Goal: Task Accomplishment & Management: Use online tool/utility

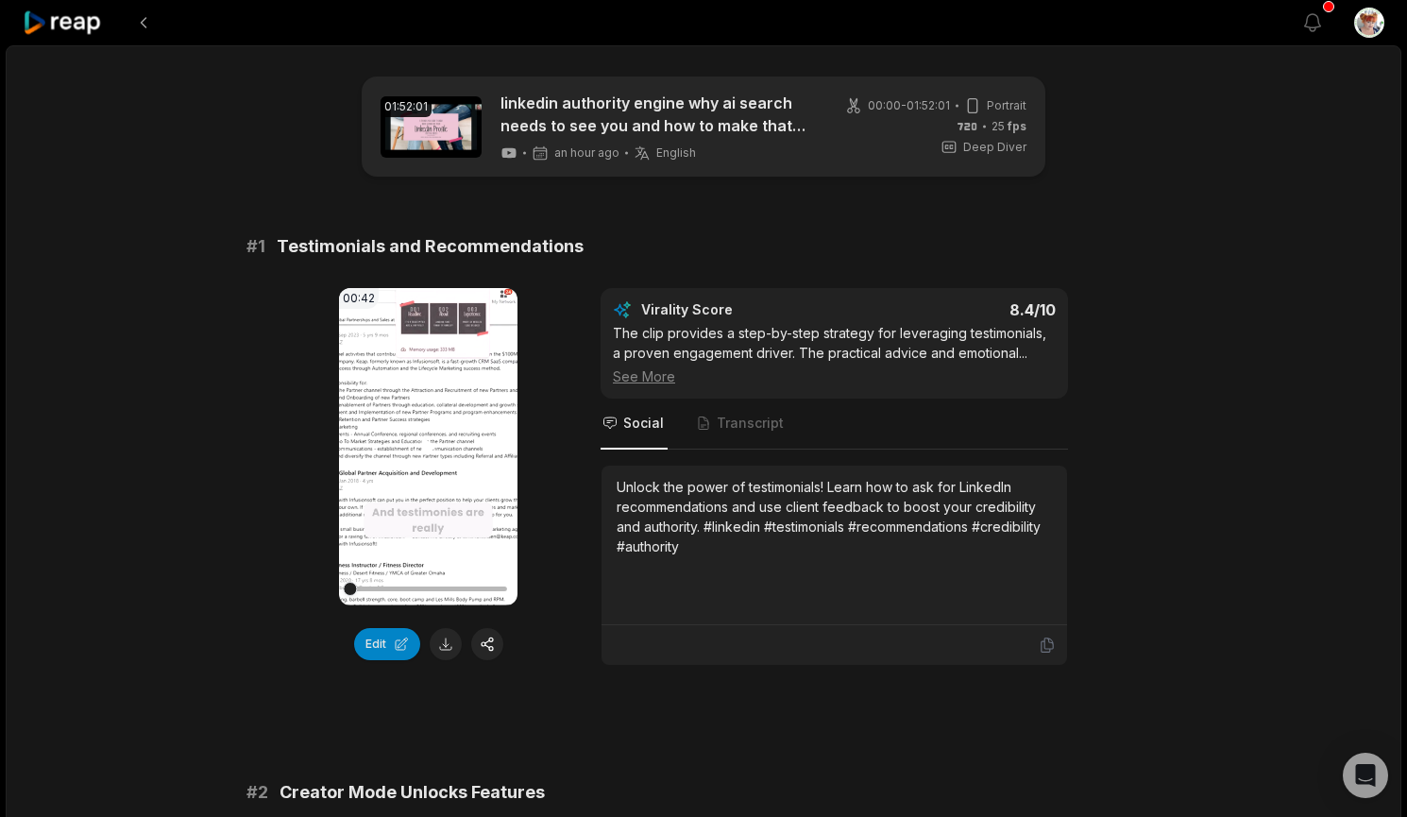
click at [417, 492] on video "Your browser does not support mp4 format." at bounding box center [428, 446] width 179 height 317
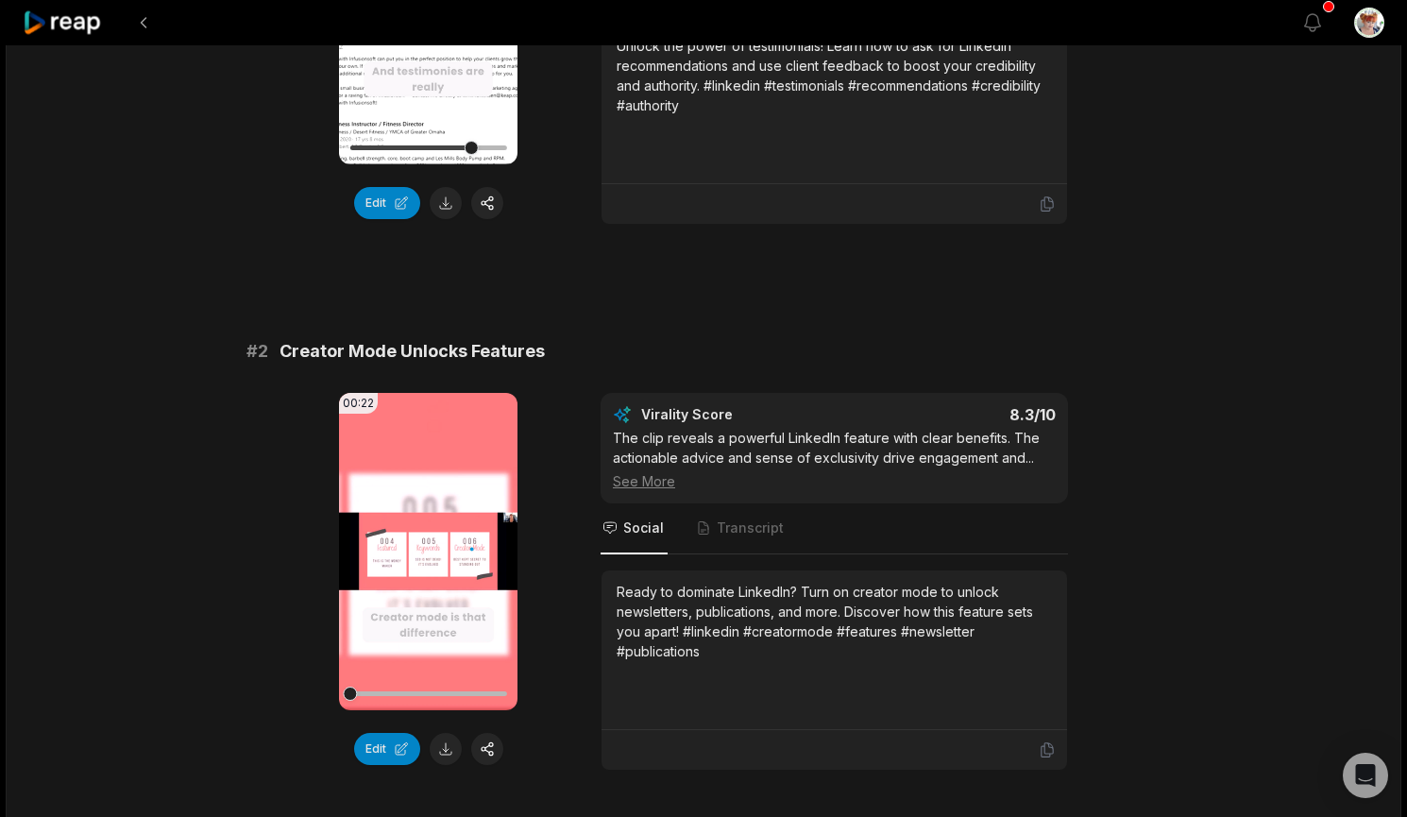
scroll to position [220, 0]
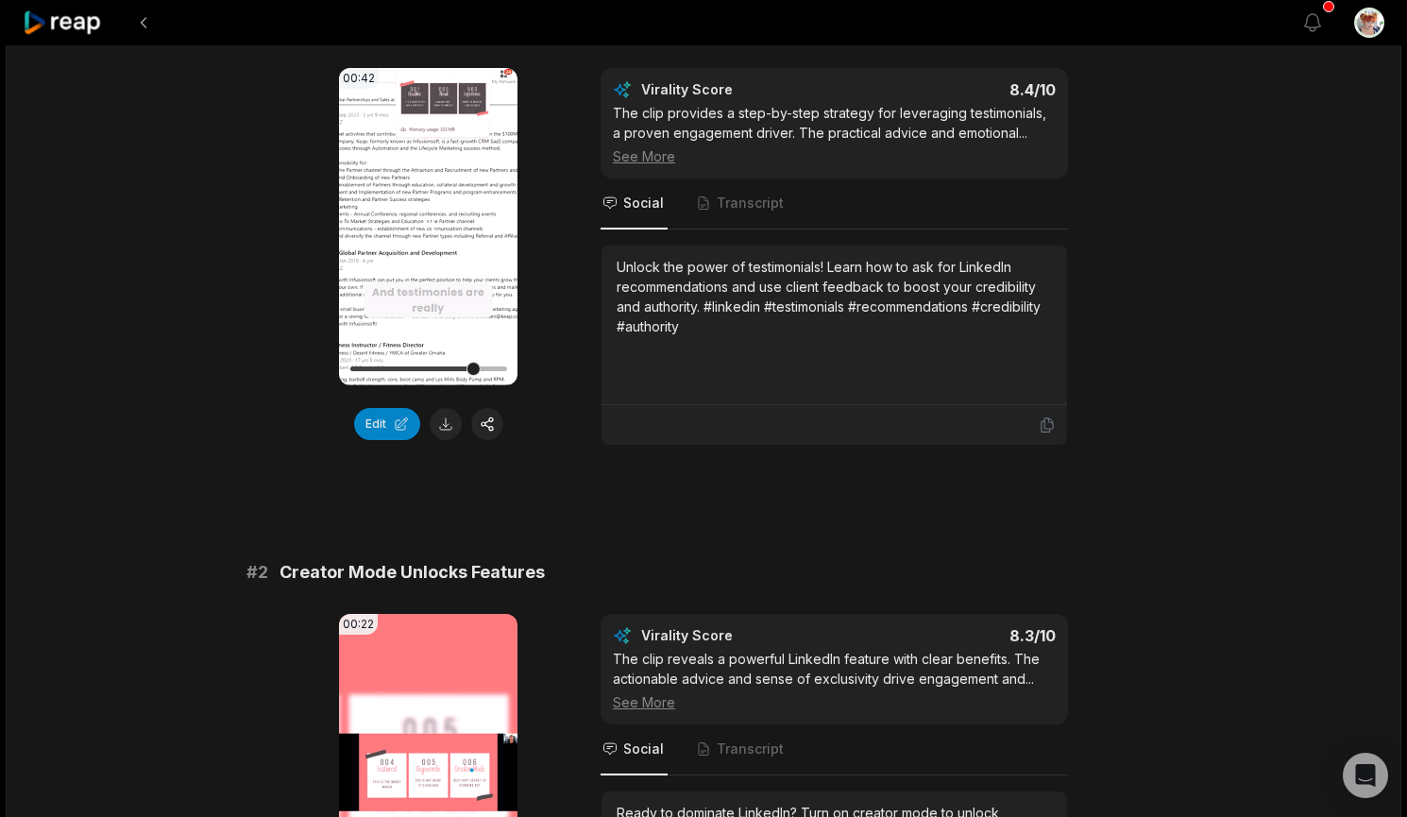
click at [414, 262] on video "Your browser does not support mp4 format." at bounding box center [428, 226] width 179 height 317
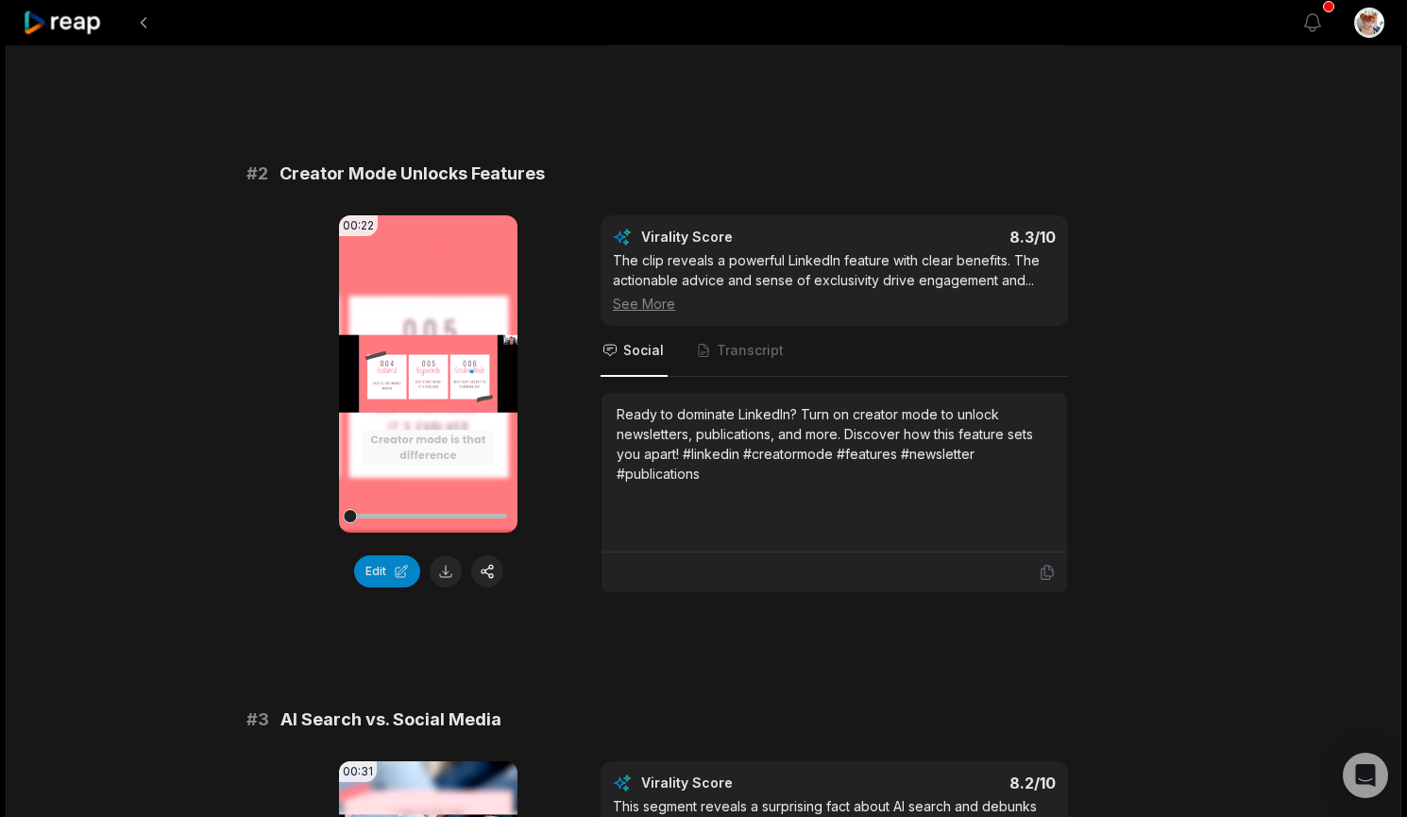
scroll to position [661, 0]
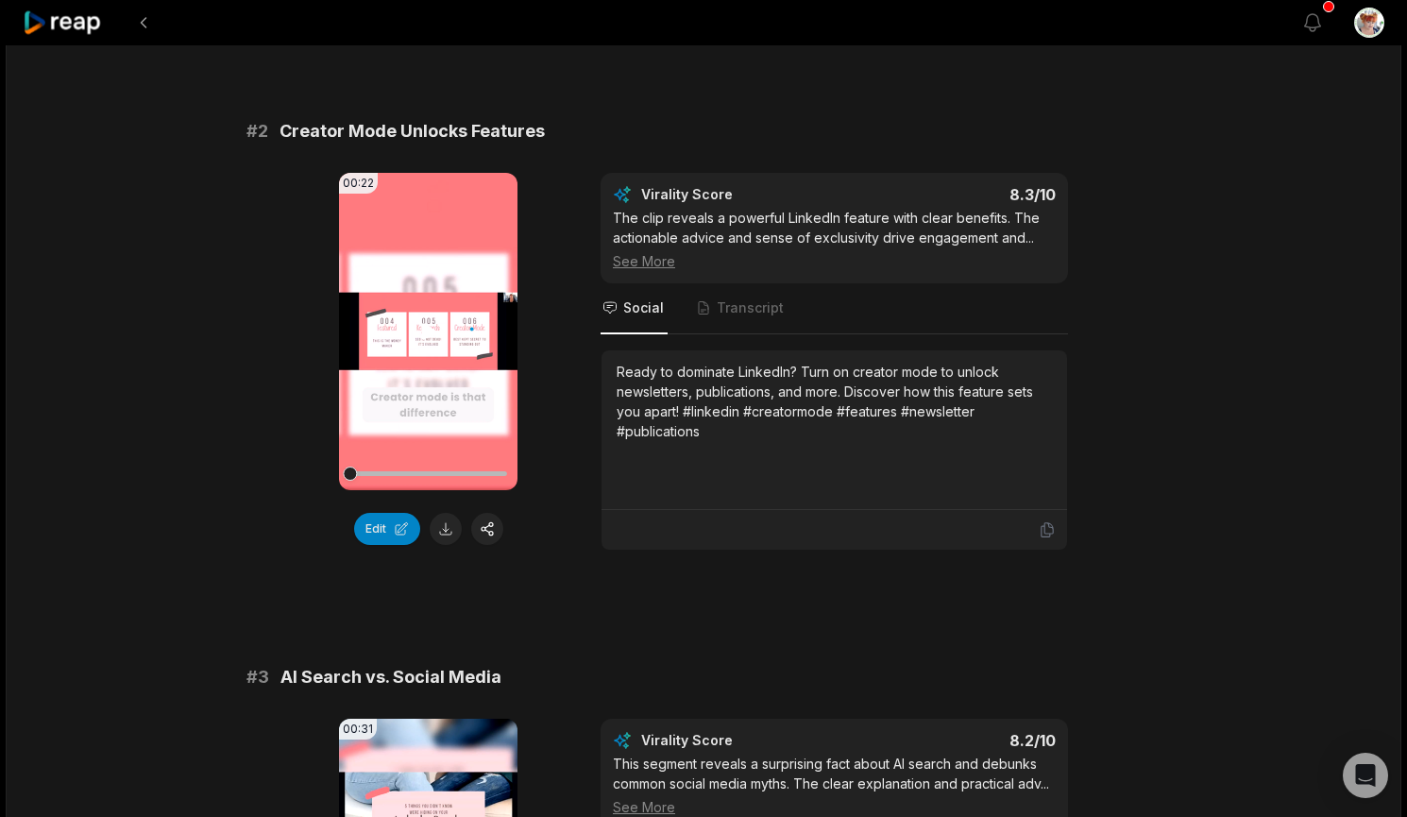
click at [400, 303] on video "Your browser does not support mp4 format." at bounding box center [428, 331] width 179 height 317
click at [425, 302] on video "Your browser does not support mp4 format." at bounding box center [428, 331] width 179 height 317
click at [430, 360] on video "Your browser does not support mp4 format." at bounding box center [428, 331] width 179 height 317
click at [445, 531] on button at bounding box center [446, 529] width 32 height 32
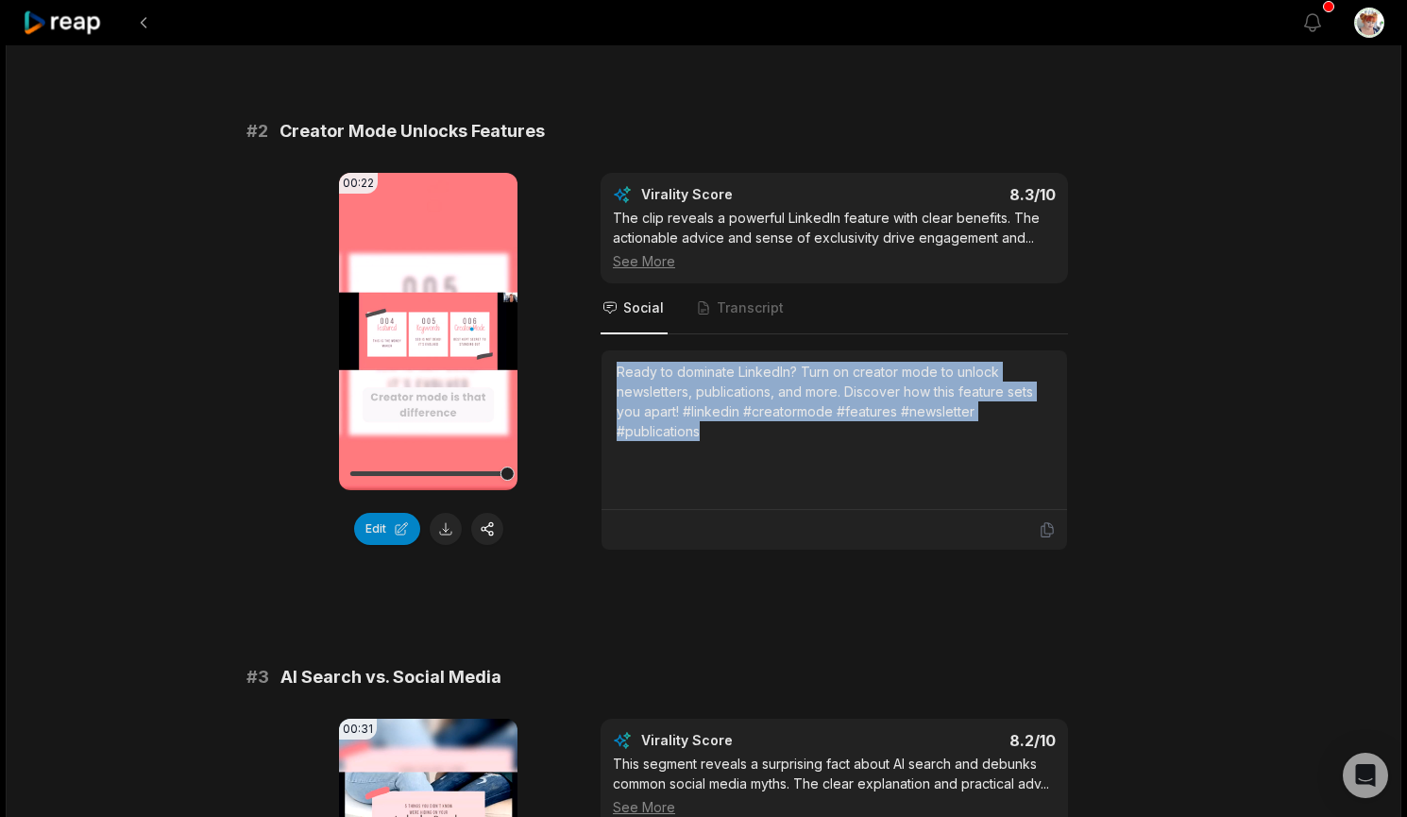
drag, startPoint x: 726, startPoint y: 435, endPoint x: 610, endPoint y: 374, distance: 131.4
click at [610, 374] on div "Ready to dominate LinkedIn? Turn on creator mode to unlock newsletters, publica…" at bounding box center [835, 430] width 466 height 160
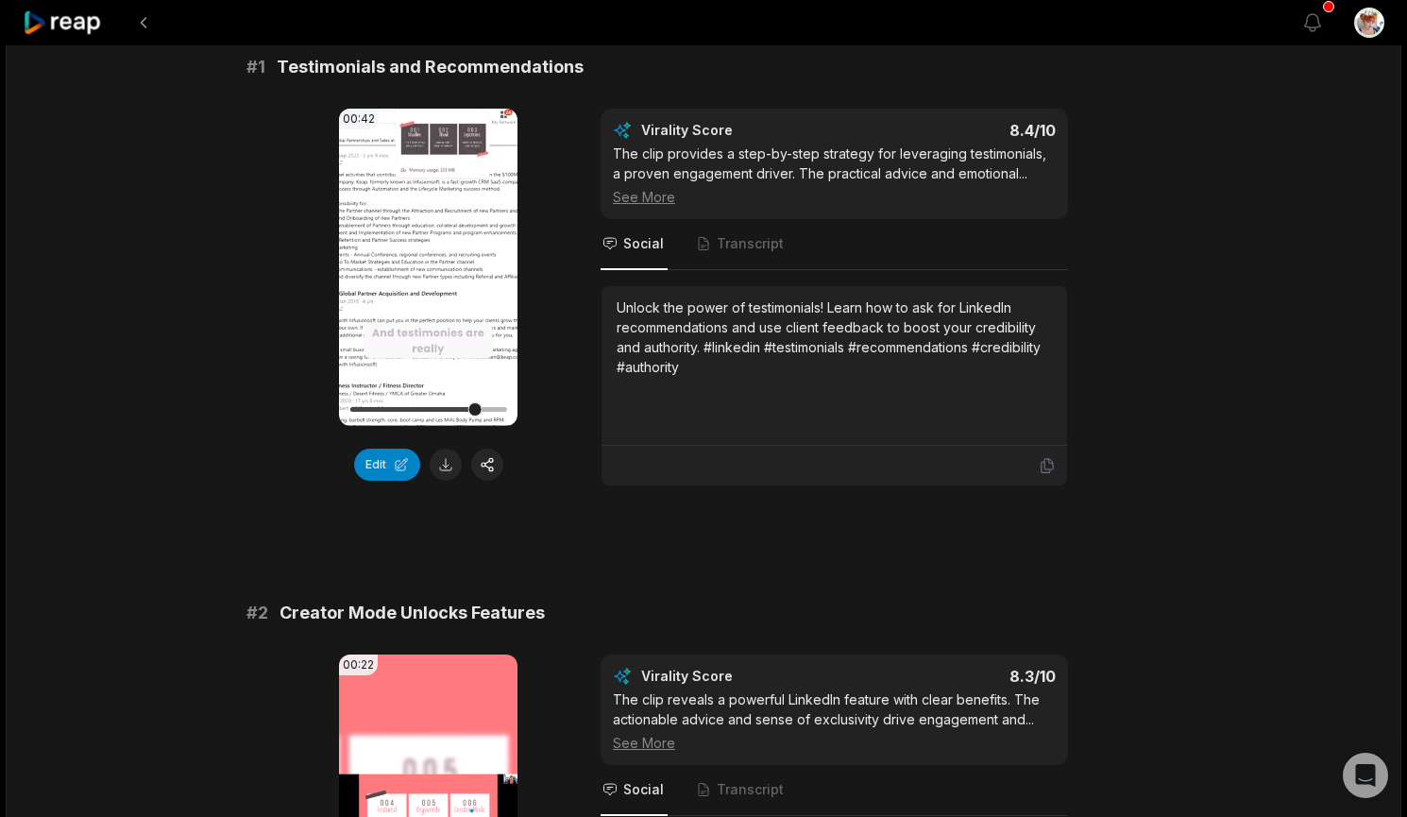
scroll to position [220, 0]
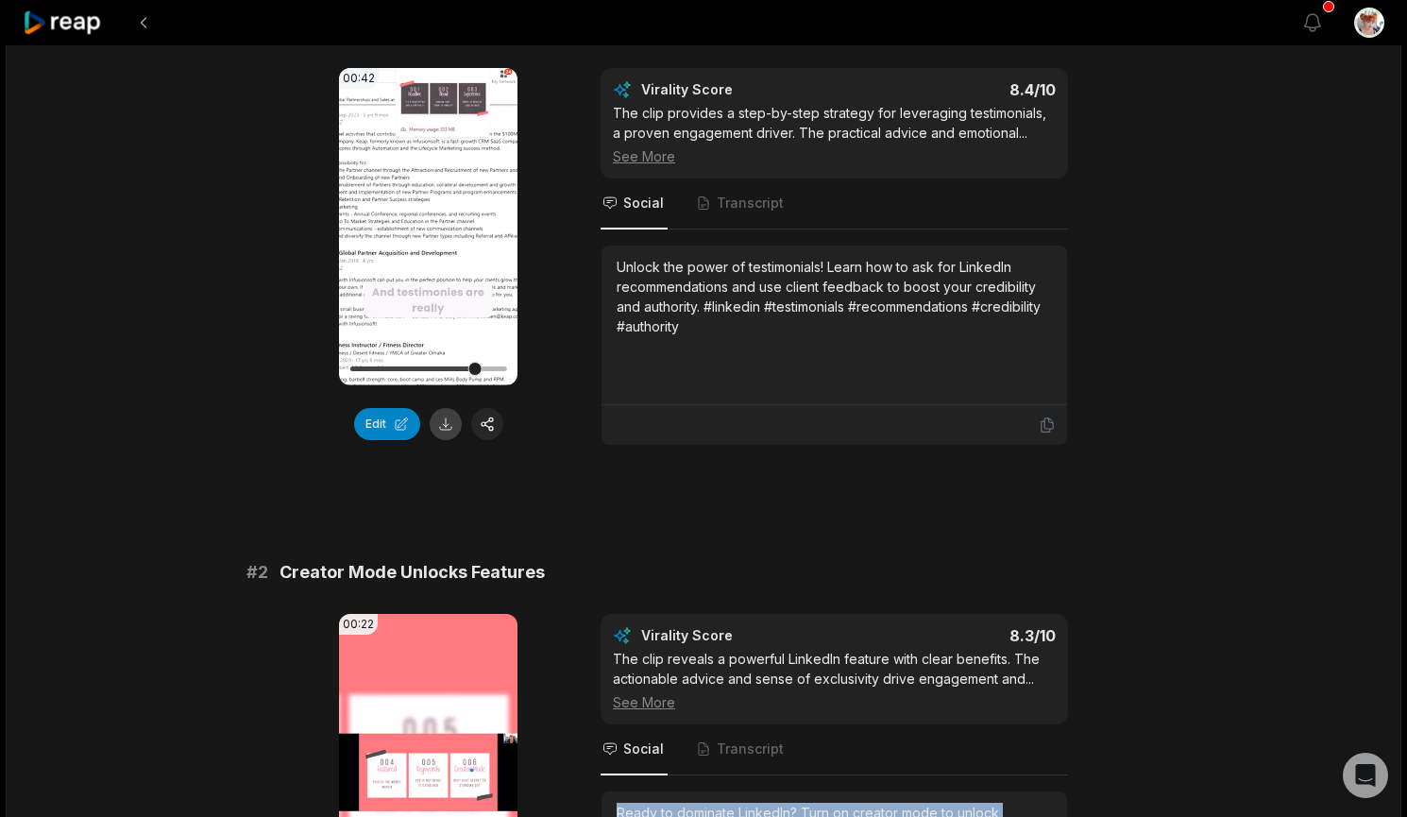
click at [437, 425] on button at bounding box center [446, 424] width 32 height 32
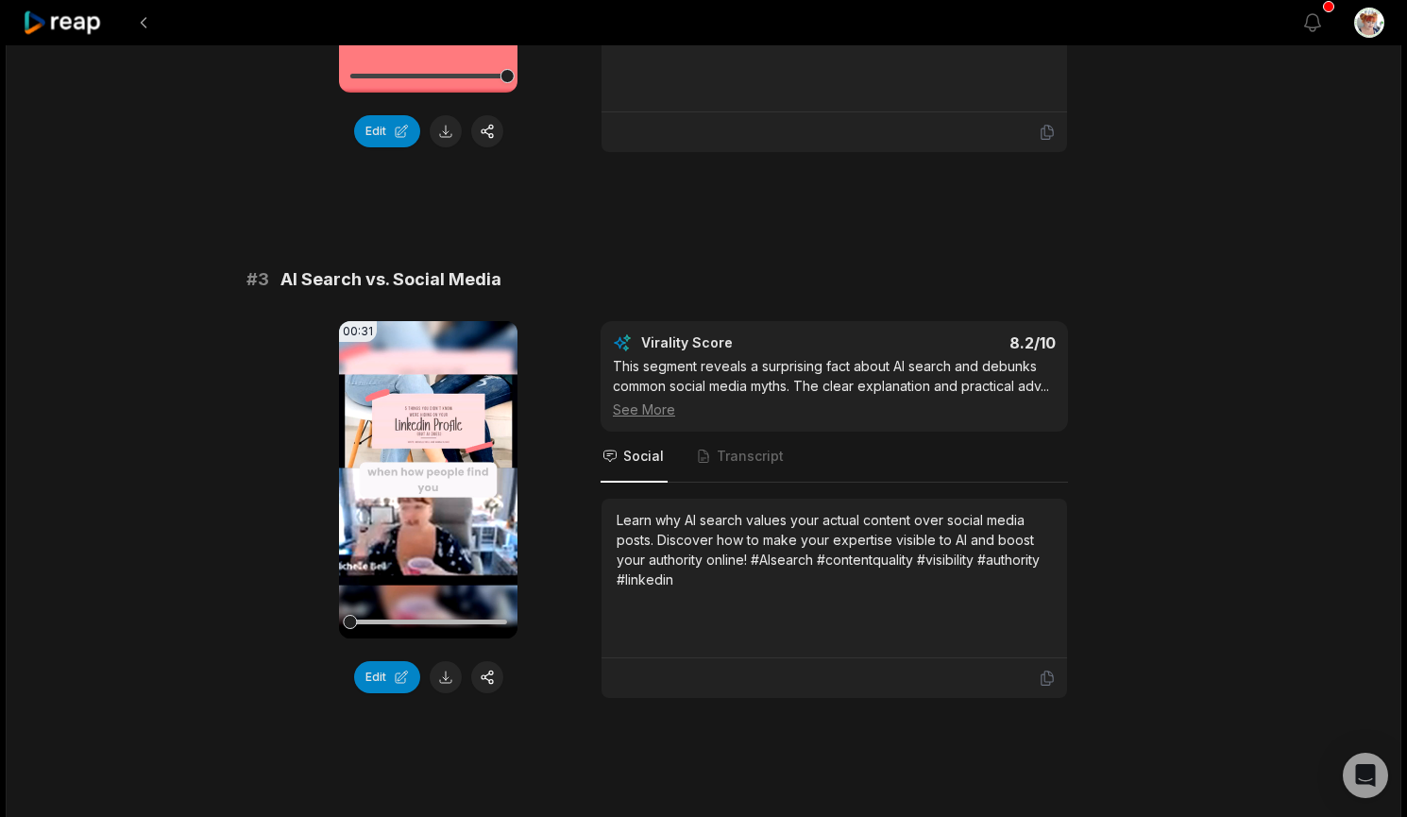
scroll to position [1102, 0]
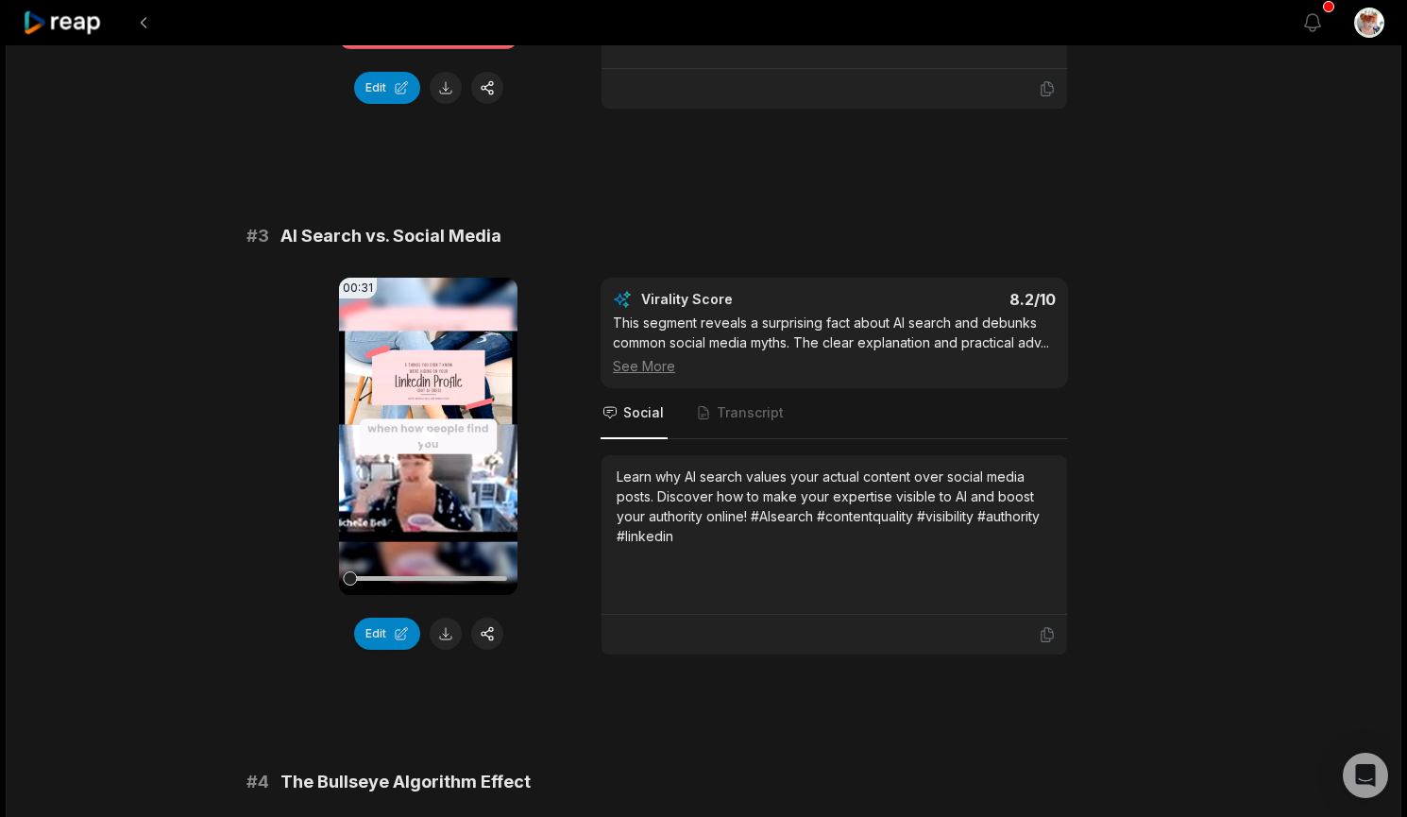
click at [445, 437] on video "Your browser does not support mp4 format." at bounding box center [428, 436] width 179 height 317
click at [440, 634] on button at bounding box center [446, 634] width 32 height 32
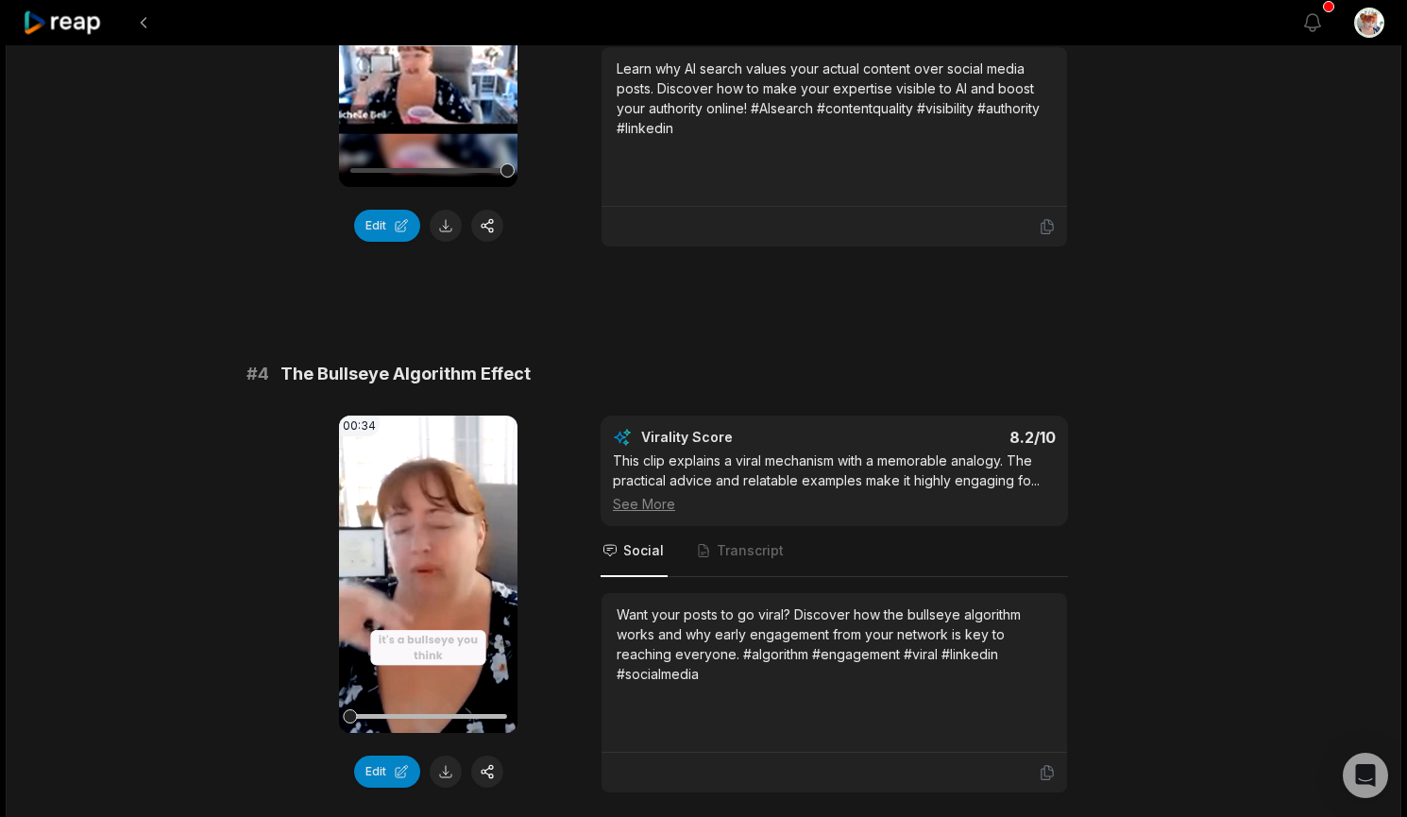
scroll to position [1542, 0]
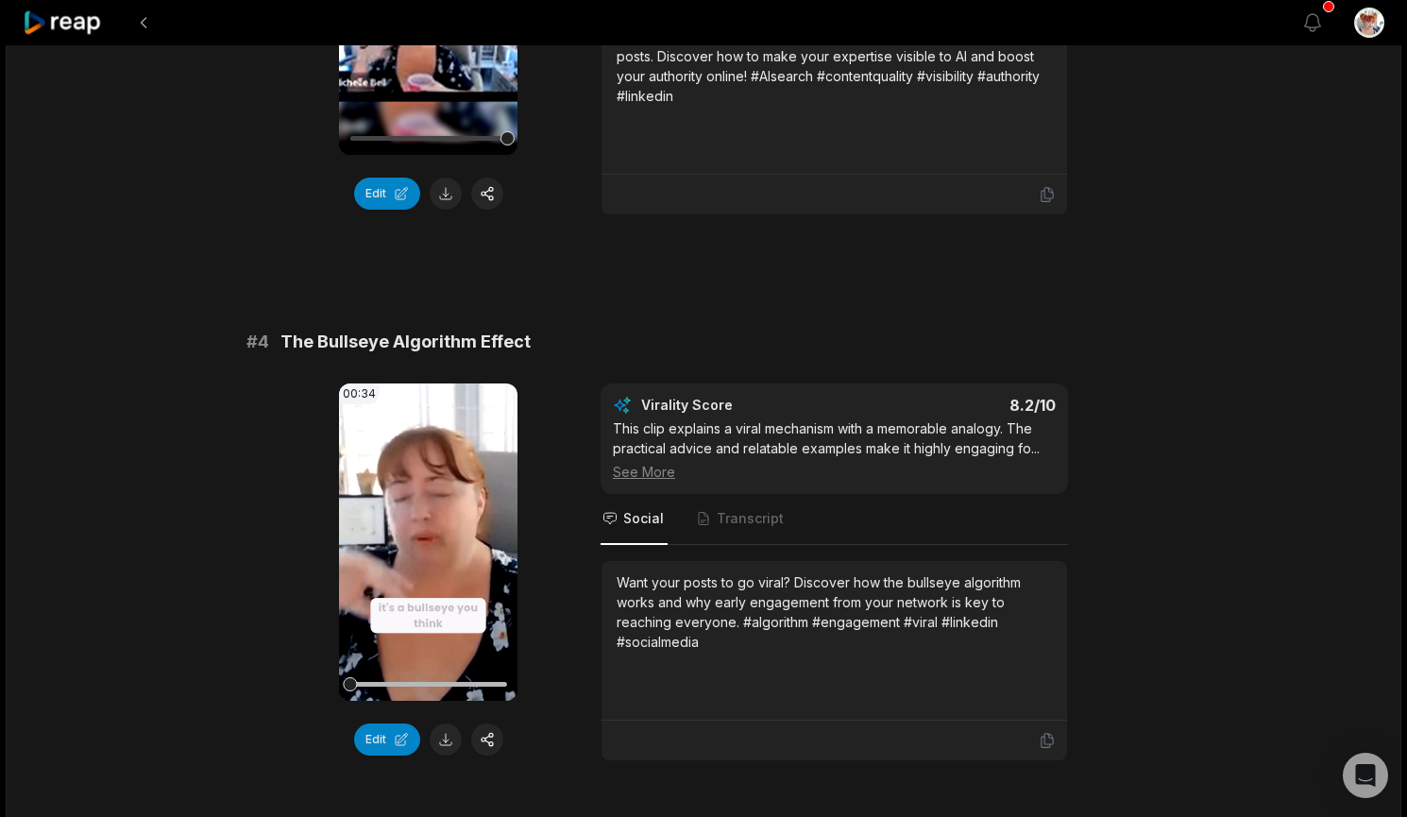
click at [453, 537] on video "Your browser does not support mp4 format." at bounding box center [428, 541] width 179 height 317
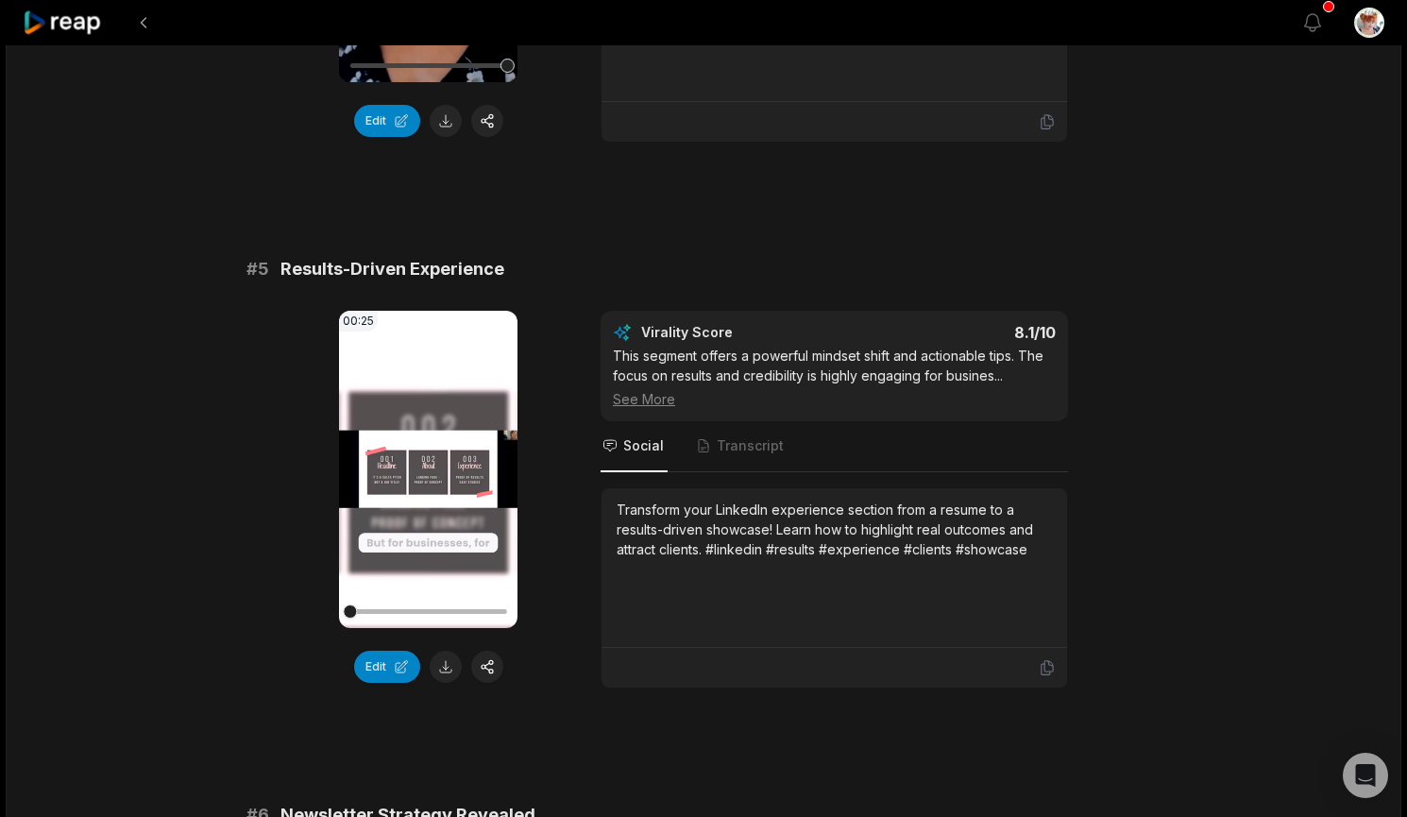
scroll to position [2204, 0]
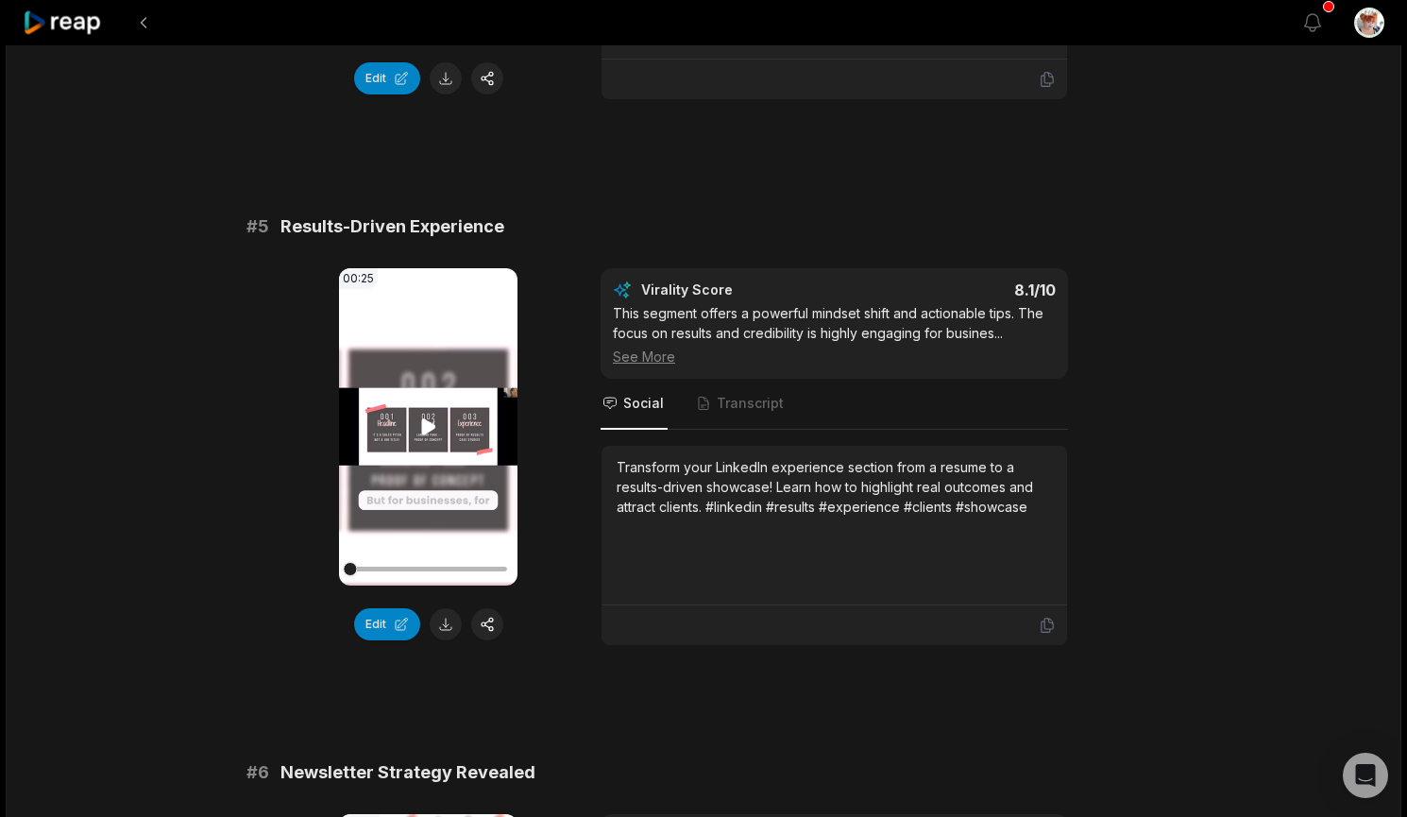
click at [435, 428] on icon at bounding box center [428, 426] width 14 height 16
click at [435, 625] on button at bounding box center [446, 624] width 32 height 32
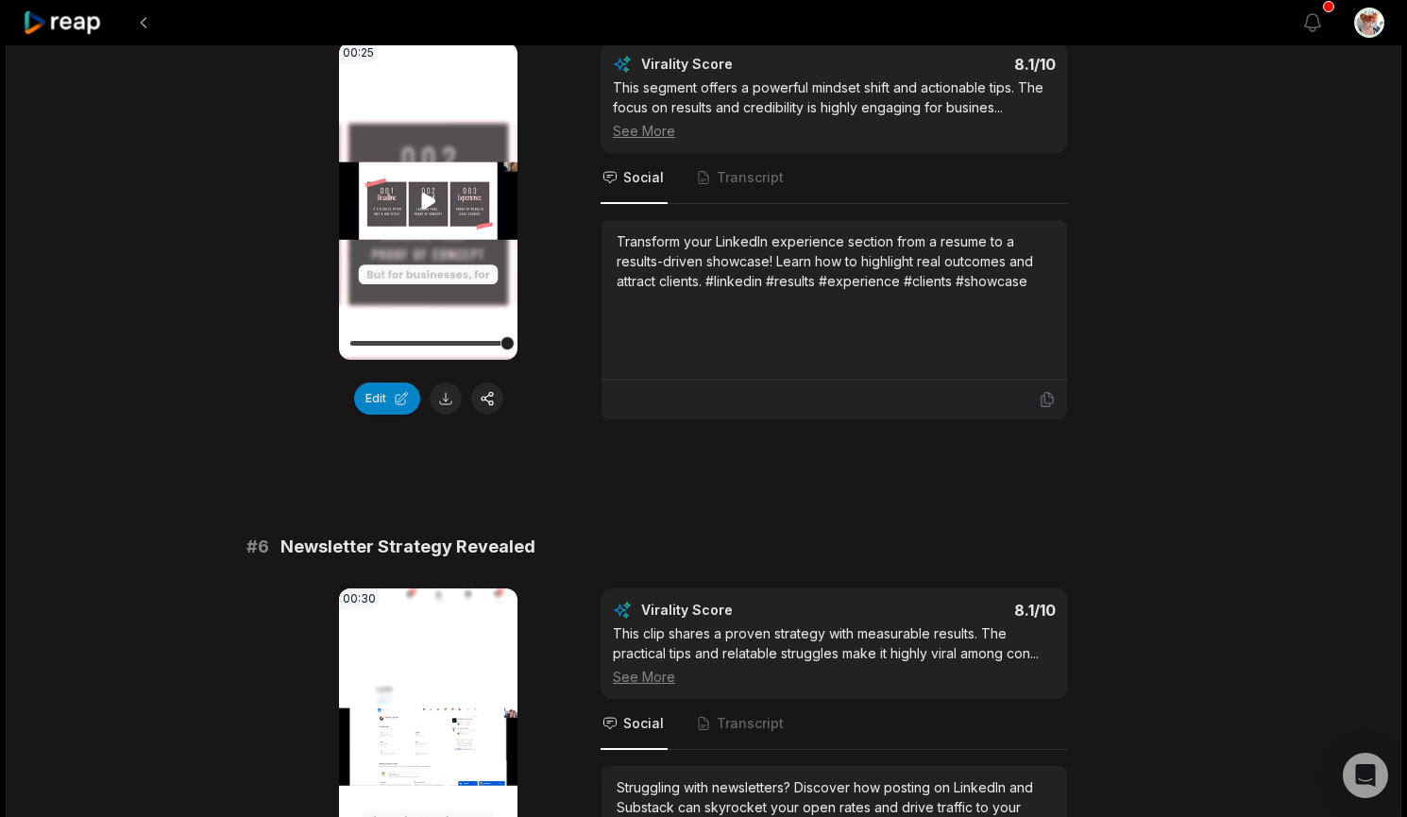
scroll to position [2645, 0]
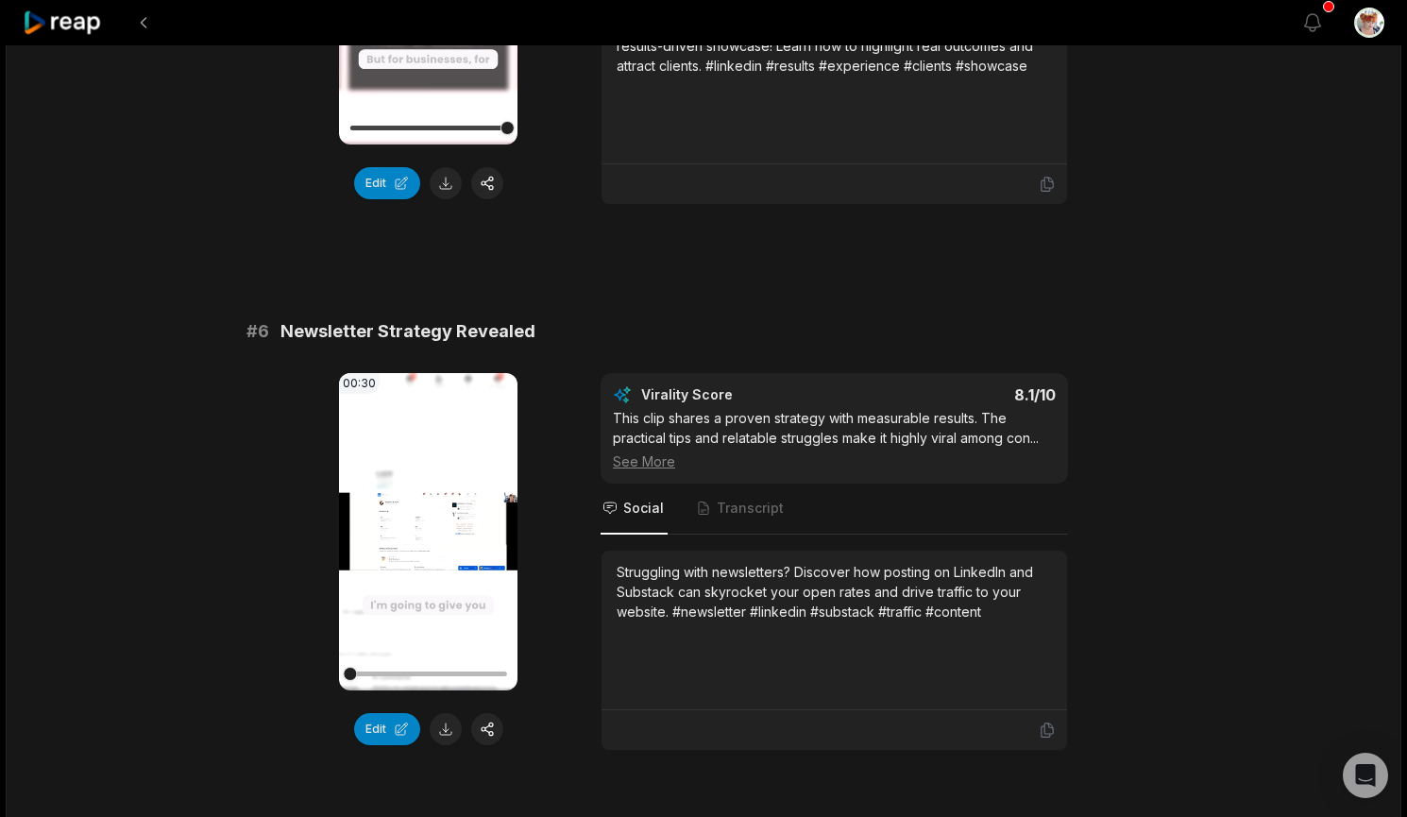
click at [418, 516] on video "Your browser does not support mp4 format." at bounding box center [428, 531] width 179 height 317
click at [441, 726] on button at bounding box center [446, 729] width 32 height 32
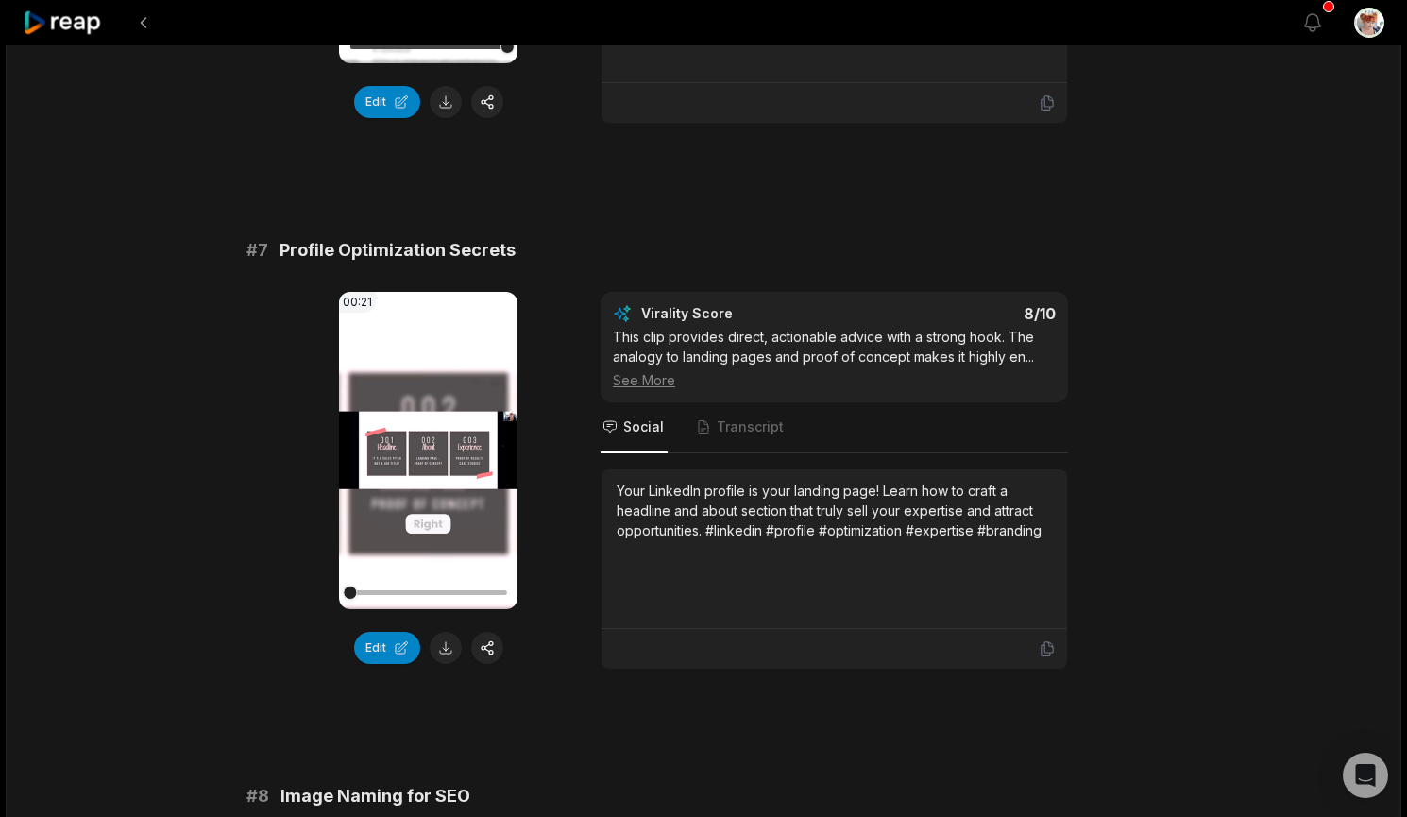
scroll to position [3306, 0]
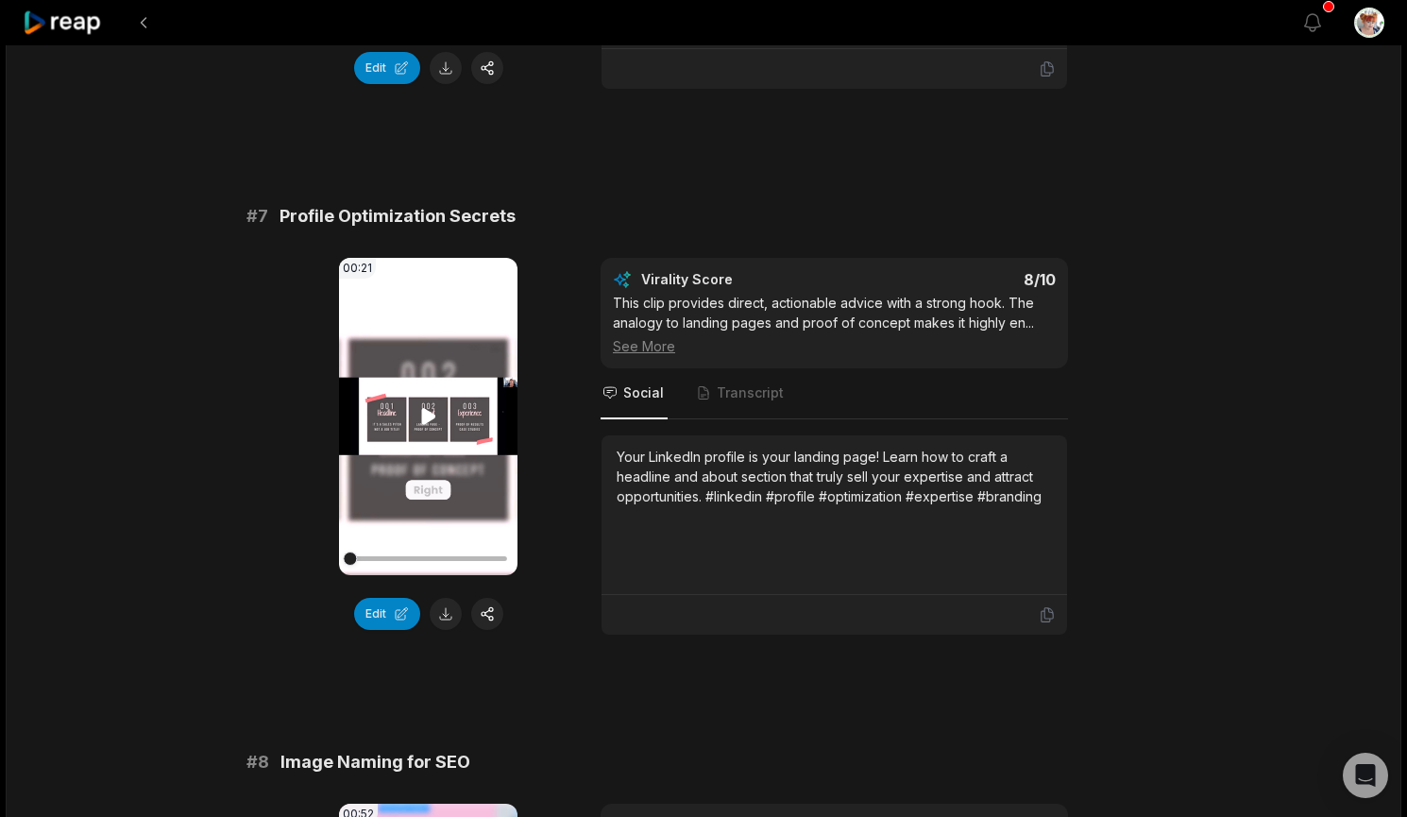
click at [417, 411] on icon at bounding box center [428, 416] width 23 height 23
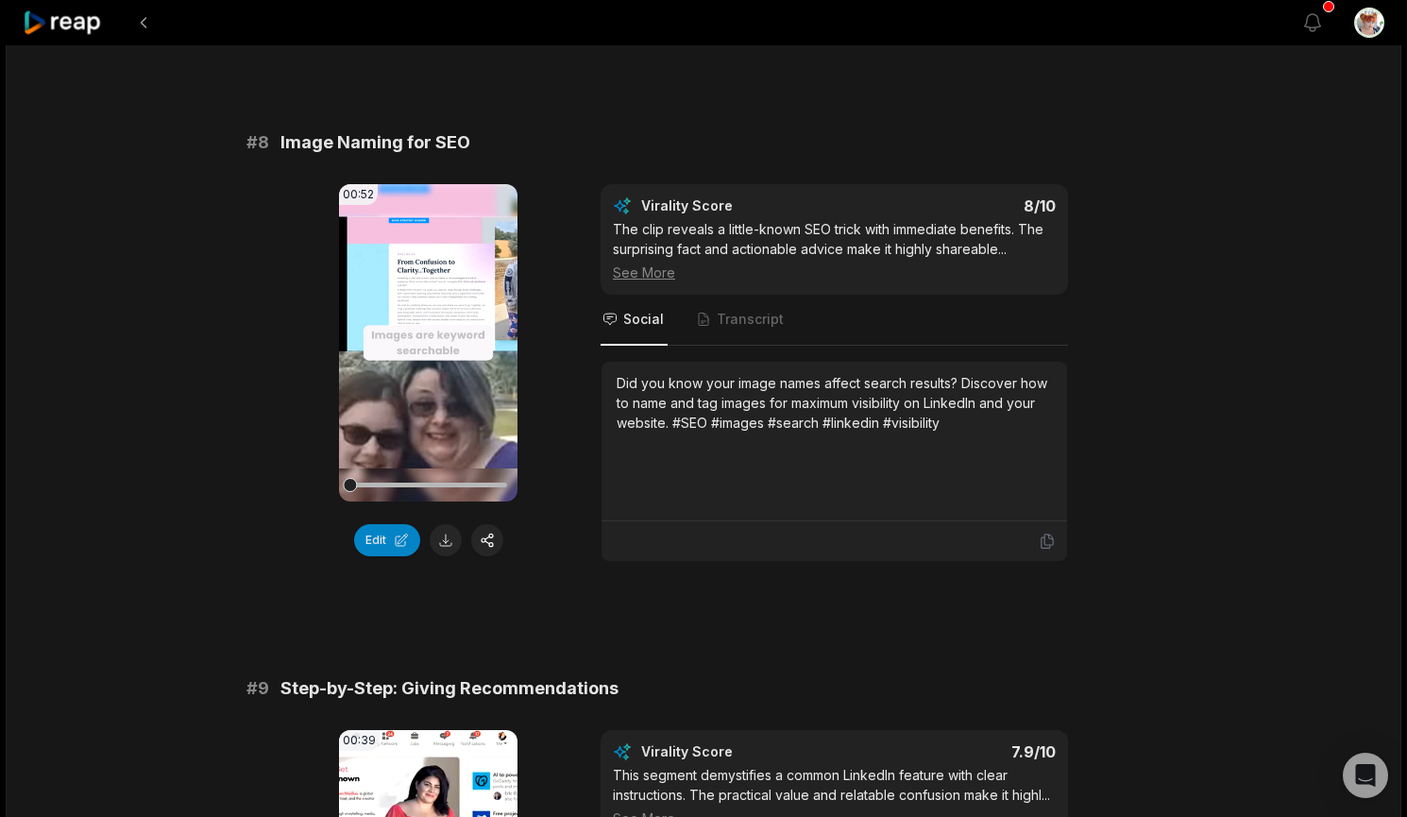
scroll to position [3967, 0]
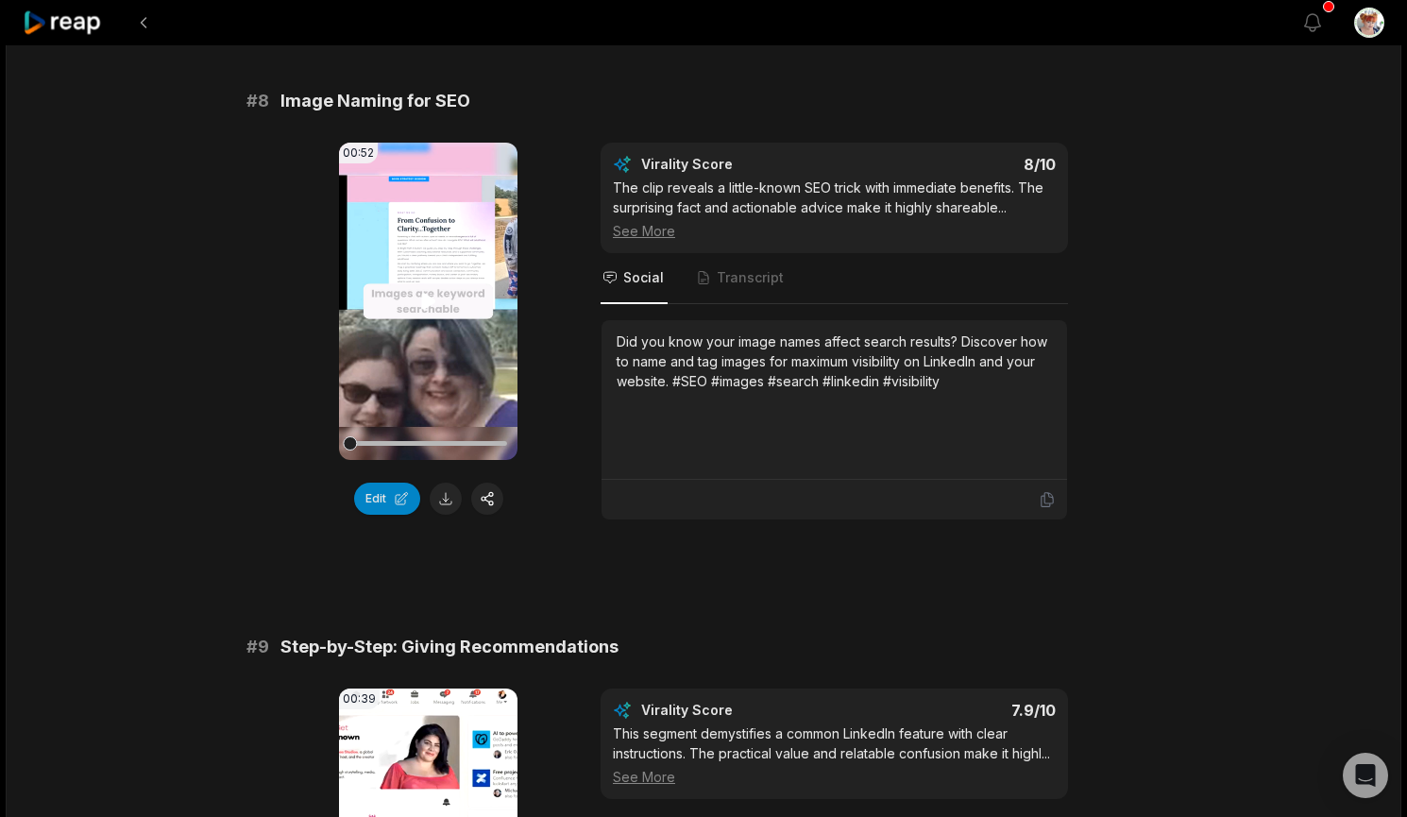
click at [389, 327] on video "Your browser does not support mp4 format." at bounding box center [428, 301] width 179 height 317
click at [440, 507] on button at bounding box center [446, 499] width 32 height 32
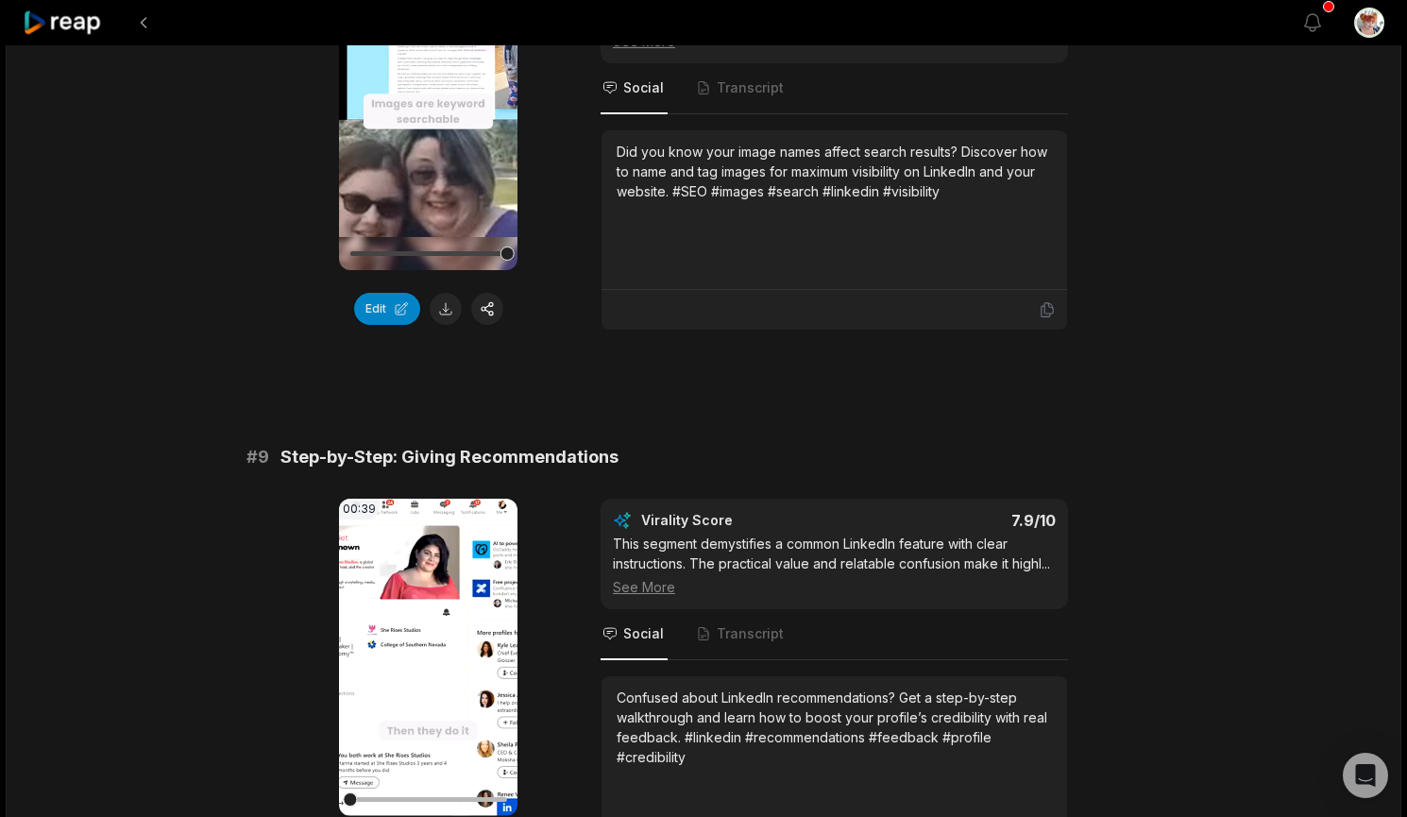
scroll to position [4408, 0]
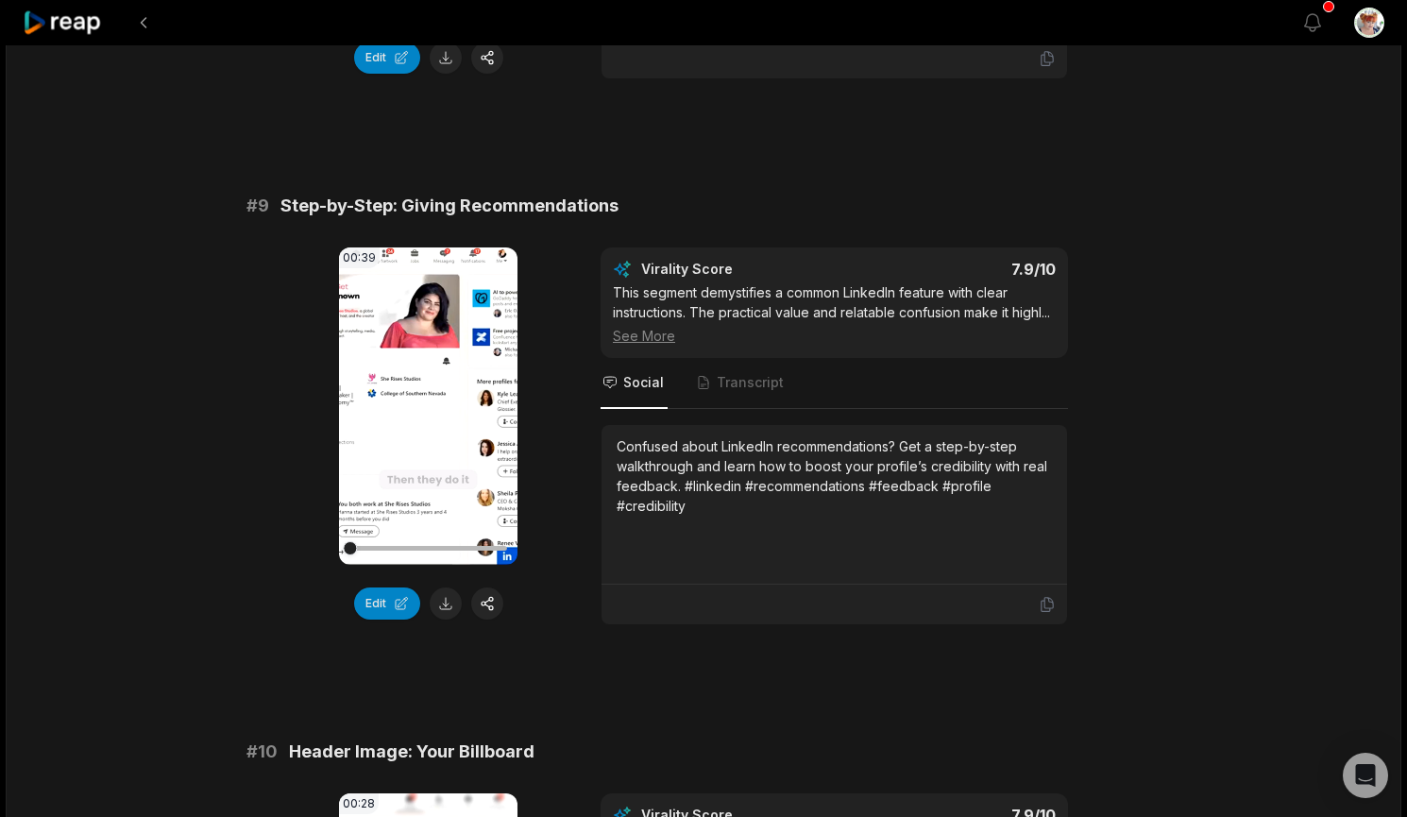
click at [412, 449] on video "Your browser does not support mp4 format." at bounding box center [428, 405] width 179 height 317
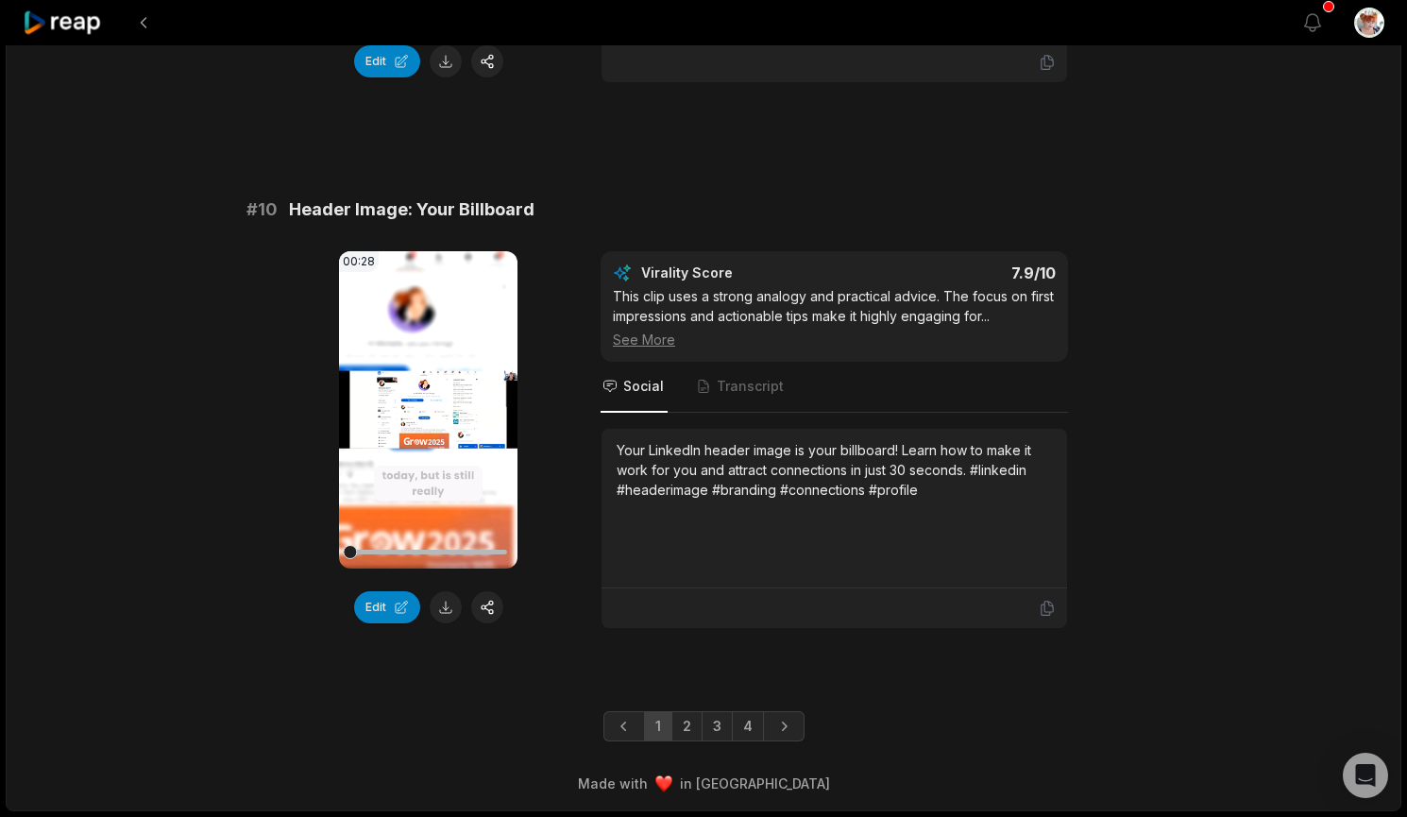
scroll to position [4750, 0]
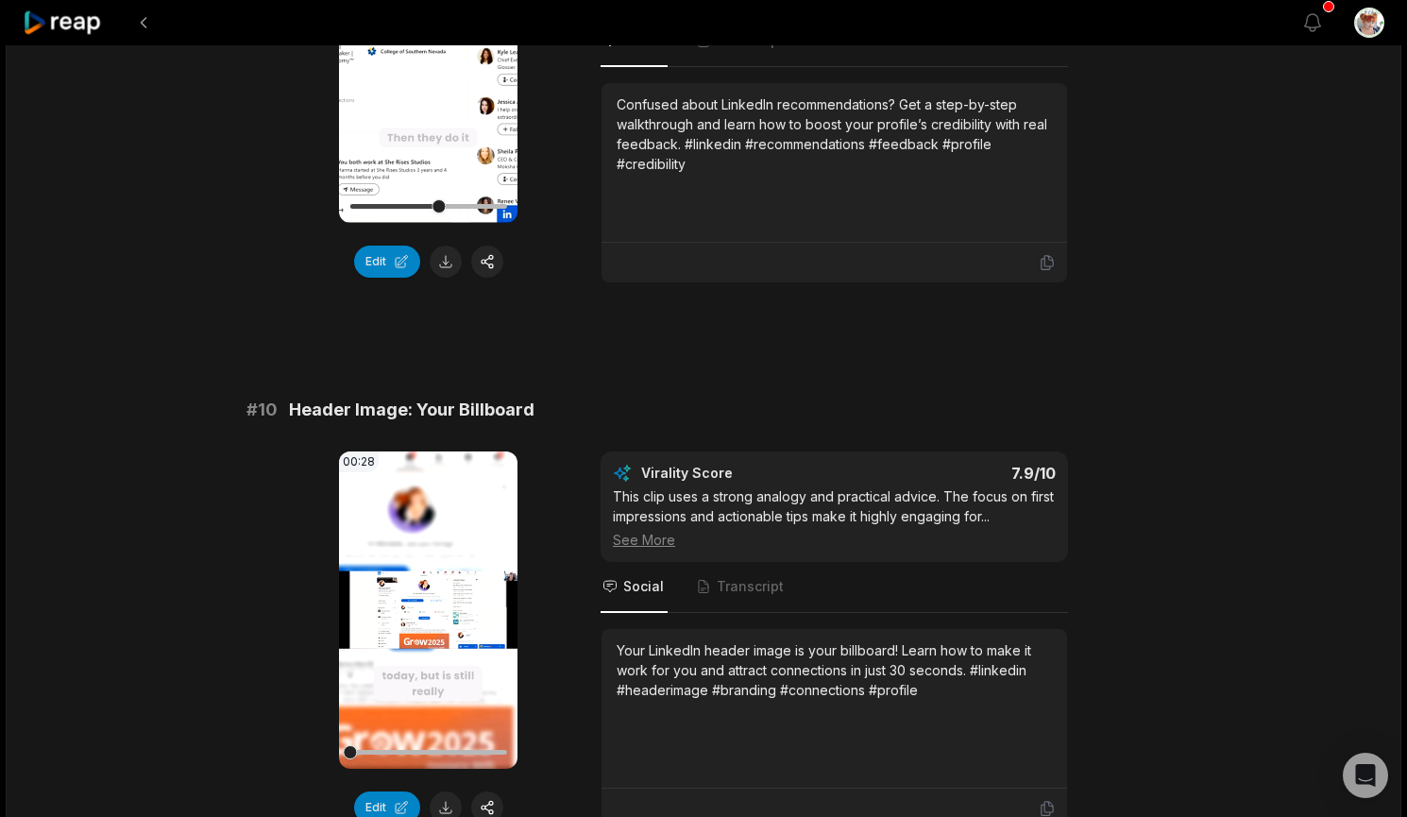
click at [432, 129] on video "Your browser does not support mp4 format." at bounding box center [428, 64] width 179 height 317
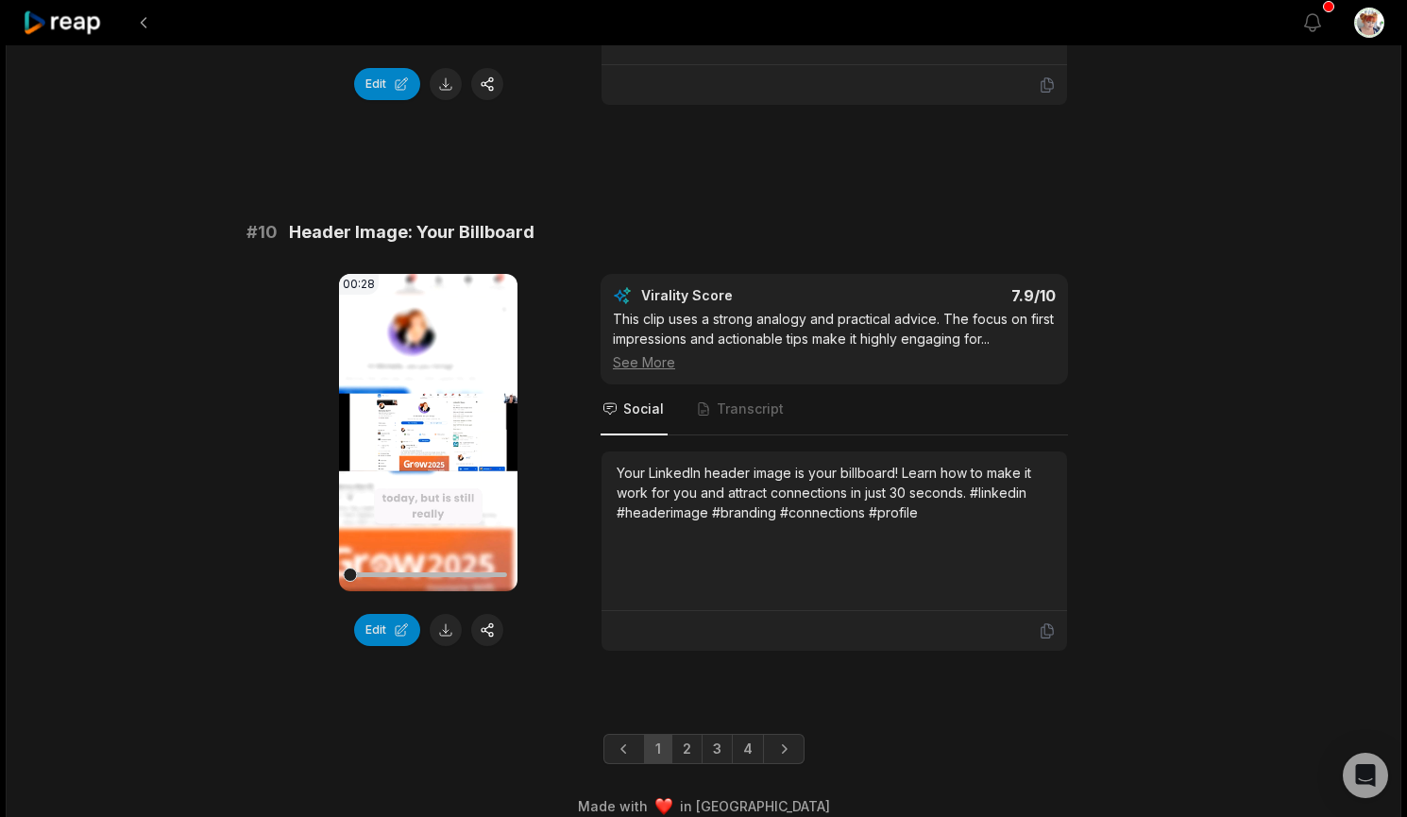
scroll to position [4970, 0]
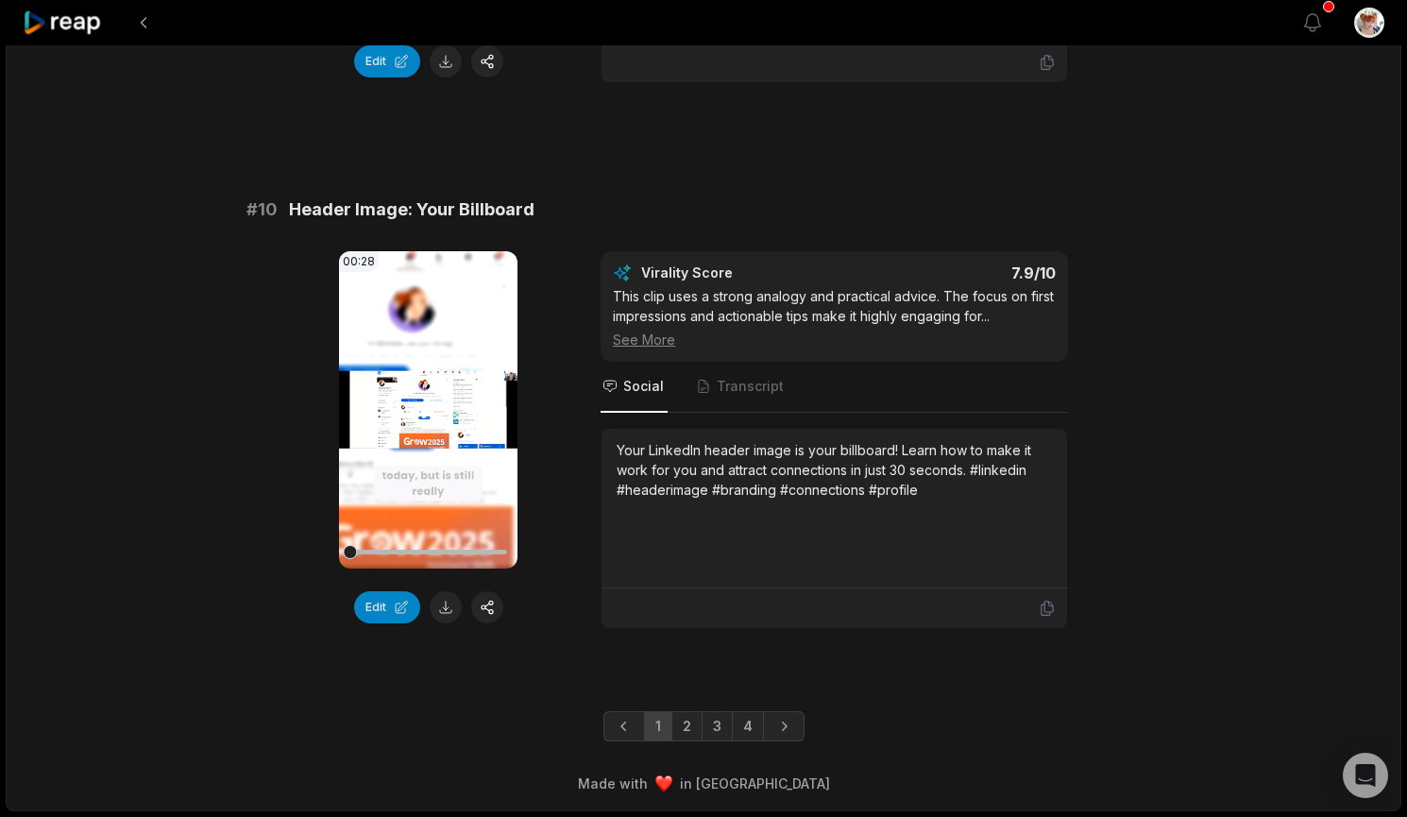
click at [420, 491] on video "Your browser does not support mp4 format." at bounding box center [428, 409] width 179 height 317
click at [446, 613] on button at bounding box center [446, 607] width 32 height 32
click at [684, 731] on link "2" at bounding box center [687, 726] width 31 height 30
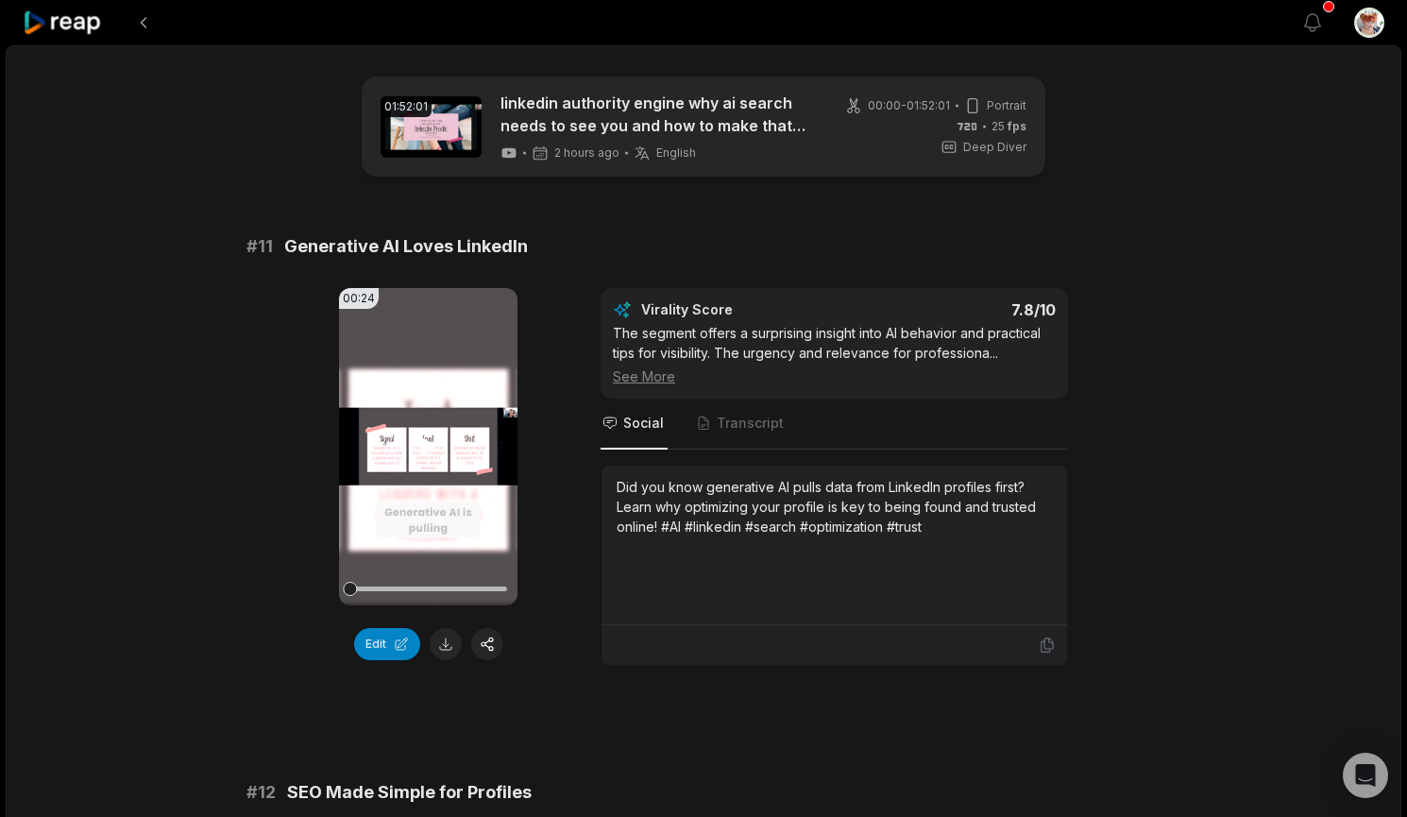
click at [420, 471] on video "Your browser does not support mp4 format." at bounding box center [428, 446] width 179 height 317
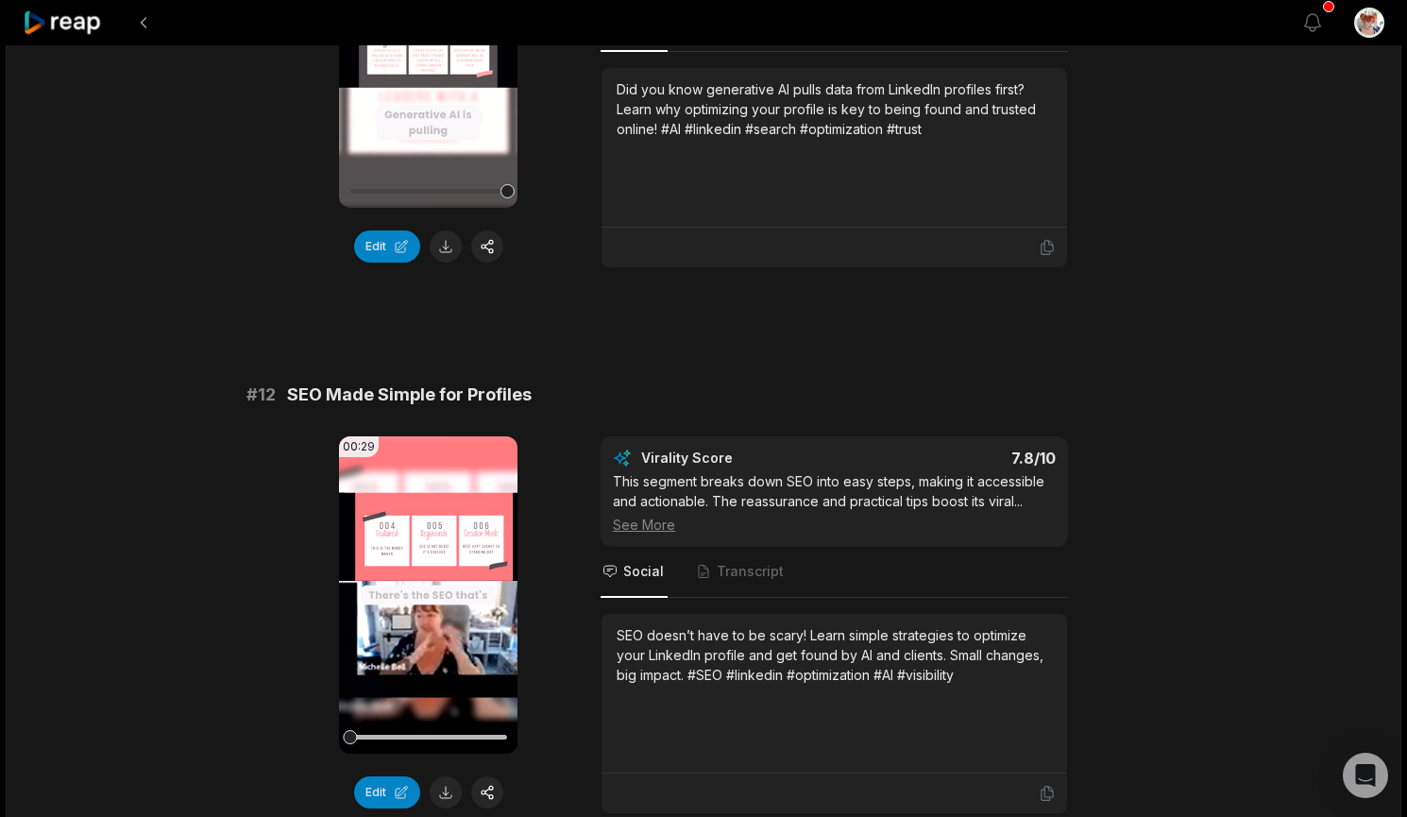
scroll to position [441, 0]
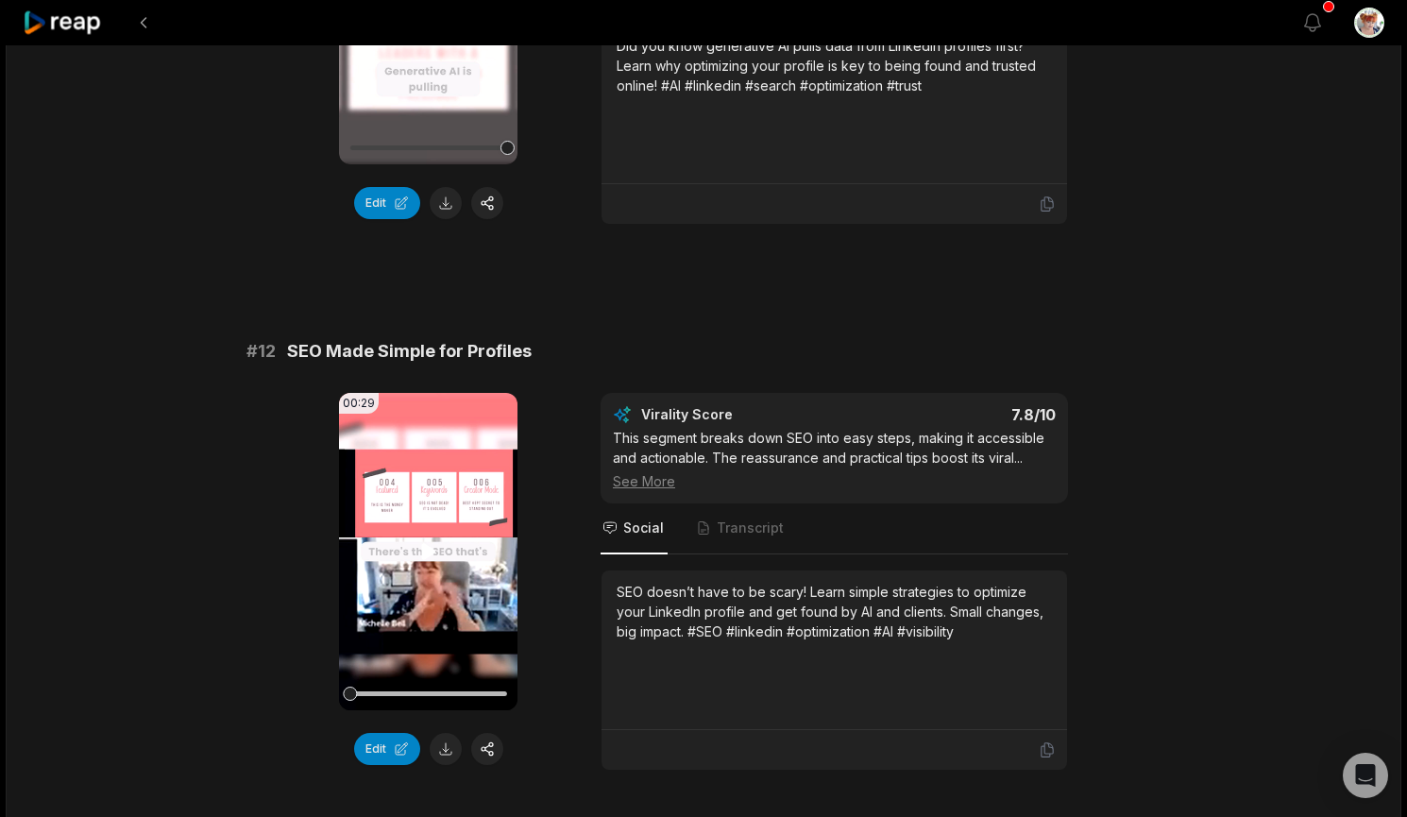
click at [404, 511] on video "Your browser does not support mp4 format." at bounding box center [428, 551] width 179 height 317
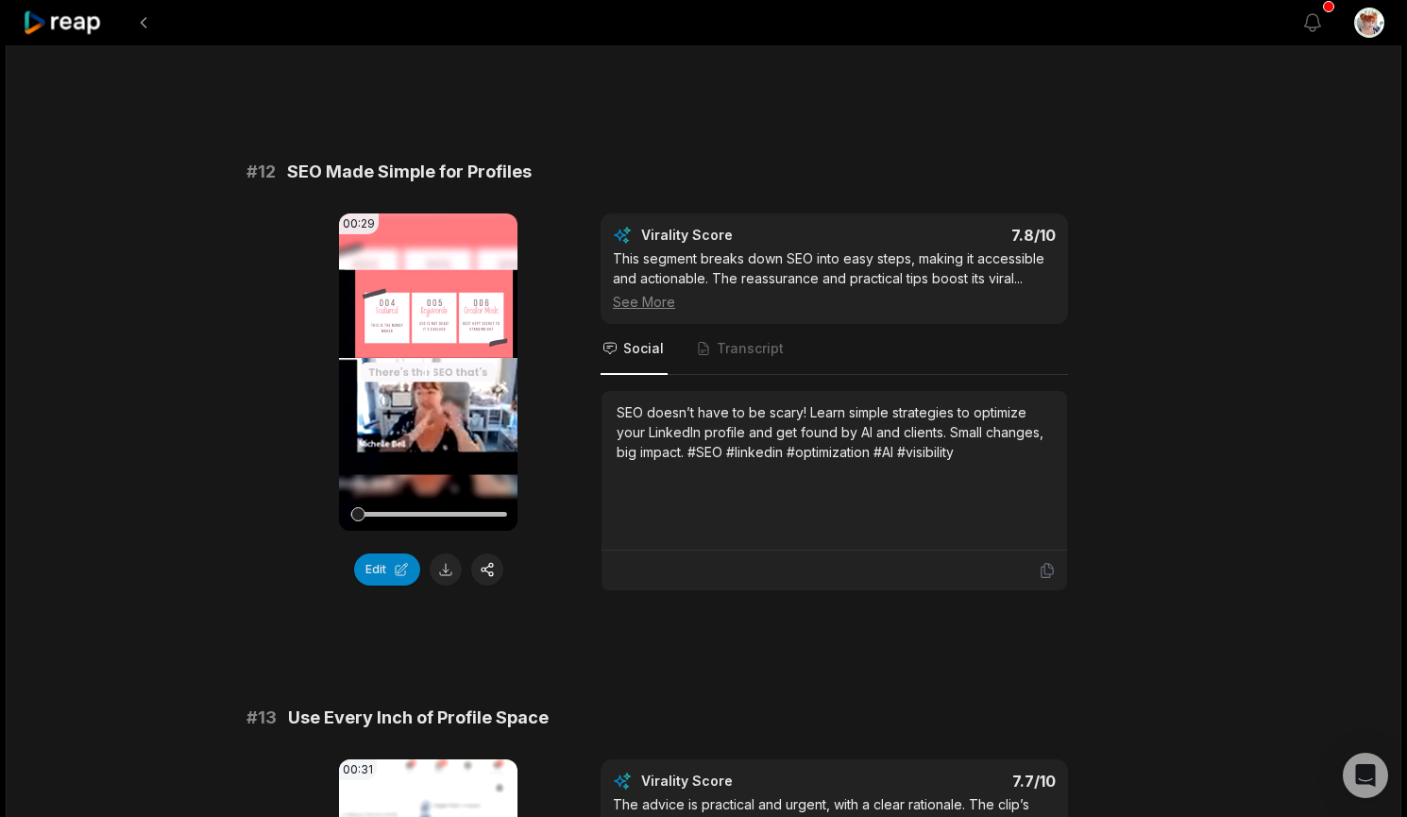
scroll to position [661, 0]
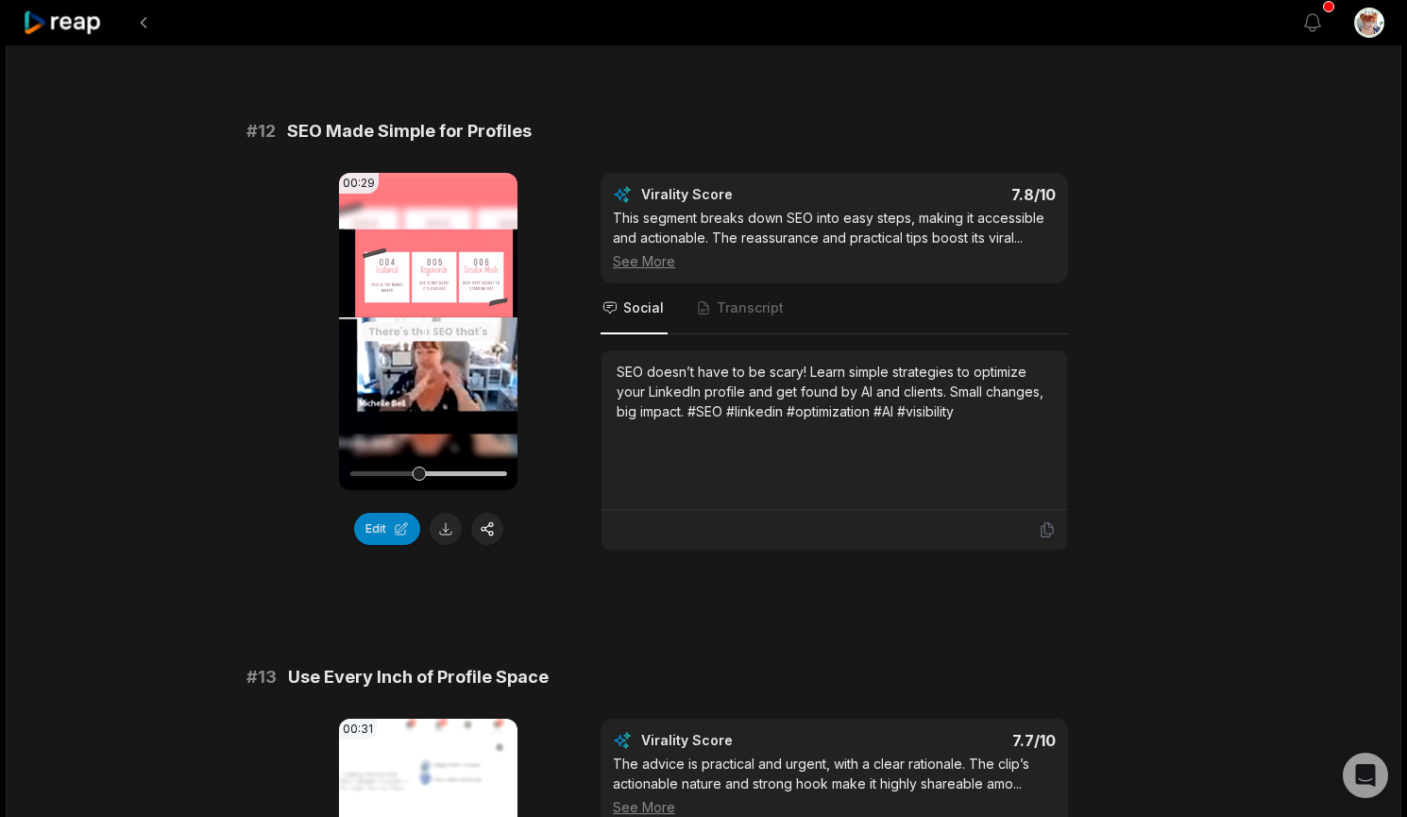
click at [420, 433] on video "Your browser does not support mp4 format." at bounding box center [428, 331] width 179 height 317
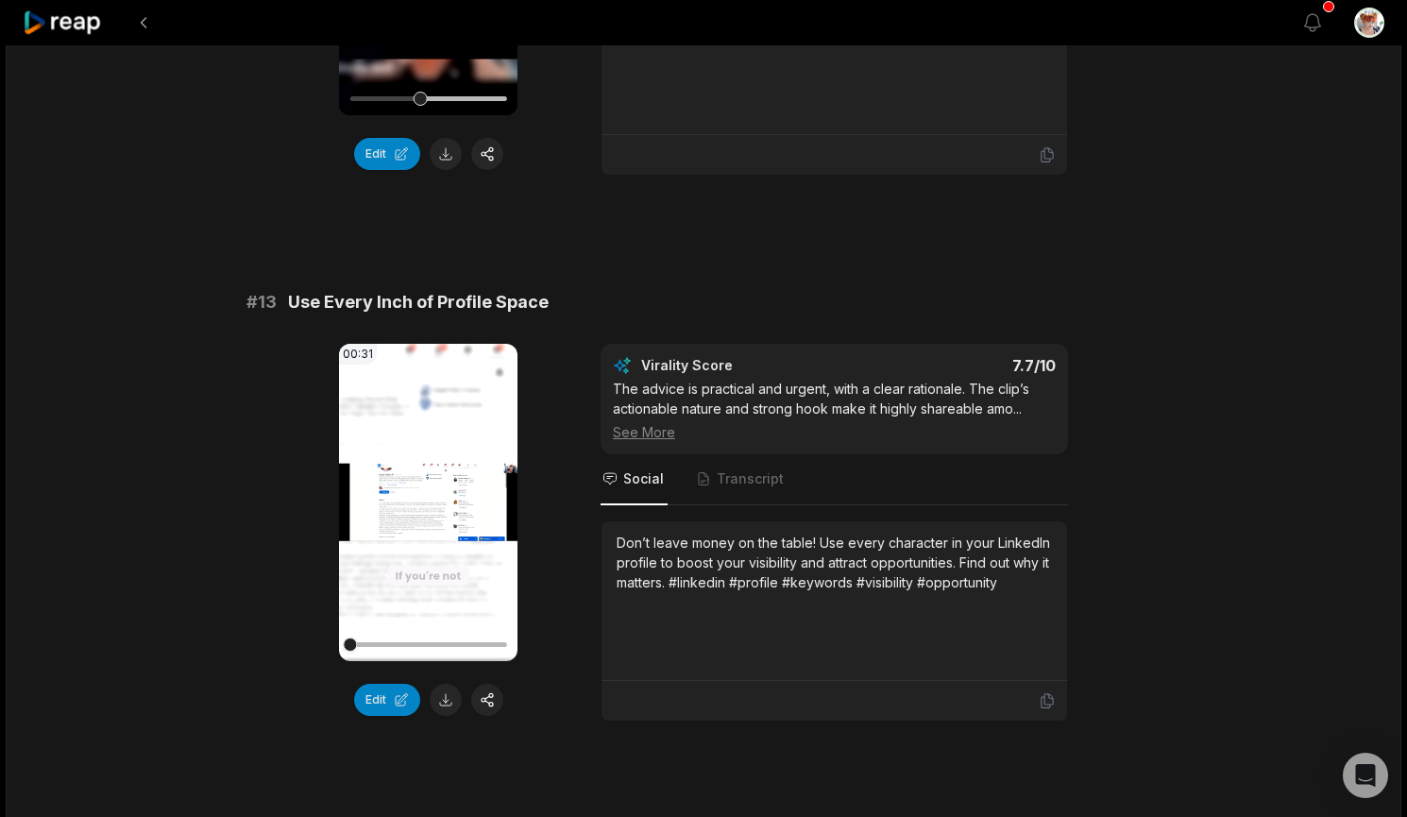
scroll to position [1102, 0]
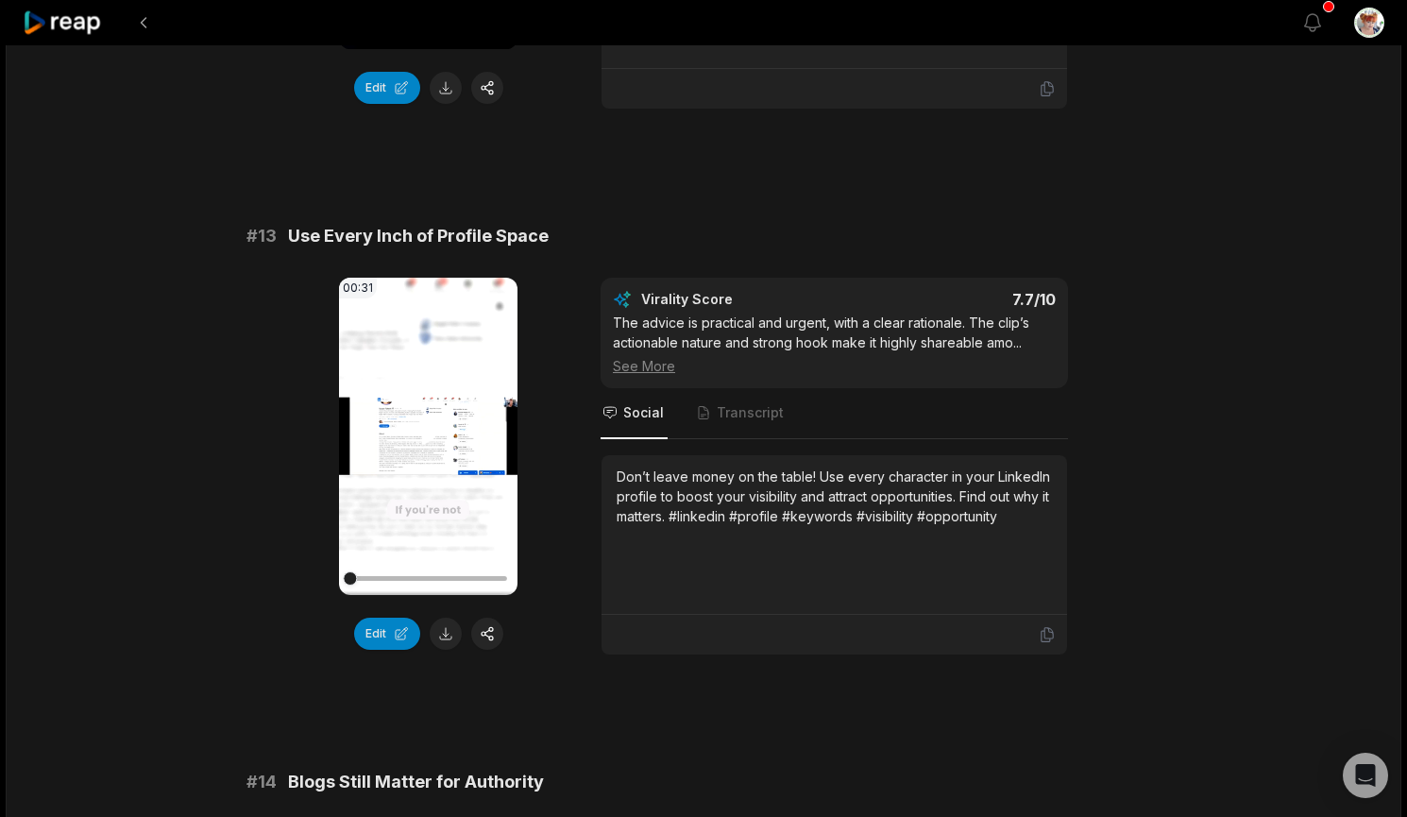
click at [413, 464] on video "Your browser does not support mp4 format." at bounding box center [428, 436] width 179 height 317
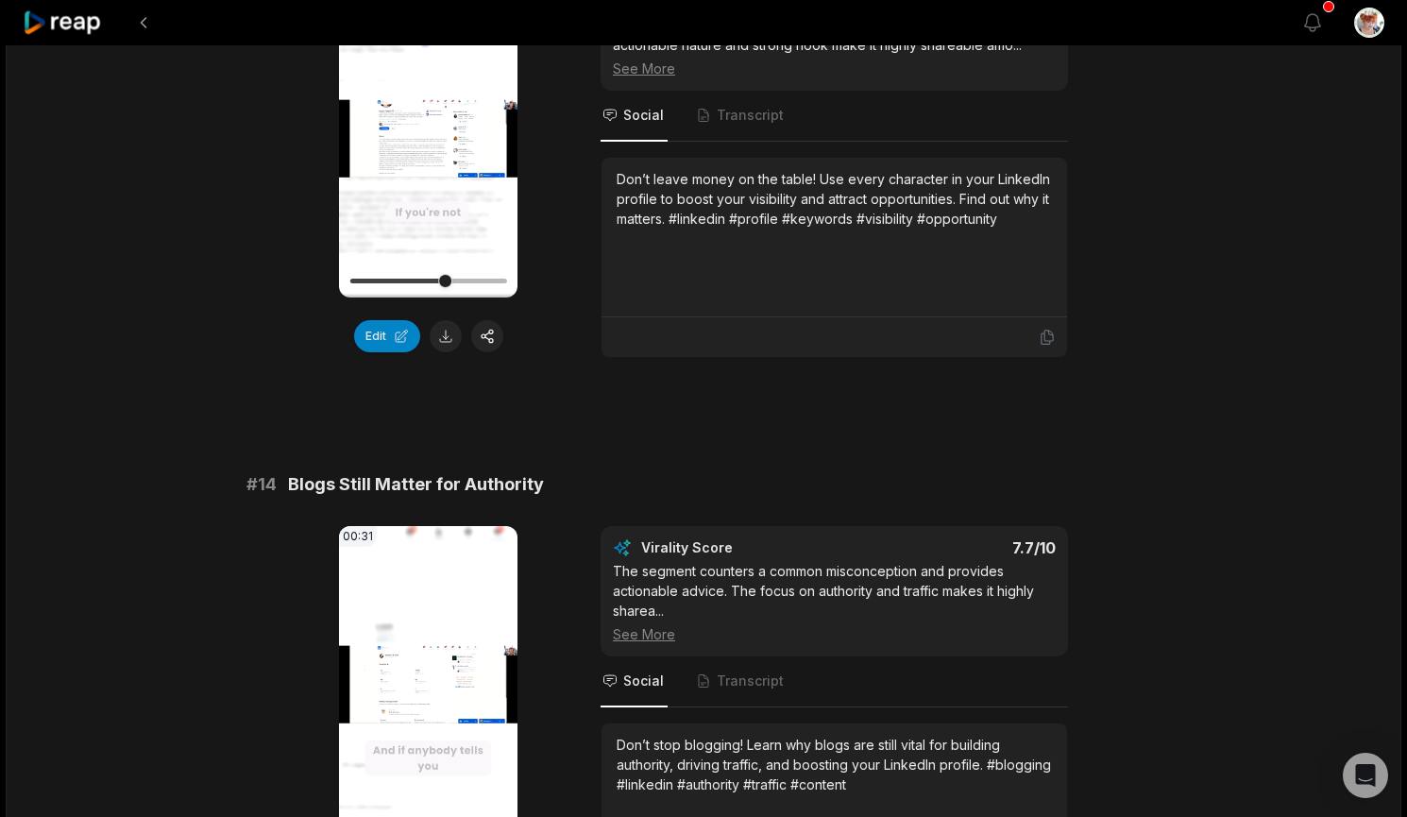
scroll to position [1542, 0]
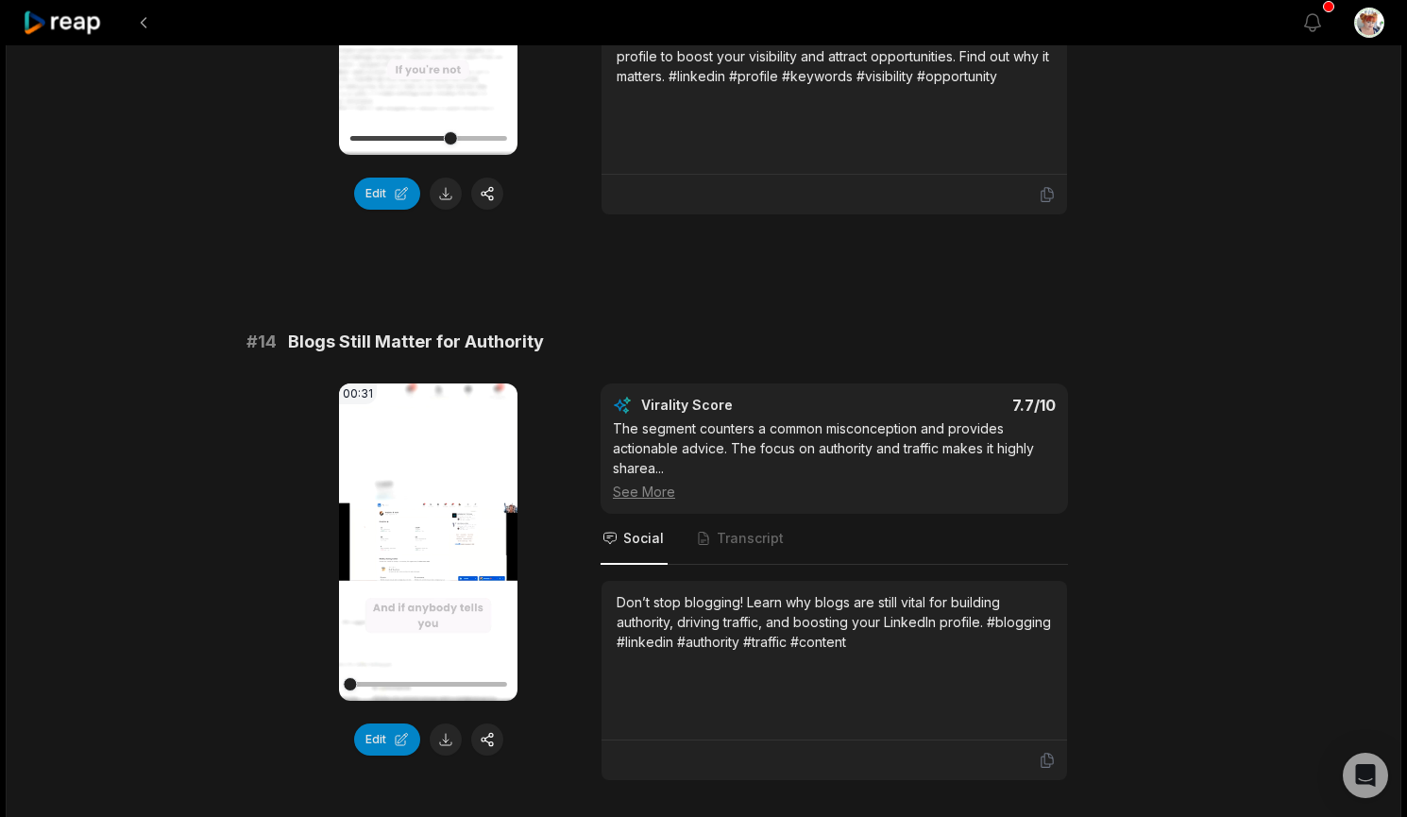
click at [425, 547] on icon at bounding box center [428, 542] width 14 height 16
click at [367, 739] on button "Edit" at bounding box center [387, 740] width 66 height 32
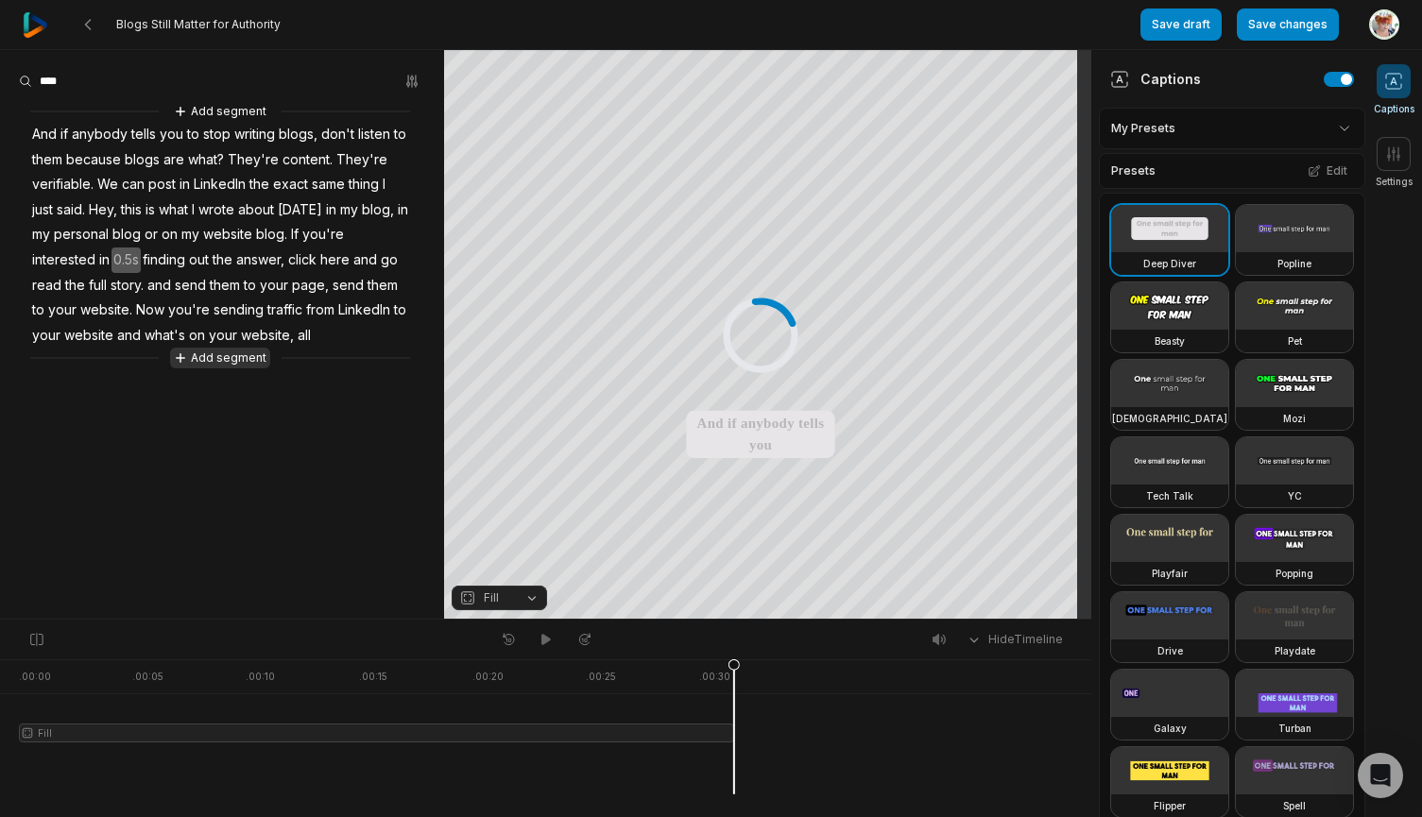
click at [210, 354] on button "Add segment" at bounding box center [220, 358] width 100 height 21
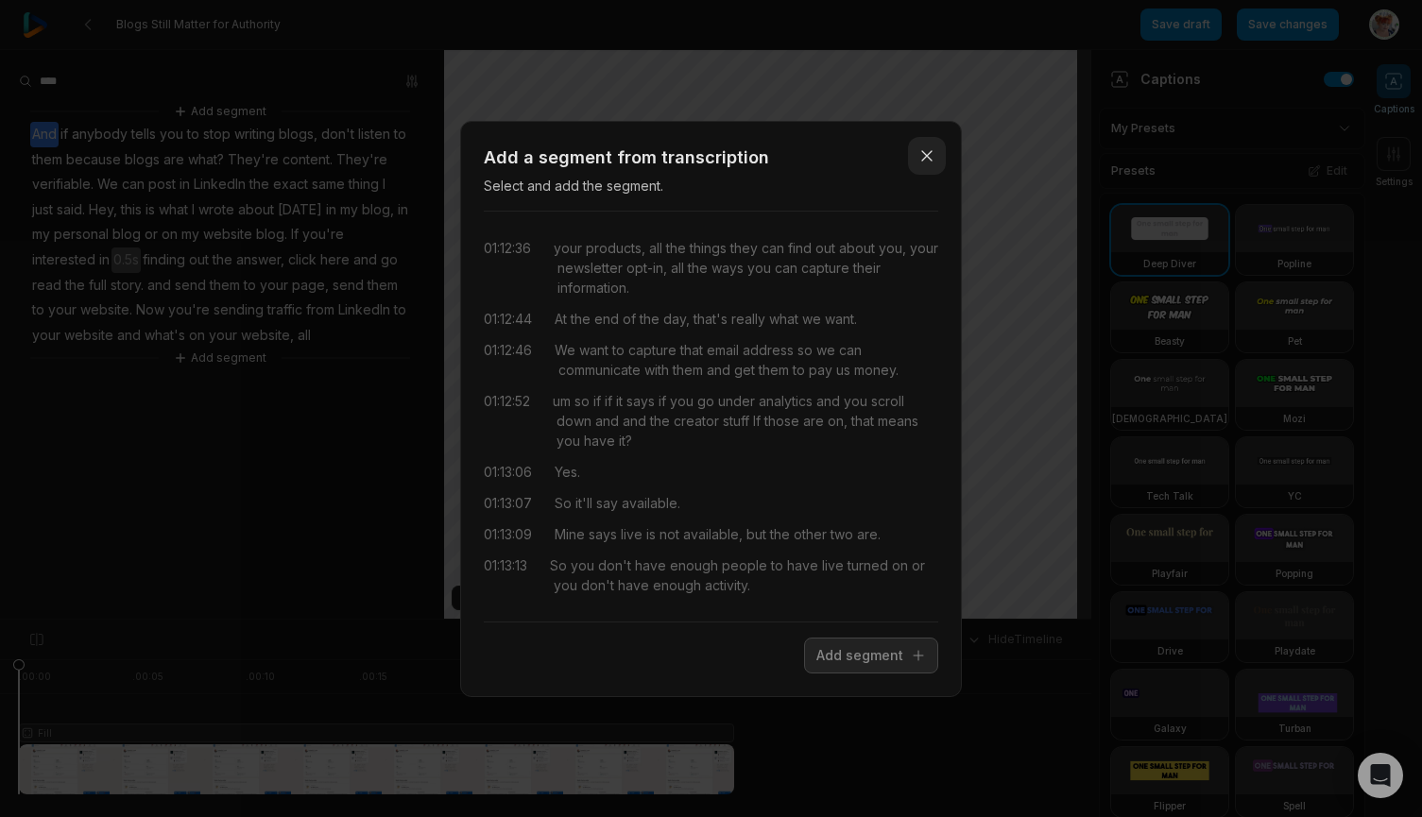
click at [921, 161] on icon "button" at bounding box center [926, 155] width 19 height 19
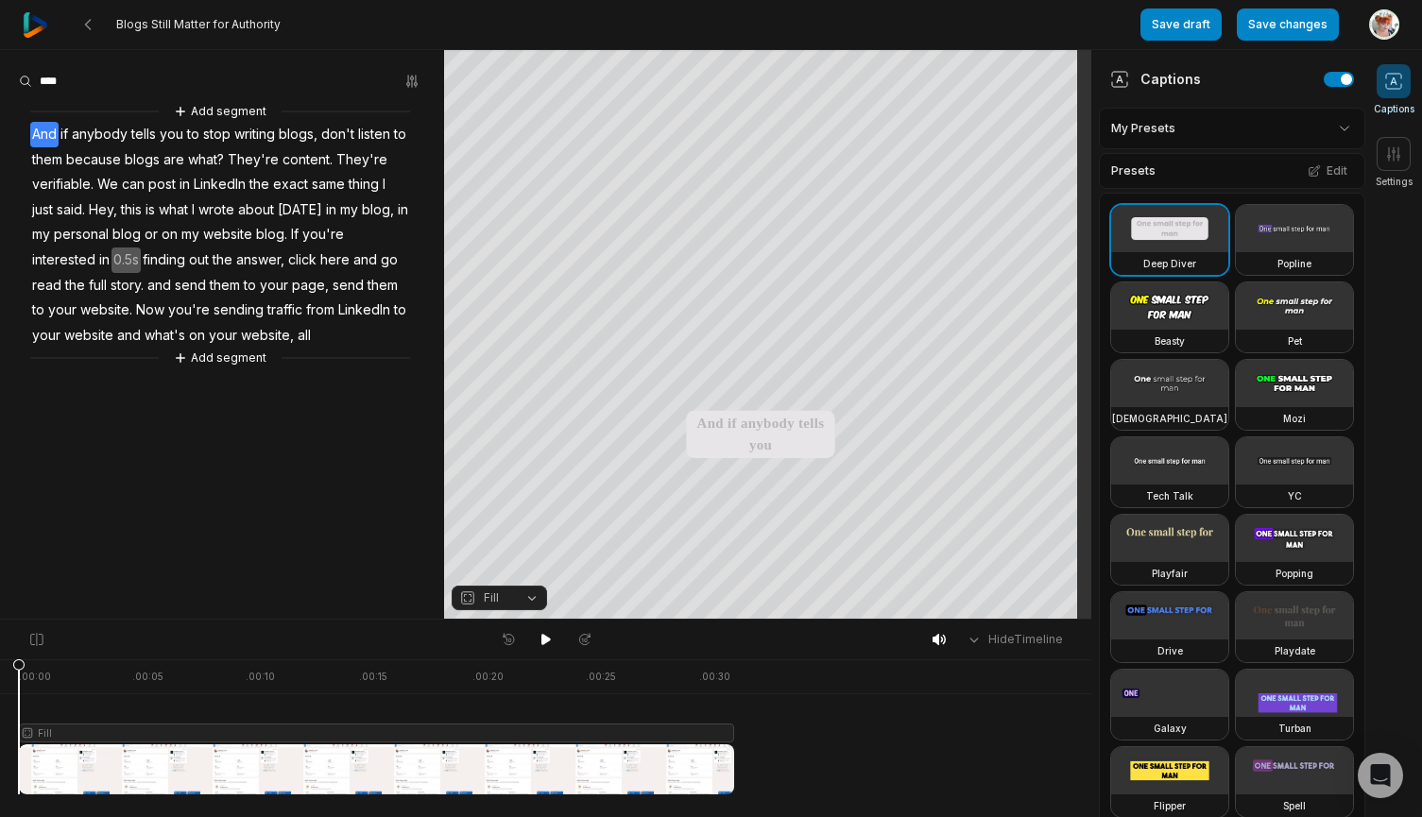
click at [315, 330] on div "Add segment And if anybody tells you to stop writing blogs, don't listen to the…" at bounding box center [222, 234] width 444 height 267
click at [296, 336] on span "all" at bounding box center [304, 336] width 17 height 26
drag, startPoint x: 0, startPoint y: 0, endPoint x: 211, endPoint y: 380, distance: 434.2
click at [211, 380] on aside "Add segment And if anybody tells you to stop writing blogs, don't listen to the…" at bounding box center [222, 334] width 444 height 569
click at [213, 363] on button "Add segment" at bounding box center [220, 358] width 100 height 21
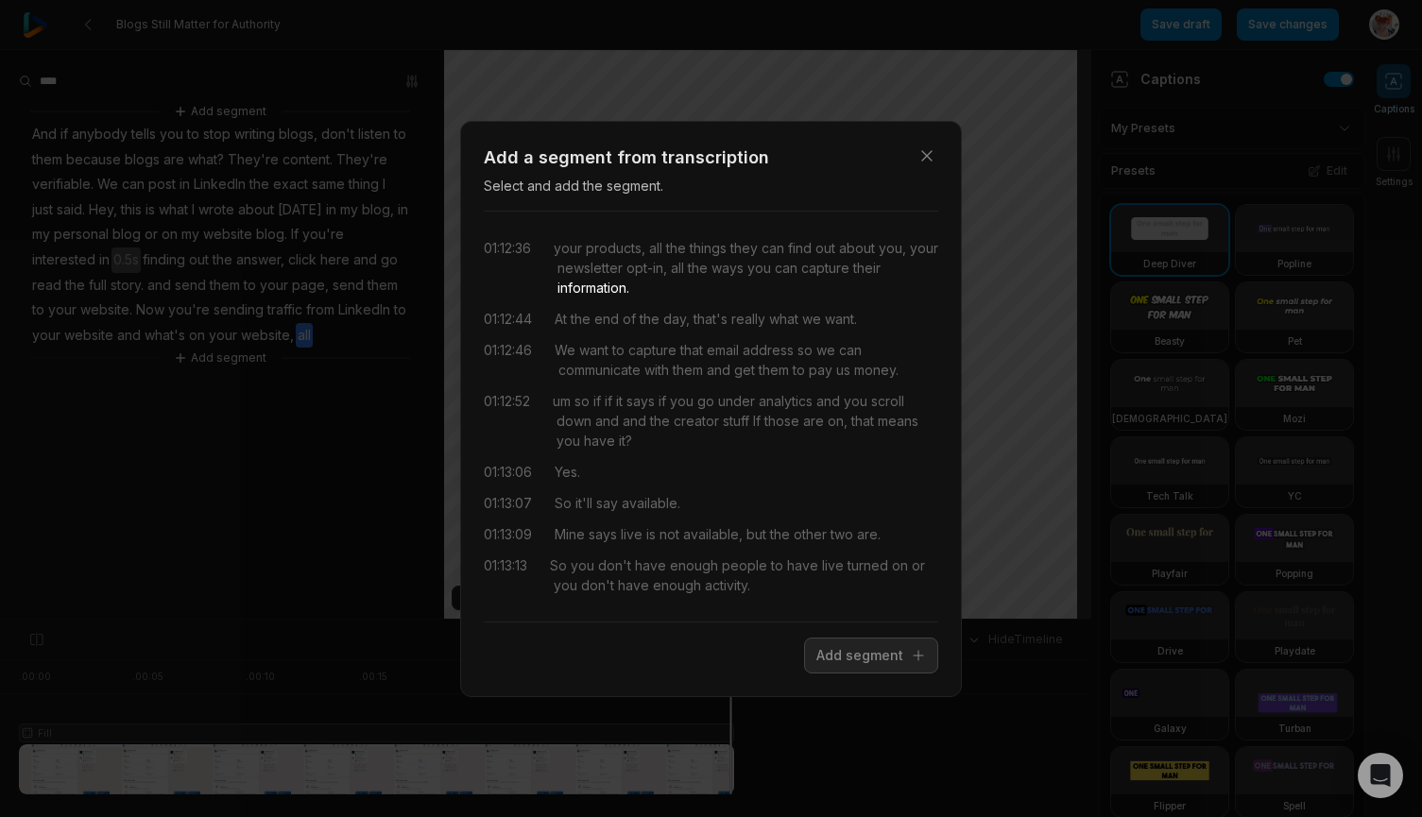
click at [650, 286] on div "your products, all the things they can find out about you, your newsletter opt-…" at bounding box center [746, 268] width 384 height 60
drag, startPoint x: 710, startPoint y: 269, endPoint x: 701, endPoint y: 289, distance: 22.0
click at [701, 289] on div "your products, all the things they can find out about you, your newsletter opt-…" at bounding box center [746, 268] width 384 height 60
click at [707, 268] on span "the" at bounding box center [696, 268] width 24 height 20
click at [707, 265] on span "the" at bounding box center [696, 268] width 24 height 20
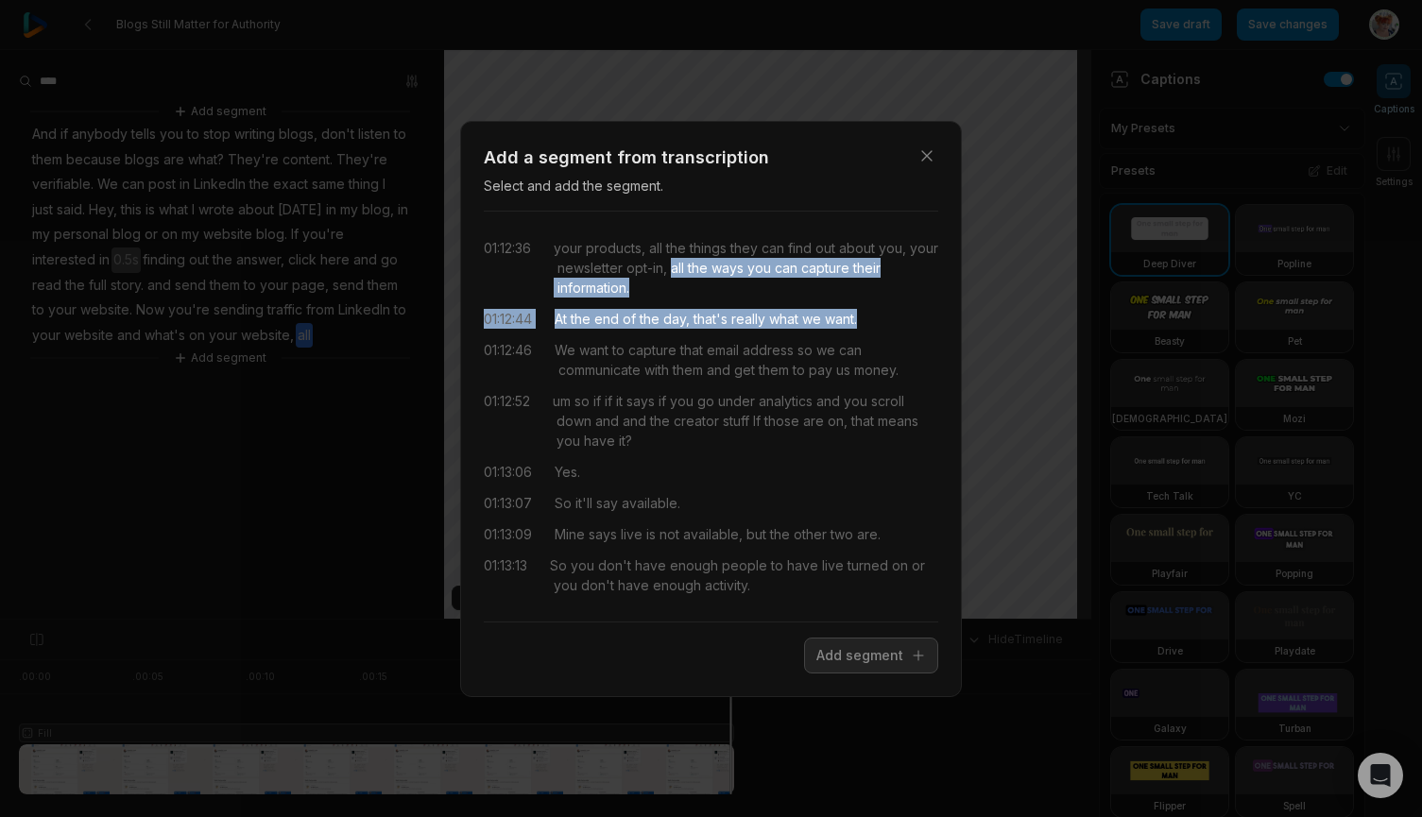
drag, startPoint x: 708, startPoint y: 261, endPoint x: 869, endPoint y: 314, distance: 169.1
click at [869, 314] on div "01:12:36 your products, all the things they can find out about you, your newsle…" at bounding box center [711, 417] width 454 height 380
click at [838, 662] on button "Add segment" at bounding box center [871, 656] width 134 height 36
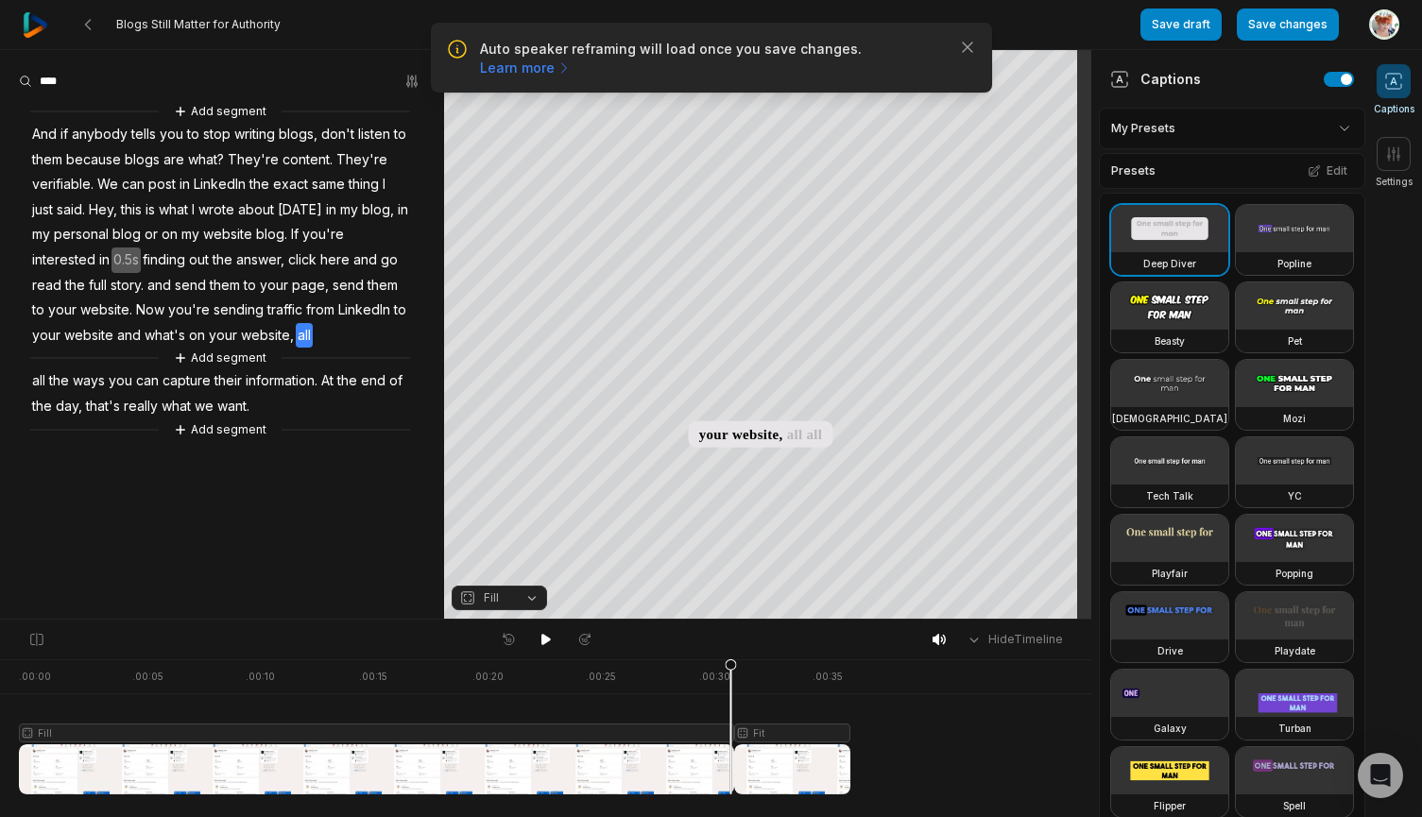
drag, startPoint x: 1292, startPoint y: 24, endPoint x: 1162, endPoint y: 189, distance: 210.5
click at [1292, 23] on button "Save changes" at bounding box center [1287, 25] width 102 height 32
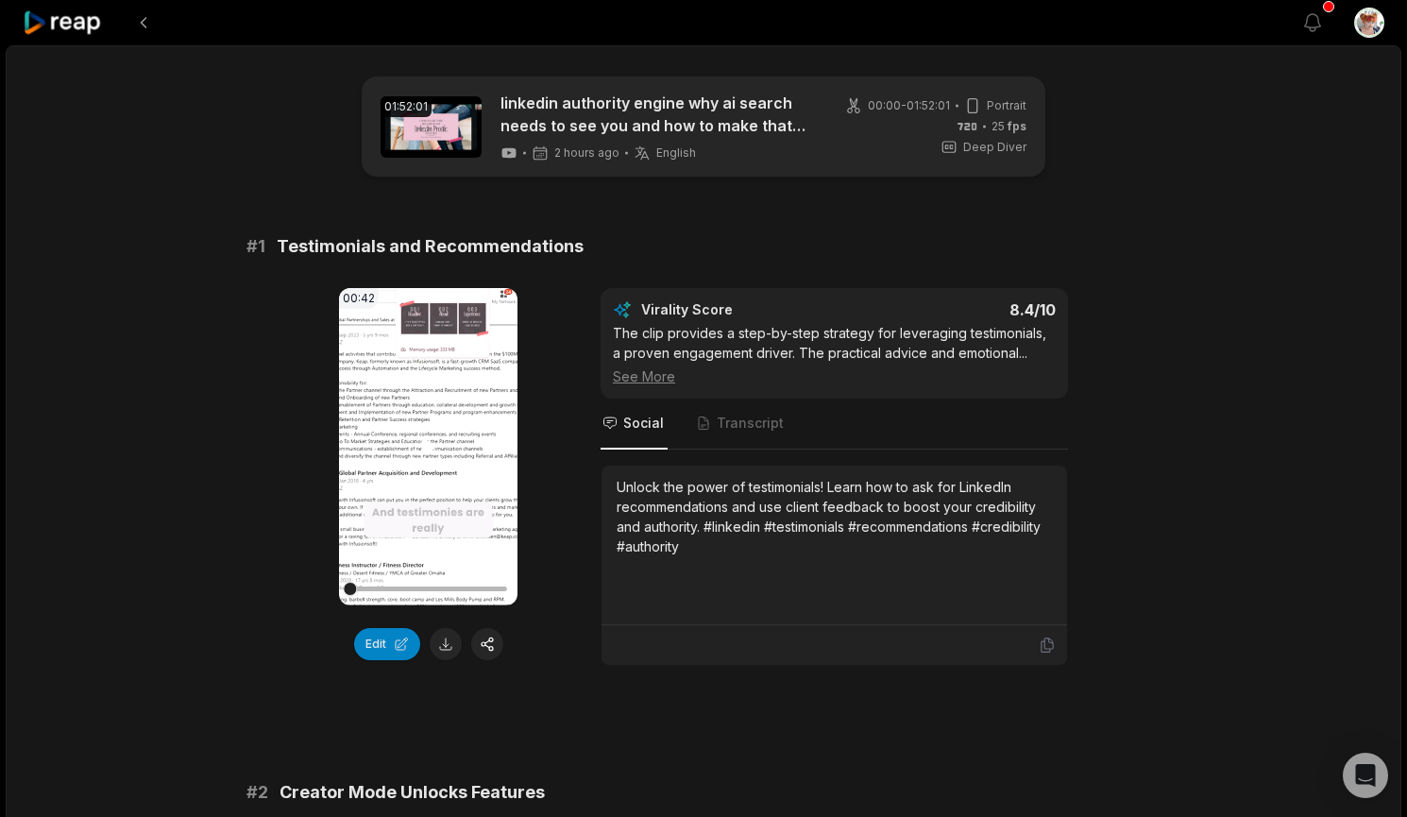
click at [421, 446] on icon at bounding box center [428, 446] width 14 height 16
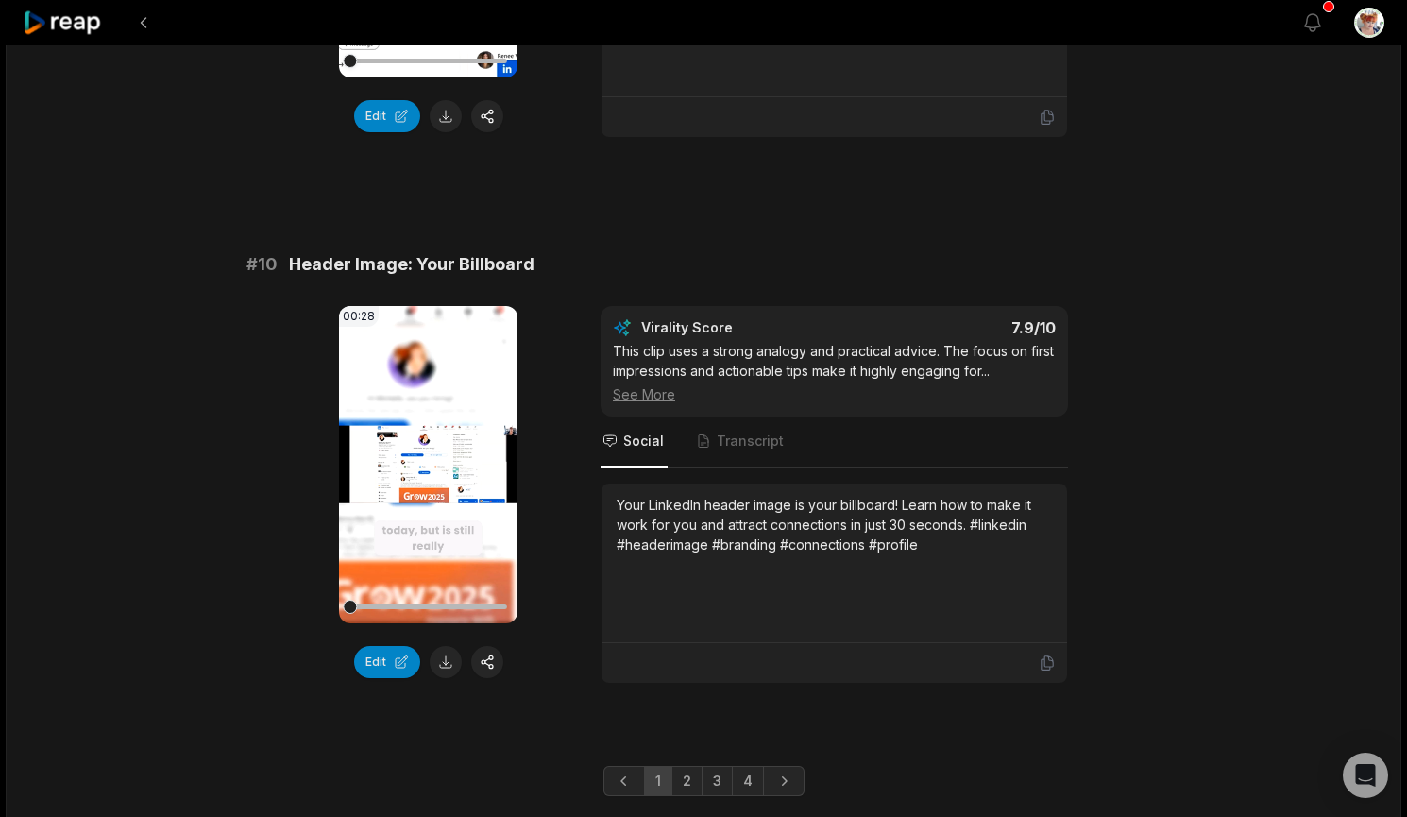
scroll to position [4970, 0]
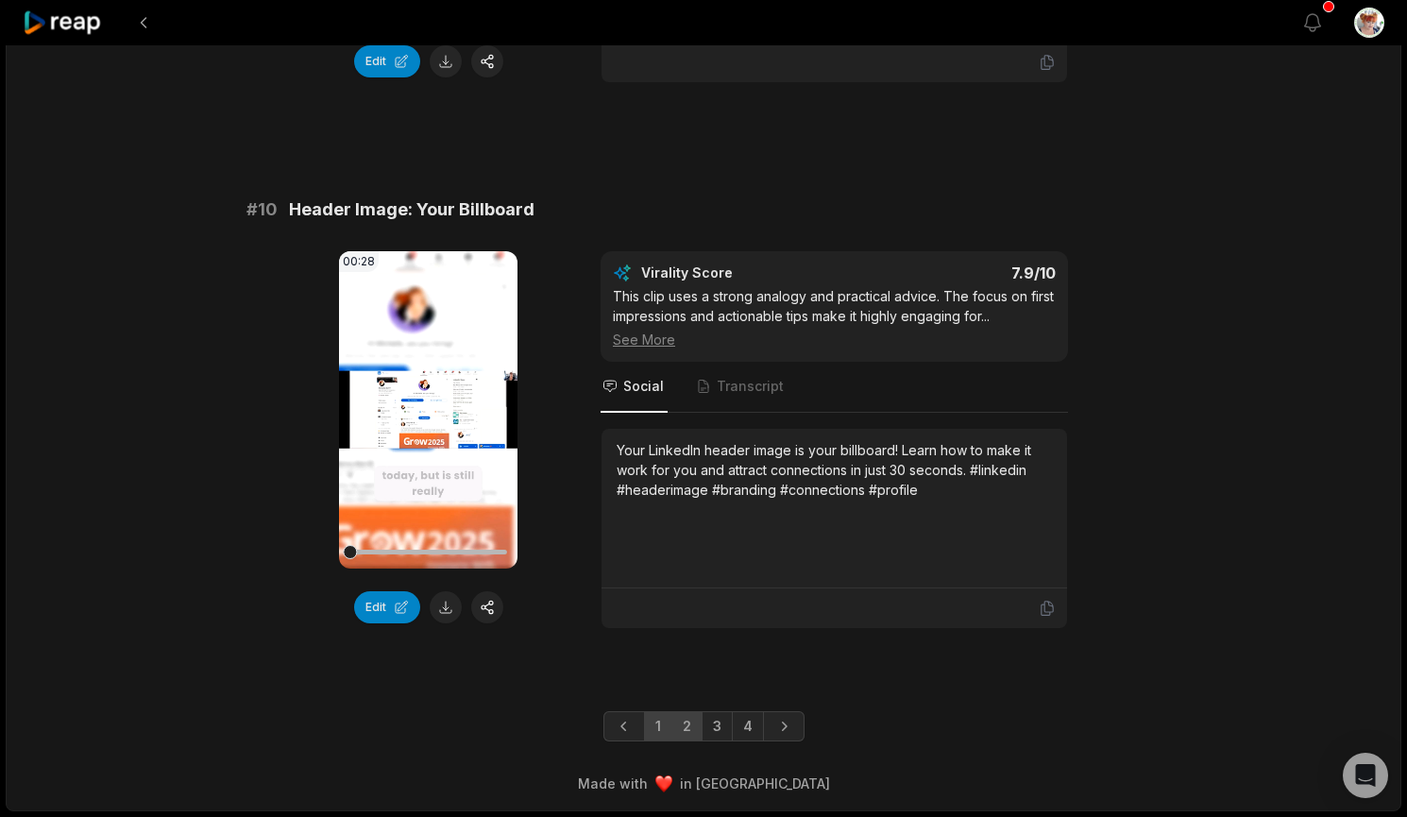
click at [681, 724] on link "2" at bounding box center [687, 726] width 31 height 30
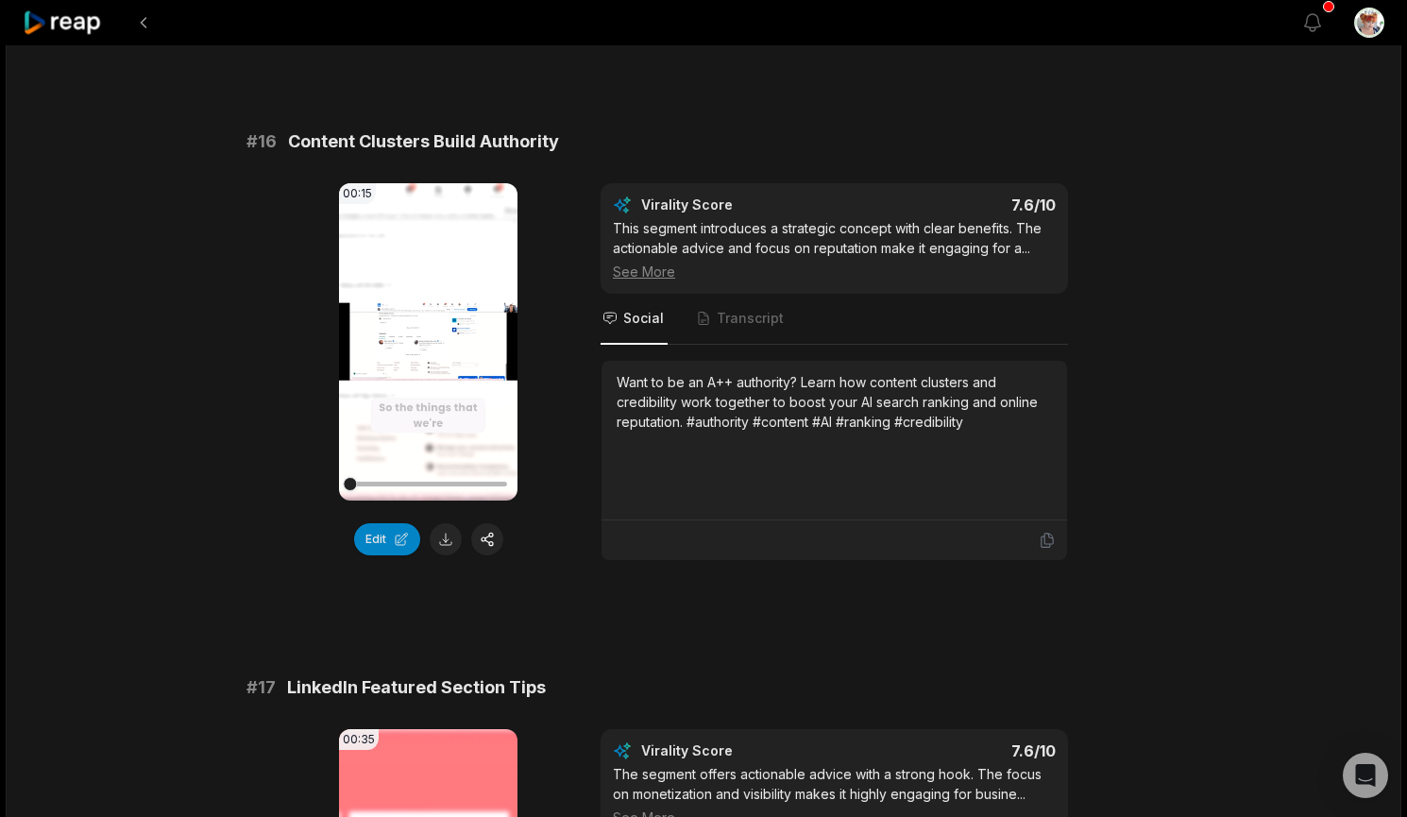
scroll to position [2865, 0]
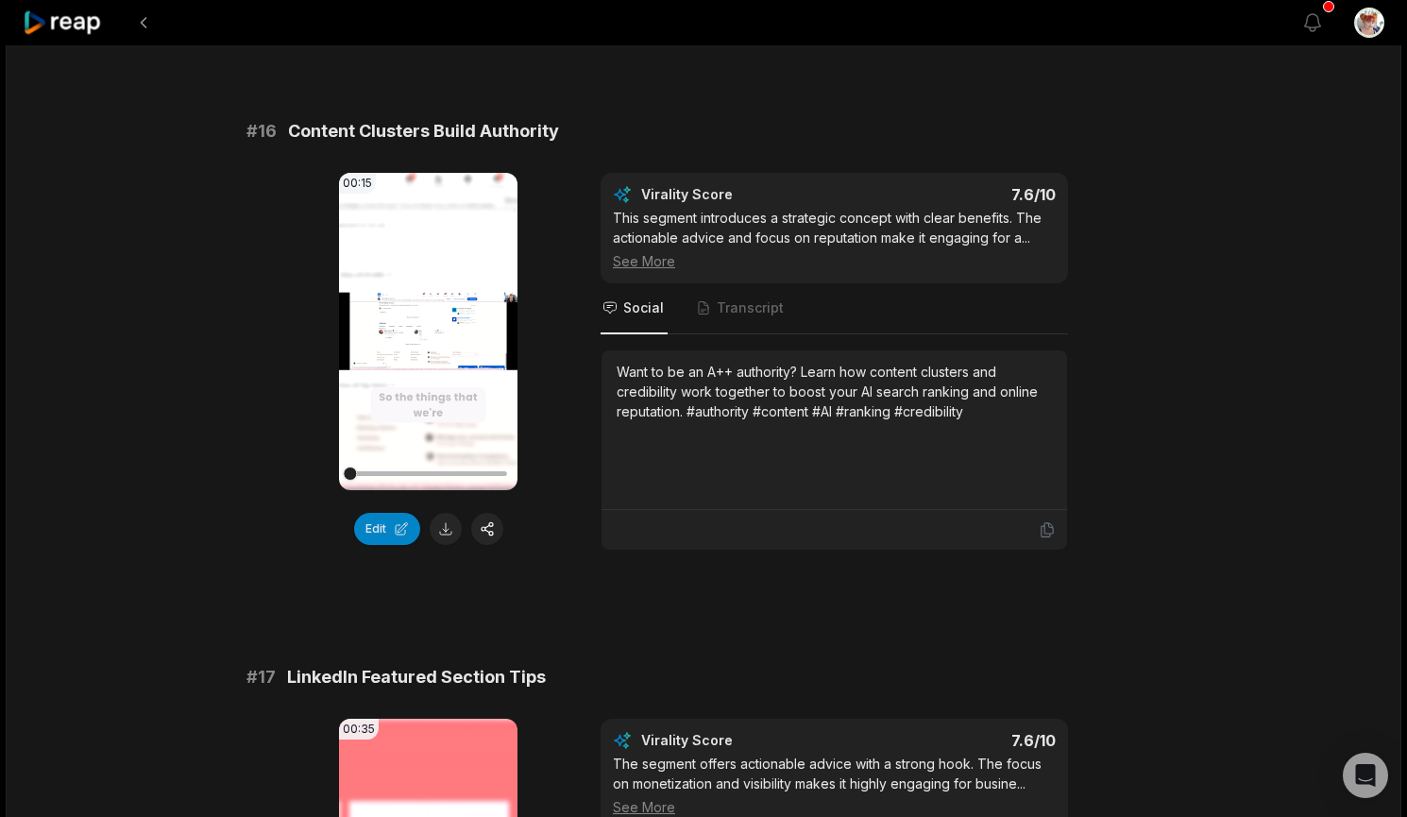
click at [415, 356] on video "Your browser does not support mp4 format." at bounding box center [428, 331] width 179 height 317
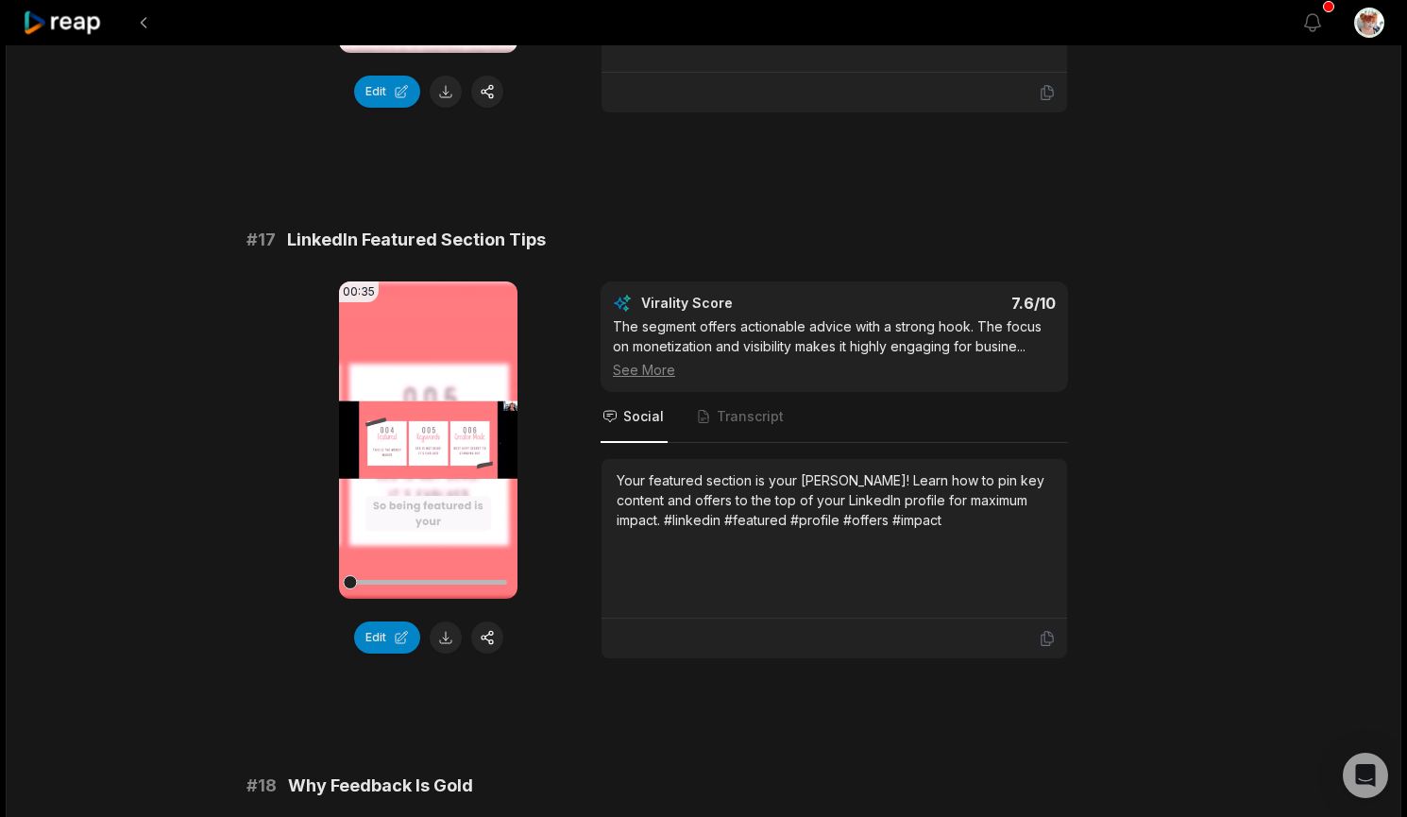
scroll to position [3306, 0]
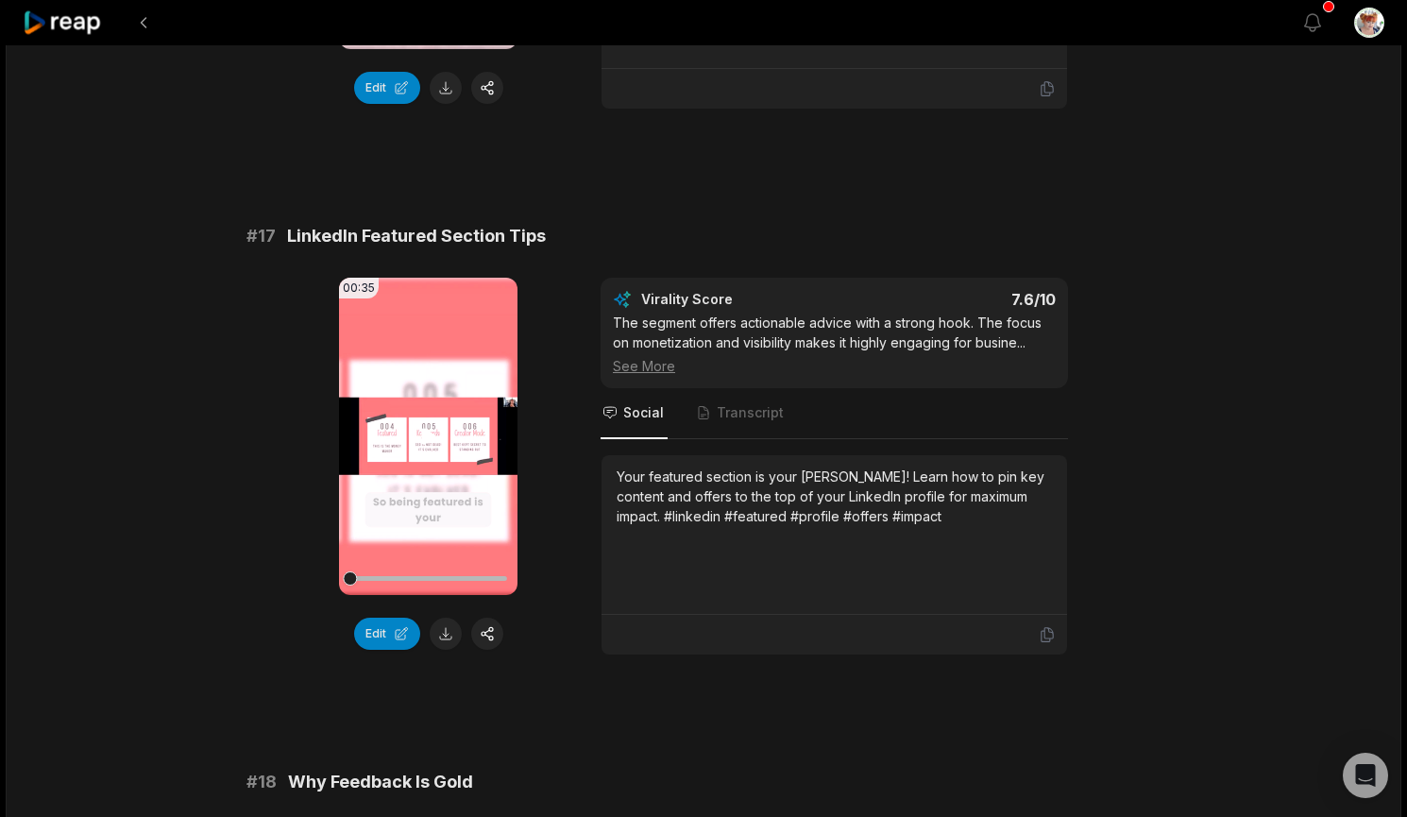
click at [419, 436] on icon at bounding box center [428, 436] width 23 height 23
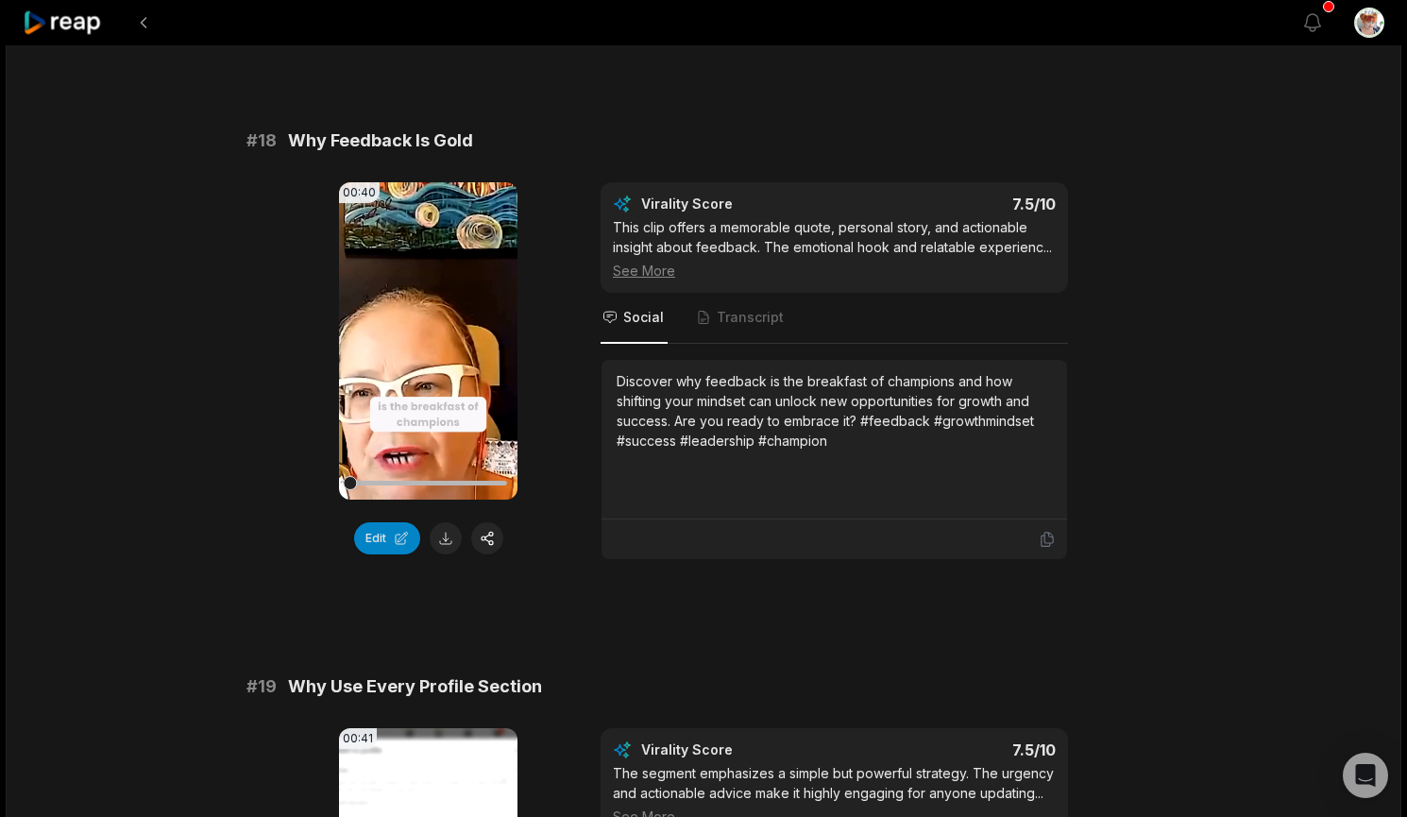
scroll to position [3967, 0]
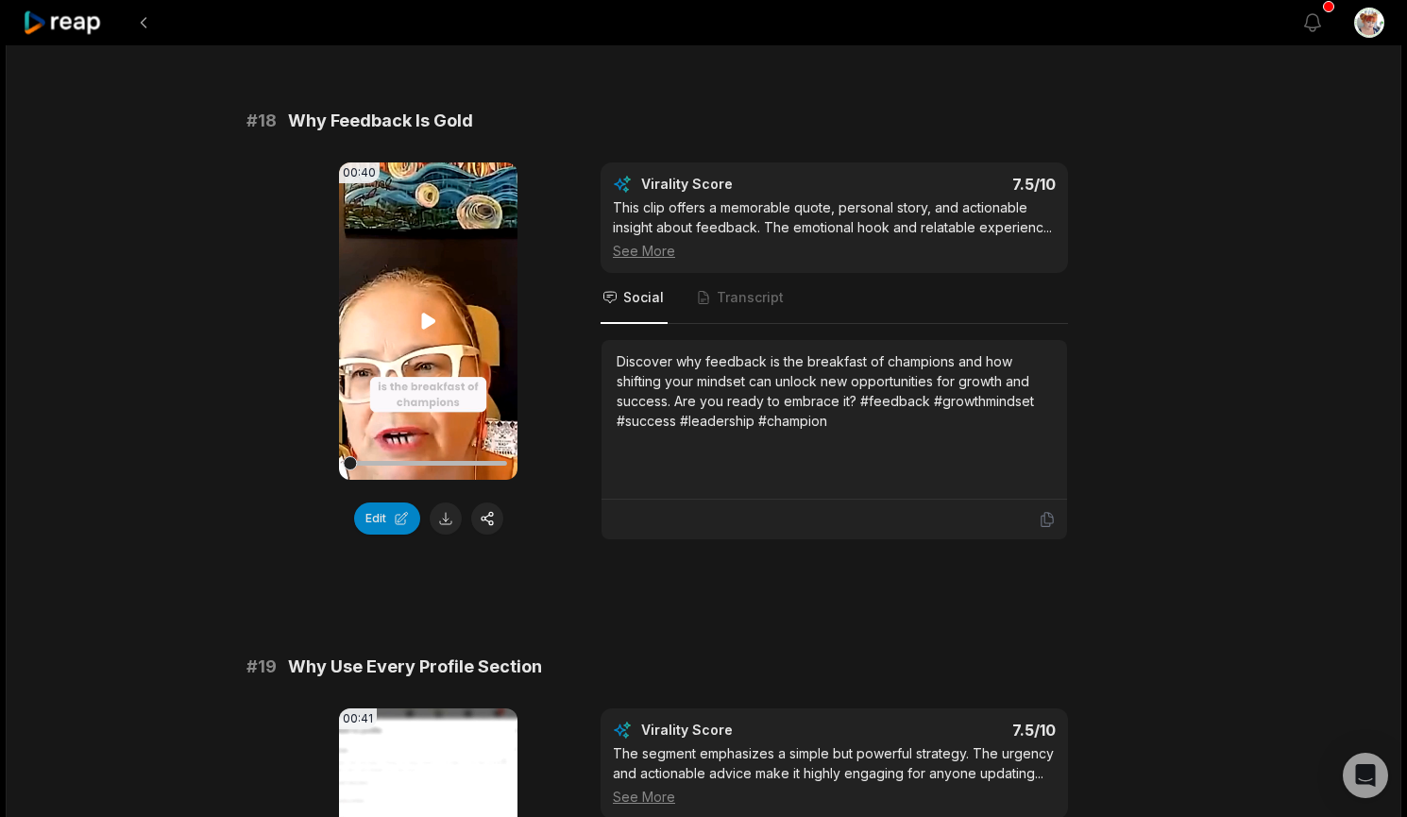
click at [433, 338] on video "Your browser does not support mp4 format." at bounding box center [428, 320] width 179 height 317
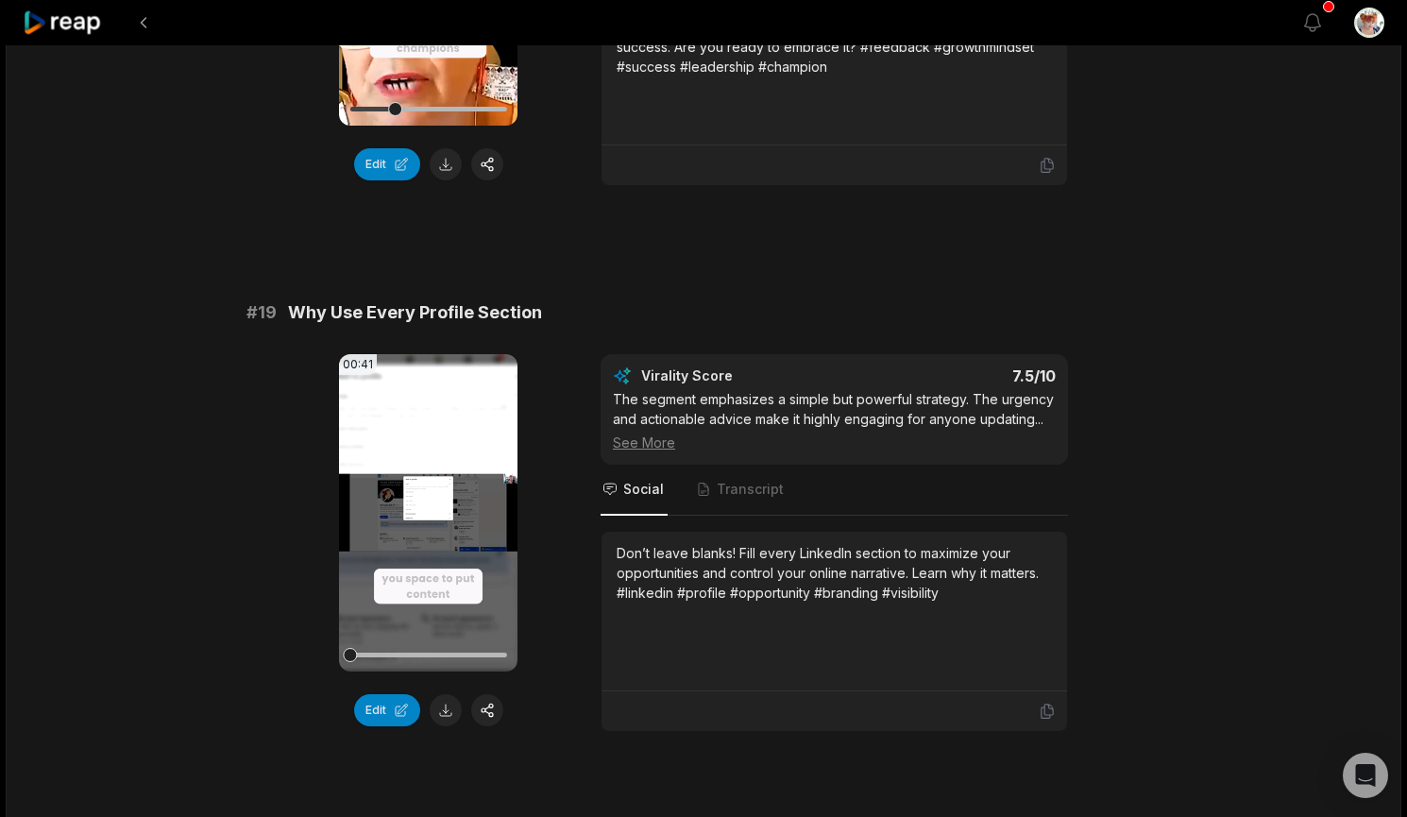
scroll to position [4408, 0]
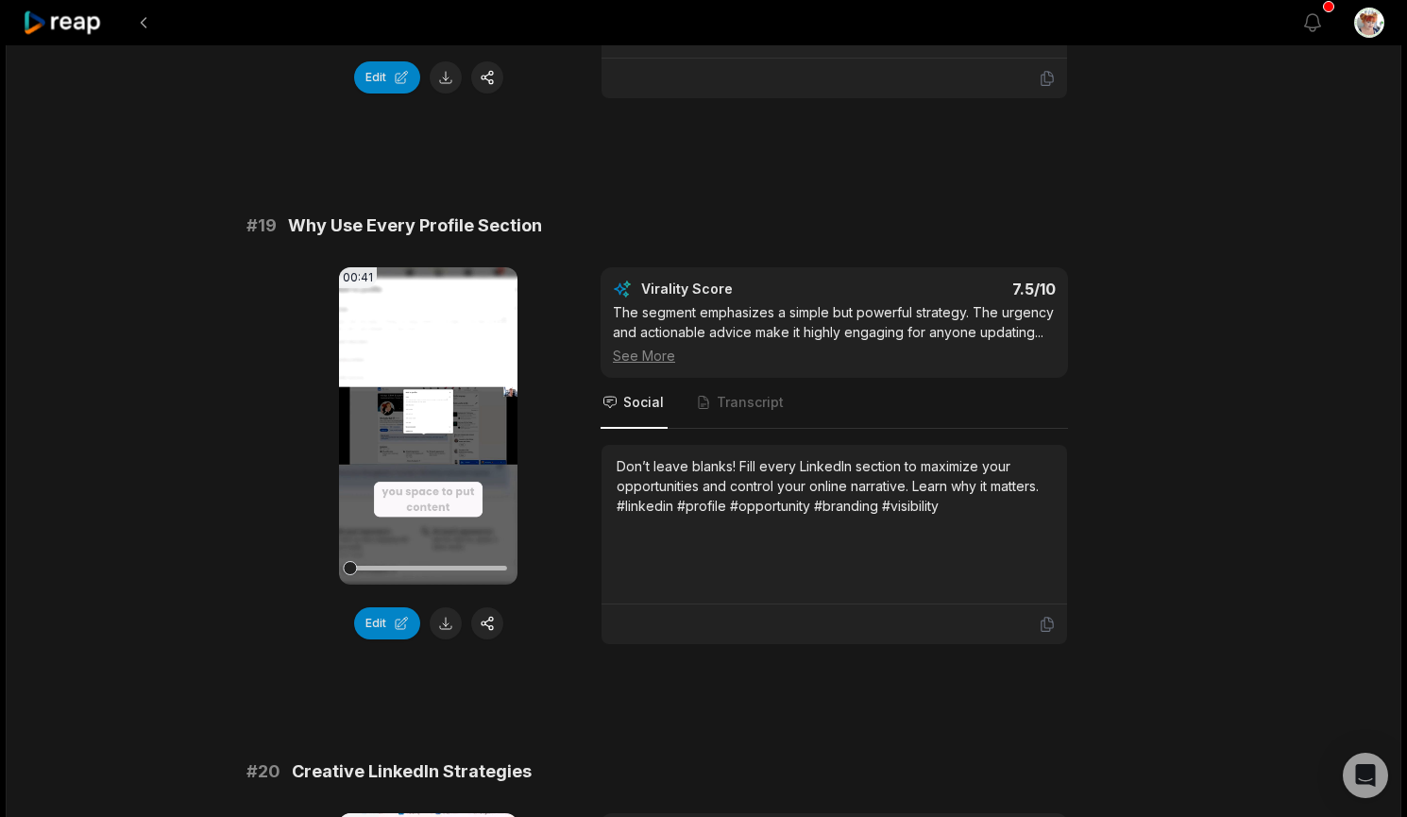
click at [396, 417] on video "Your browser does not support mp4 format." at bounding box center [428, 425] width 179 height 317
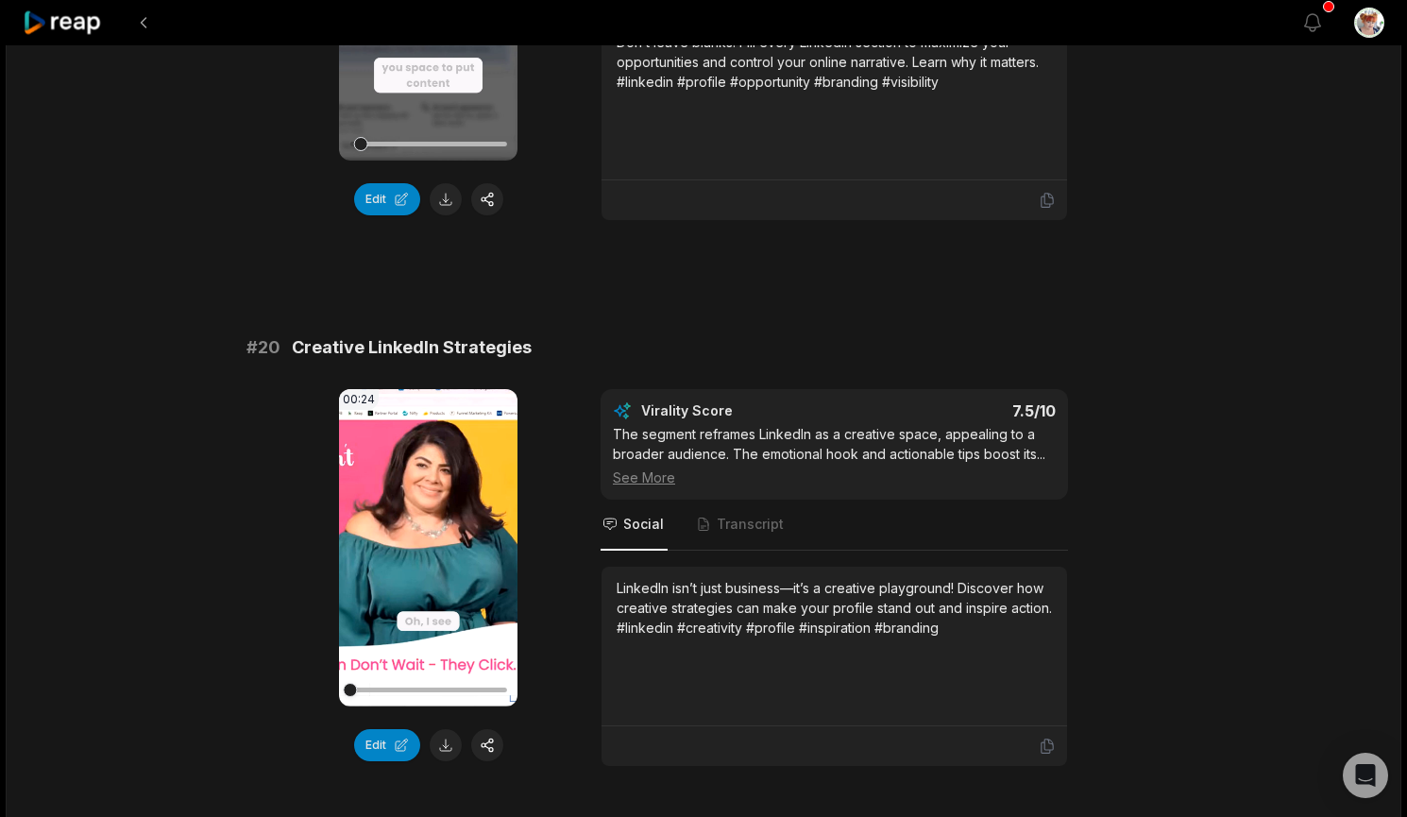
scroll to position [4848, 0]
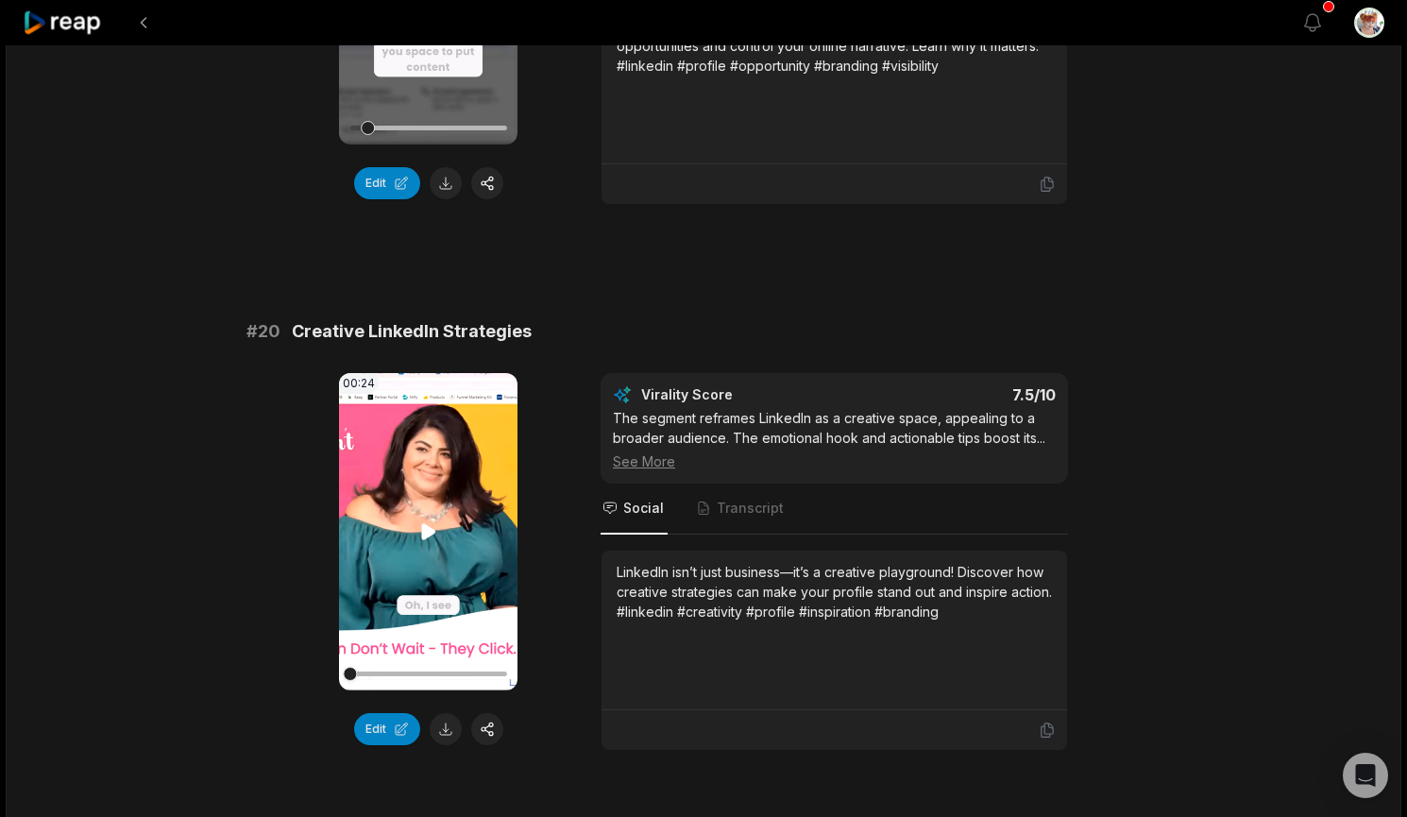
click at [374, 494] on video "Your browser does not support mp4 format." at bounding box center [428, 531] width 179 height 317
click at [377, 721] on button "Edit" at bounding box center [387, 729] width 66 height 32
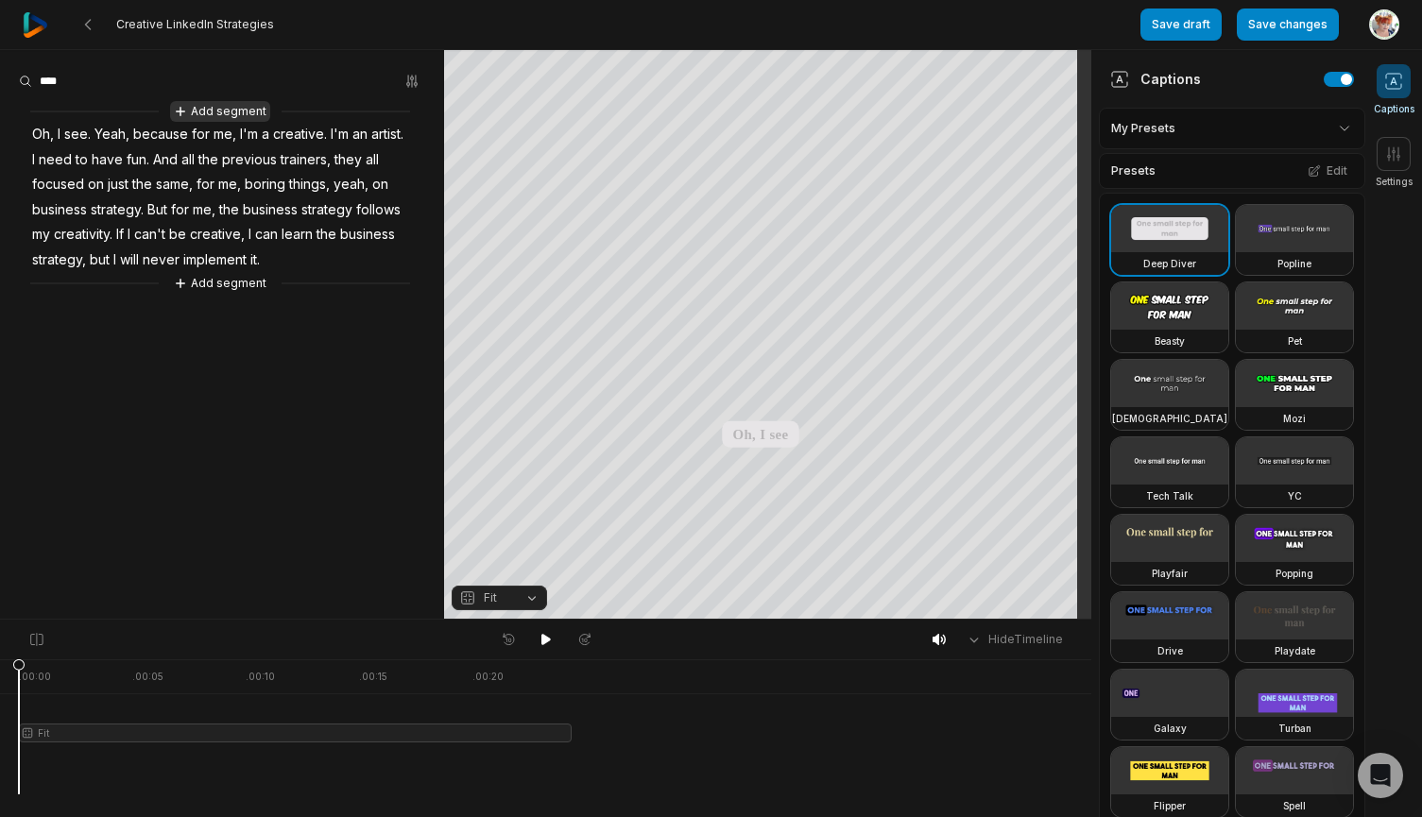
click at [240, 111] on button "Add segment" at bounding box center [220, 111] width 100 height 21
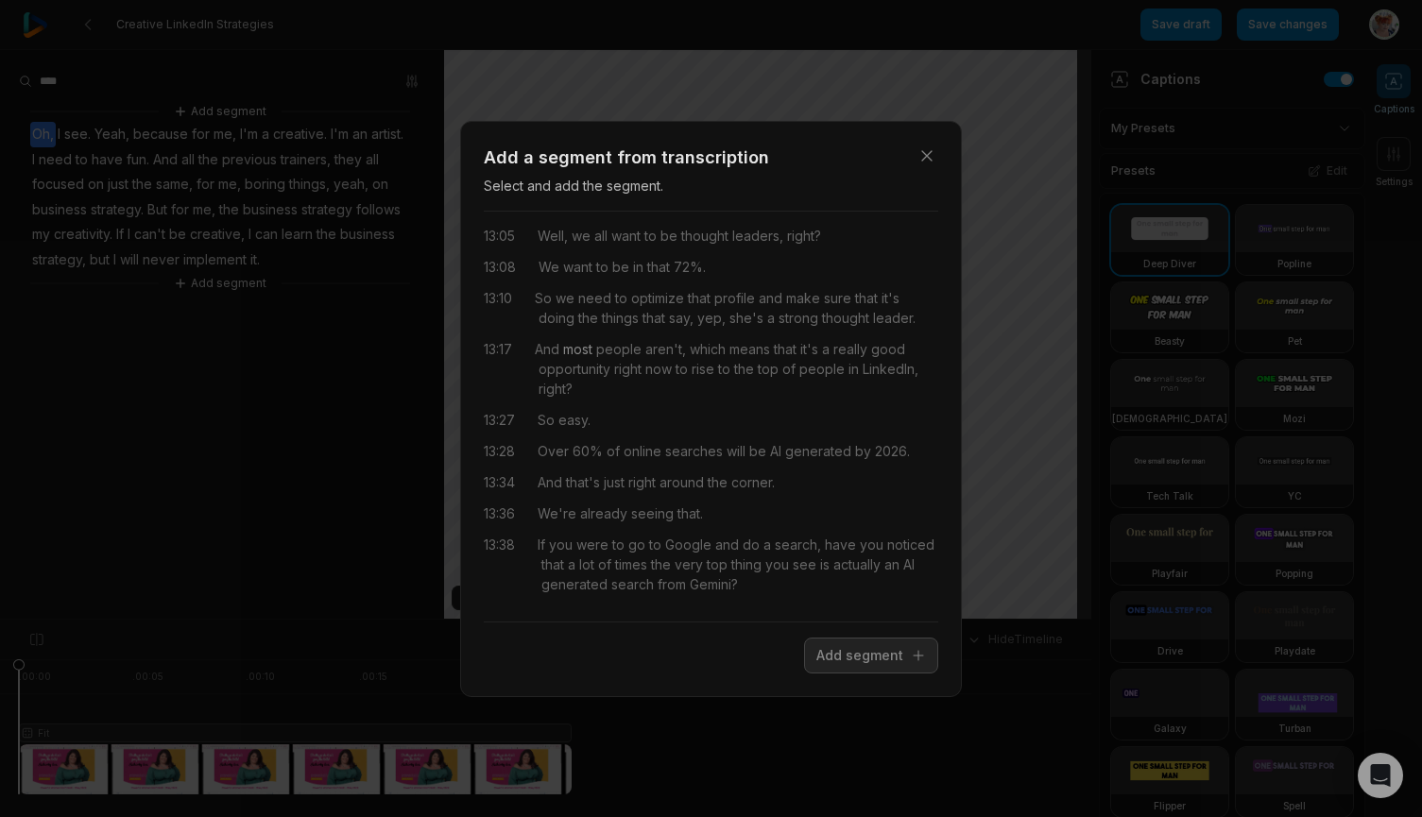
scroll to position [7965, 0]
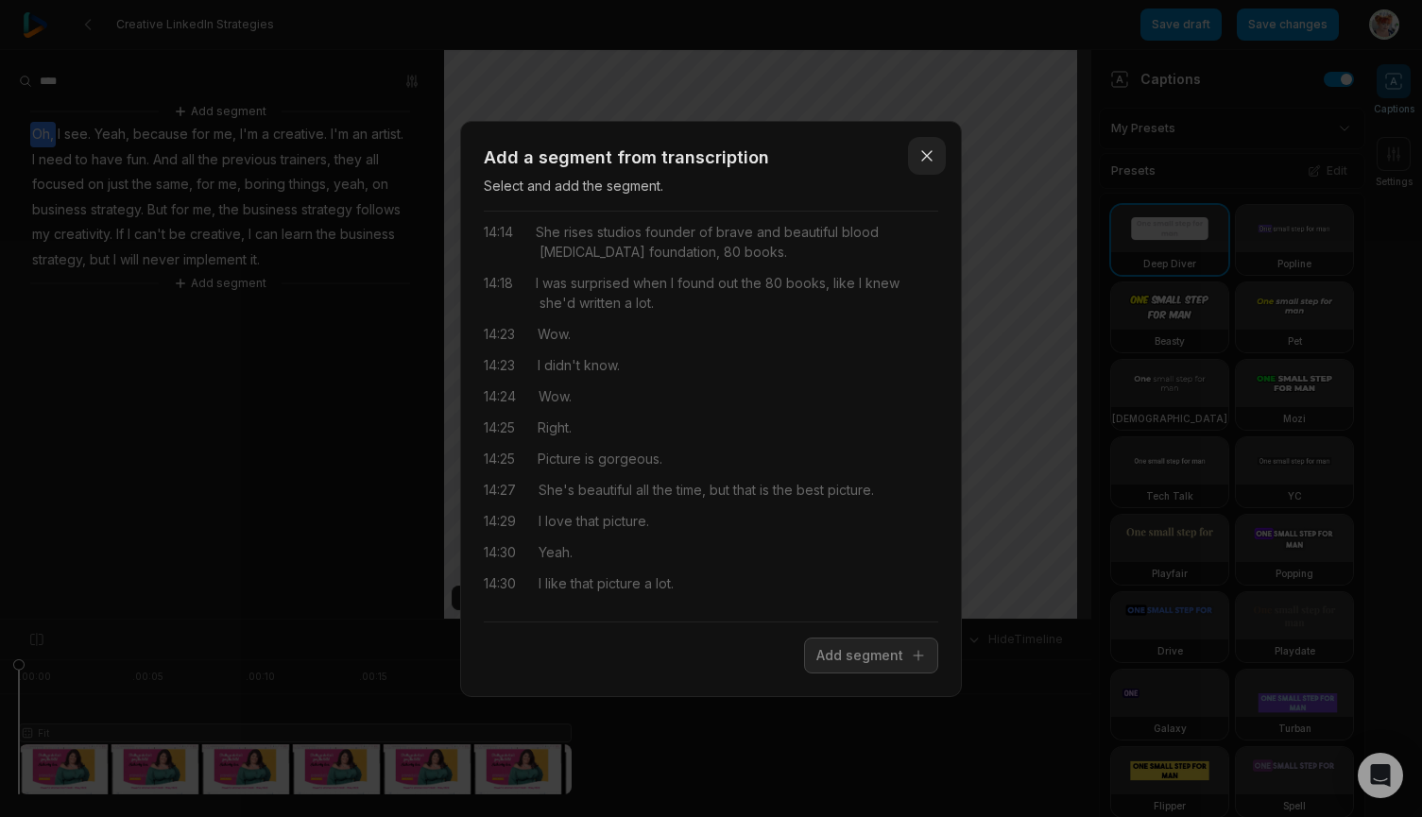
click at [933, 158] on icon "button" at bounding box center [926, 155] width 19 height 19
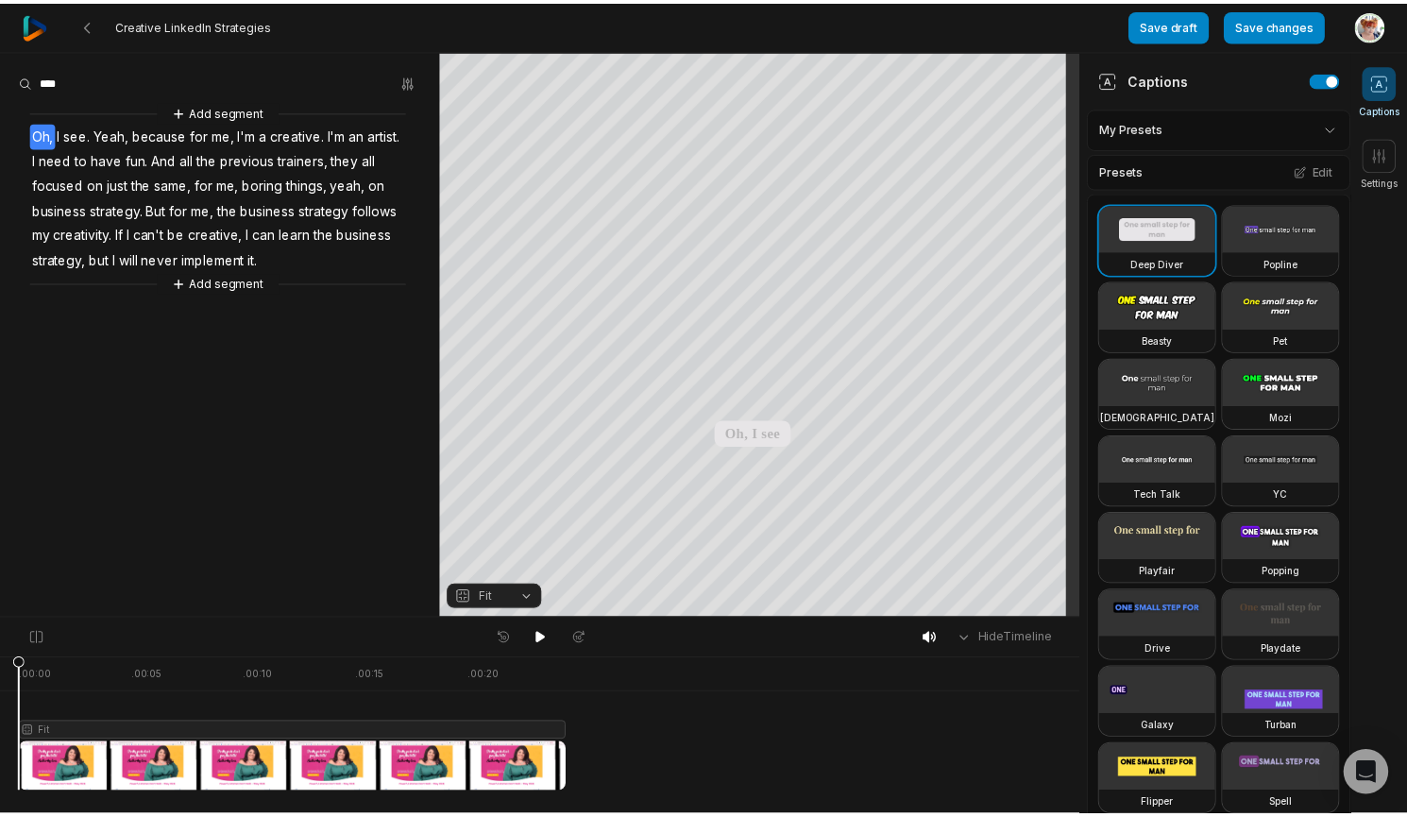
scroll to position [0, 0]
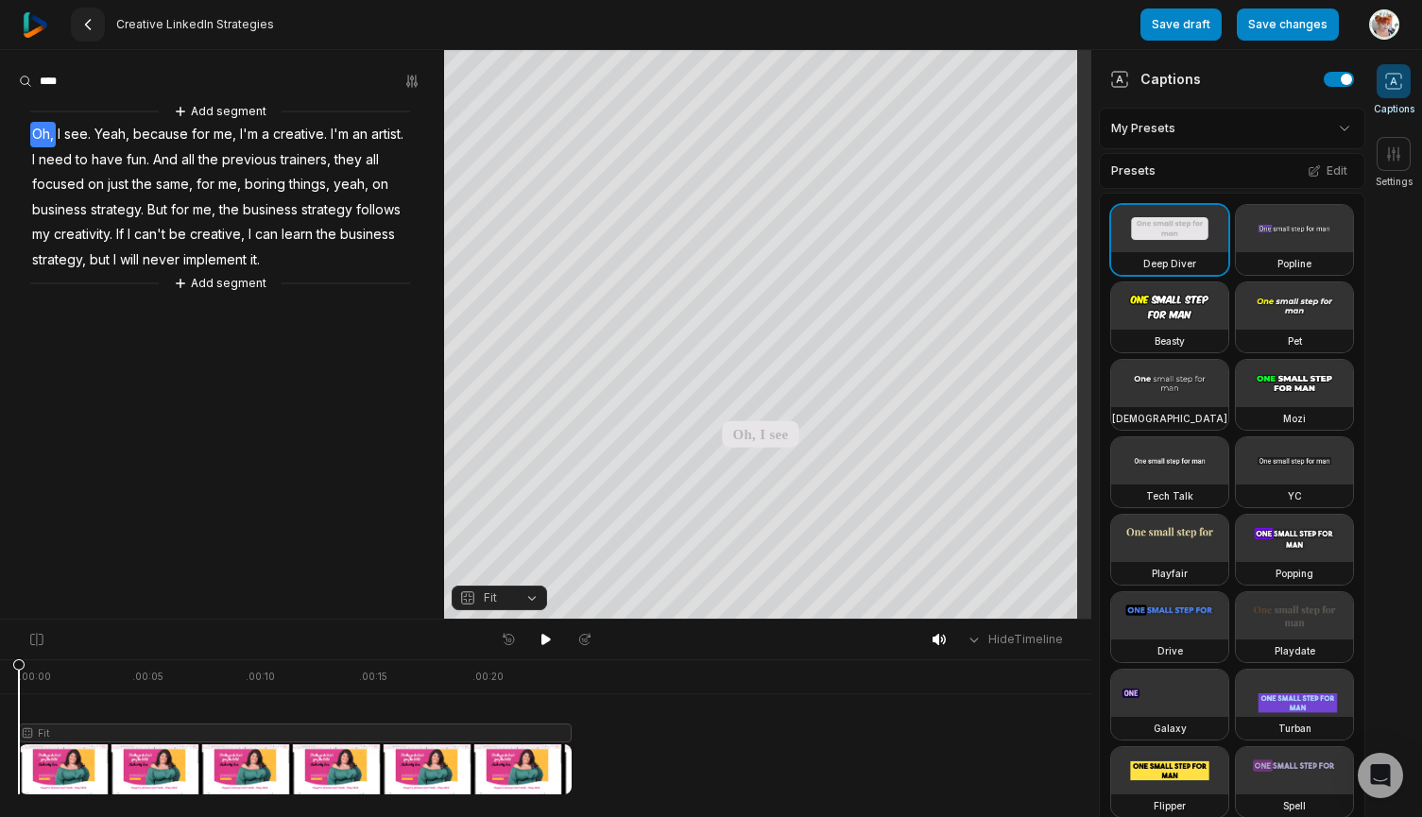
click at [89, 31] on icon at bounding box center [87, 24] width 15 height 15
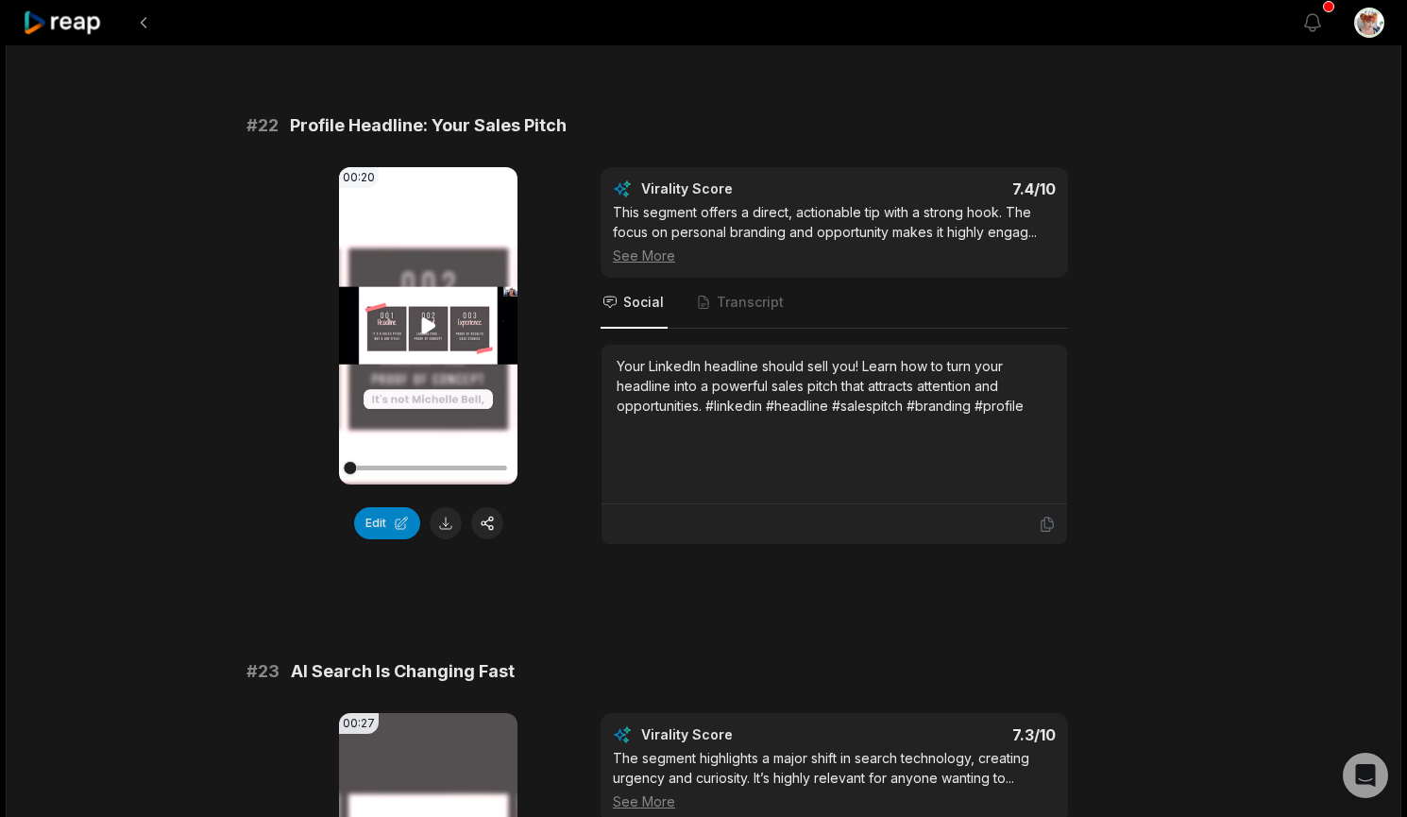
click at [412, 344] on video "Your browser does not support mp4 format." at bounding box center [428, 325] width 179 height 317
click at [399, 524] on button "Edit" at bounding box center [387, 523] width 66 height 32
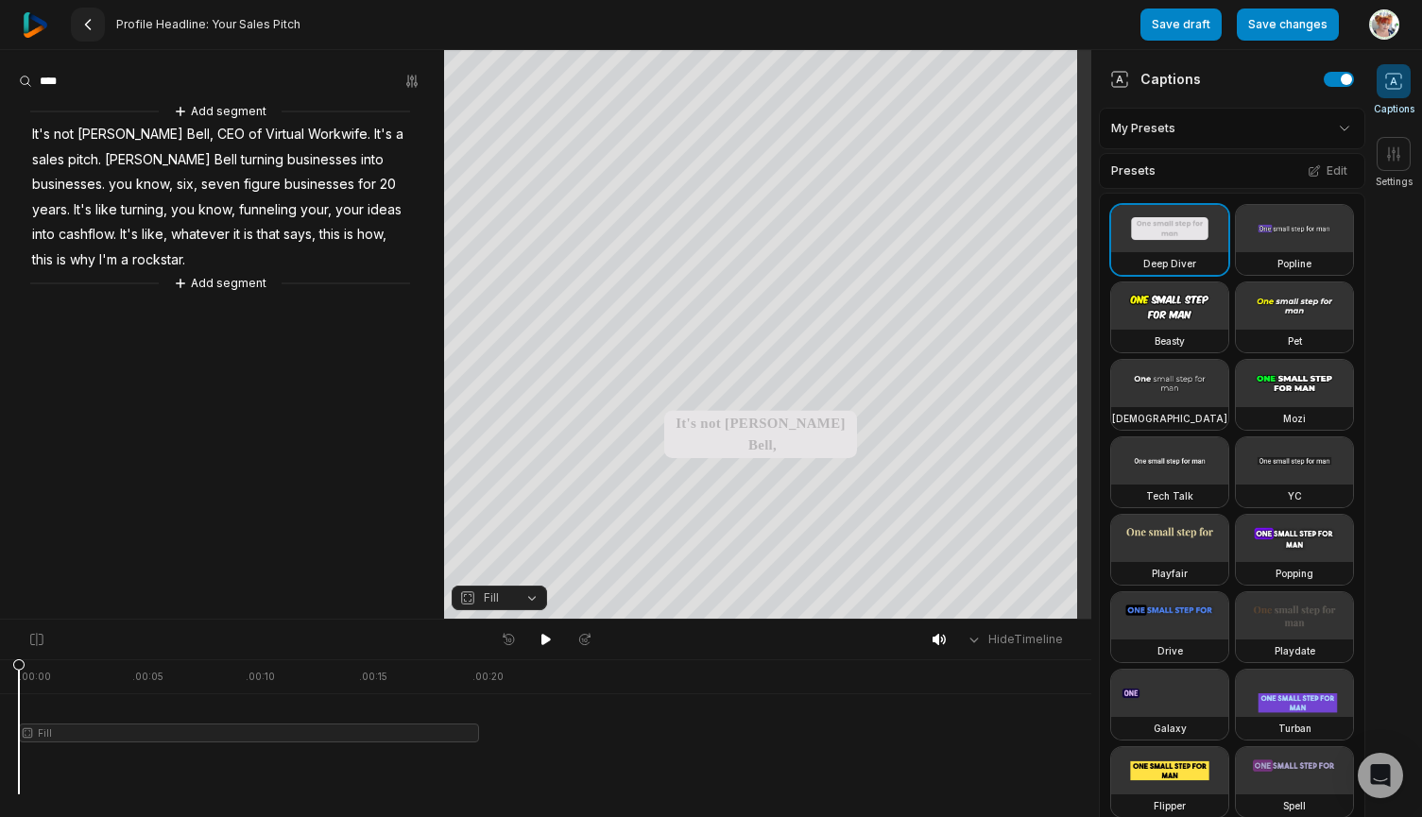
click at [82, 23] on icon at bounding box center [87, 24] width 15 height 15
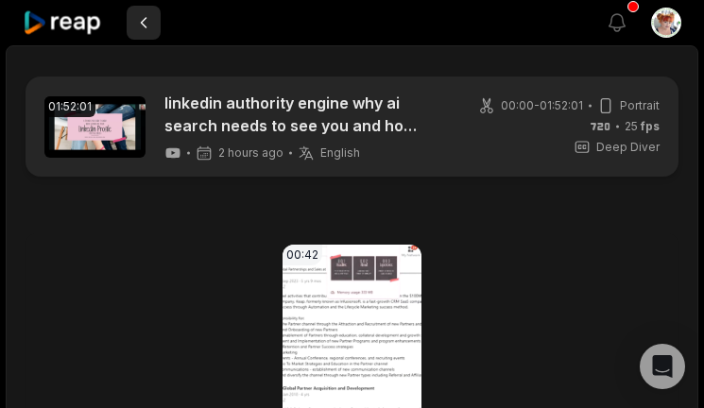
click at [140, 21] on button at bounding box center [144, 23] width 34 height 34
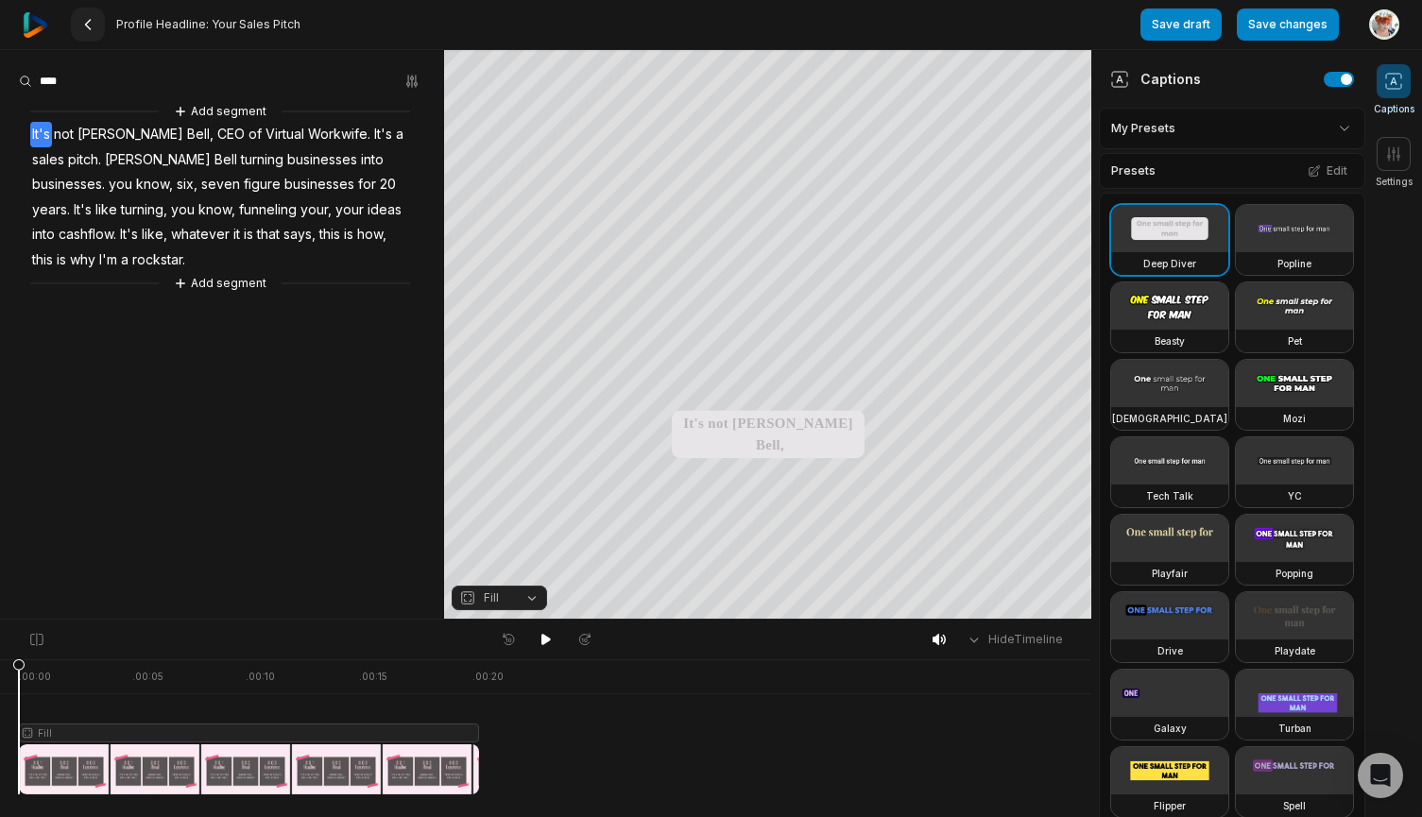
click at [88, 28] on icon at bounding box center [87, 24] width 15 height 15
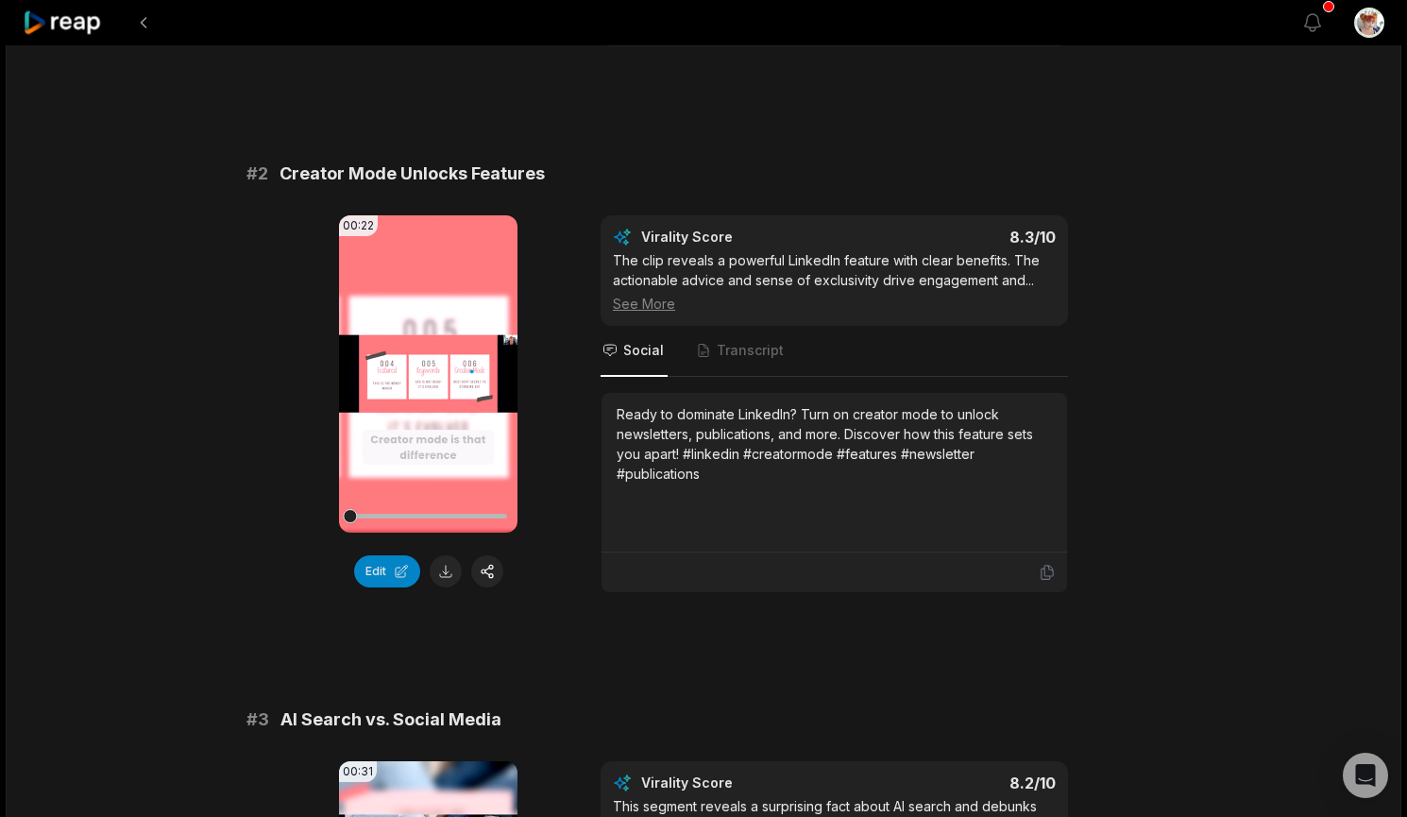
scroll to position [661, 0]
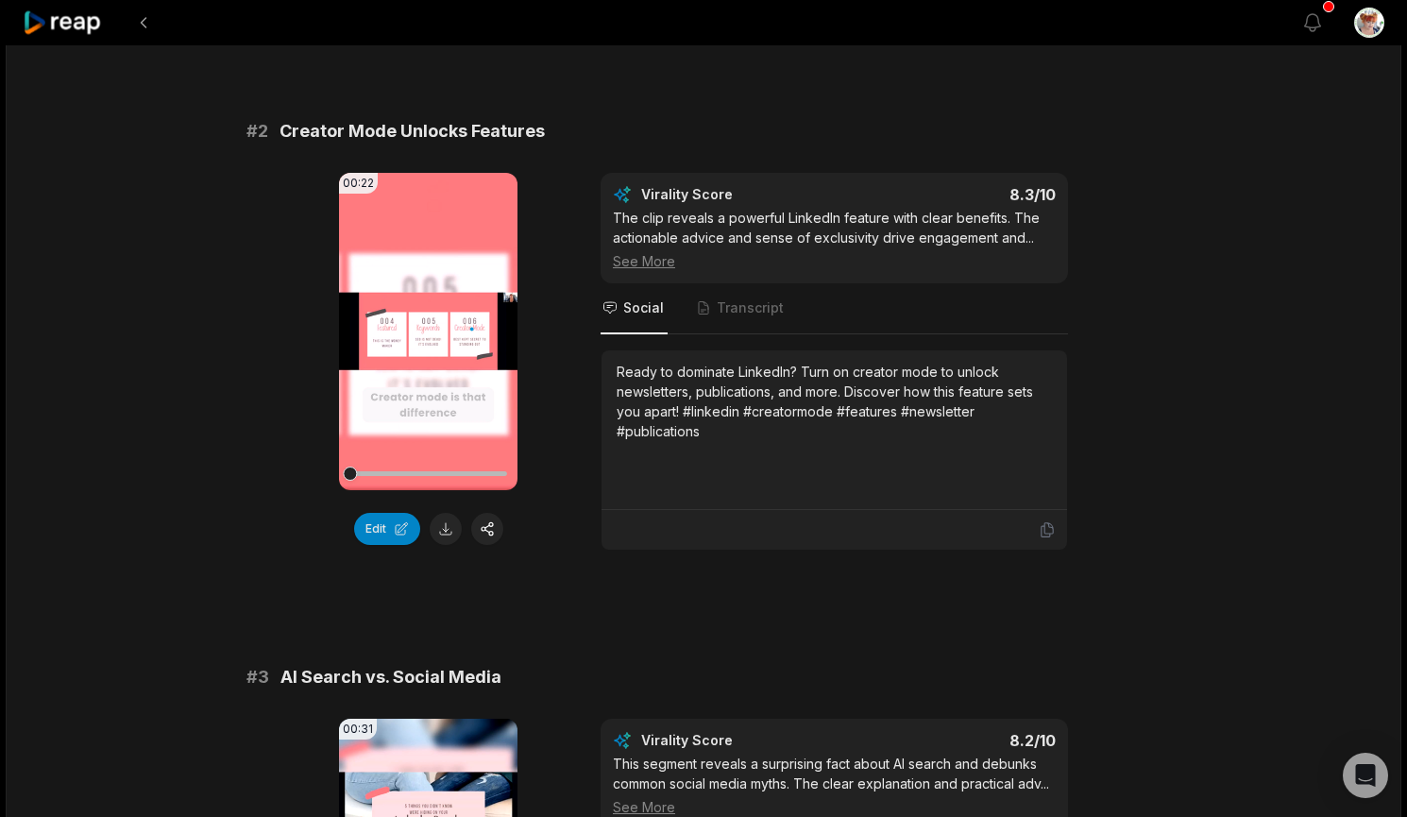
click at [716, 436] on div "Ready to dominate LinkedIn? Turn on creator mode to unlock newsletters, publica…" at bounding box center [834, 401] width 435 height 79
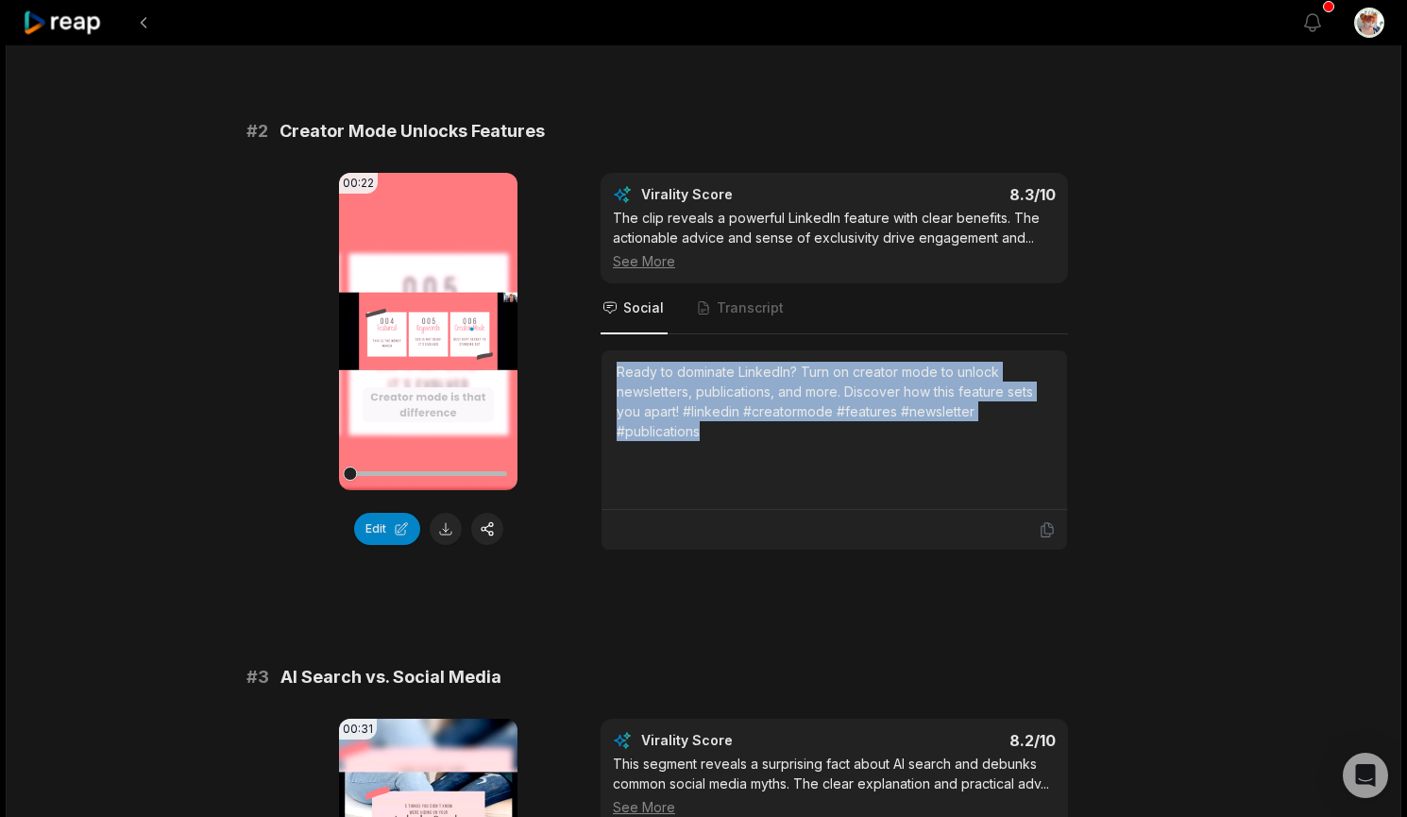
drag, startPoint x: 721, startPoint y: 435, endPoint x: 594, endPoint y: 370, distance: 141.9
click at [594, 370] on div "00:22 Your browser does not support mp4 format. Edit Virality Score 8.3 /10 The…" at bounding box center [704, 362] width 914 height 378
copy div "Ready to dominate LinkedIn? Turn on creator mode to unlock newsletters, publica…"
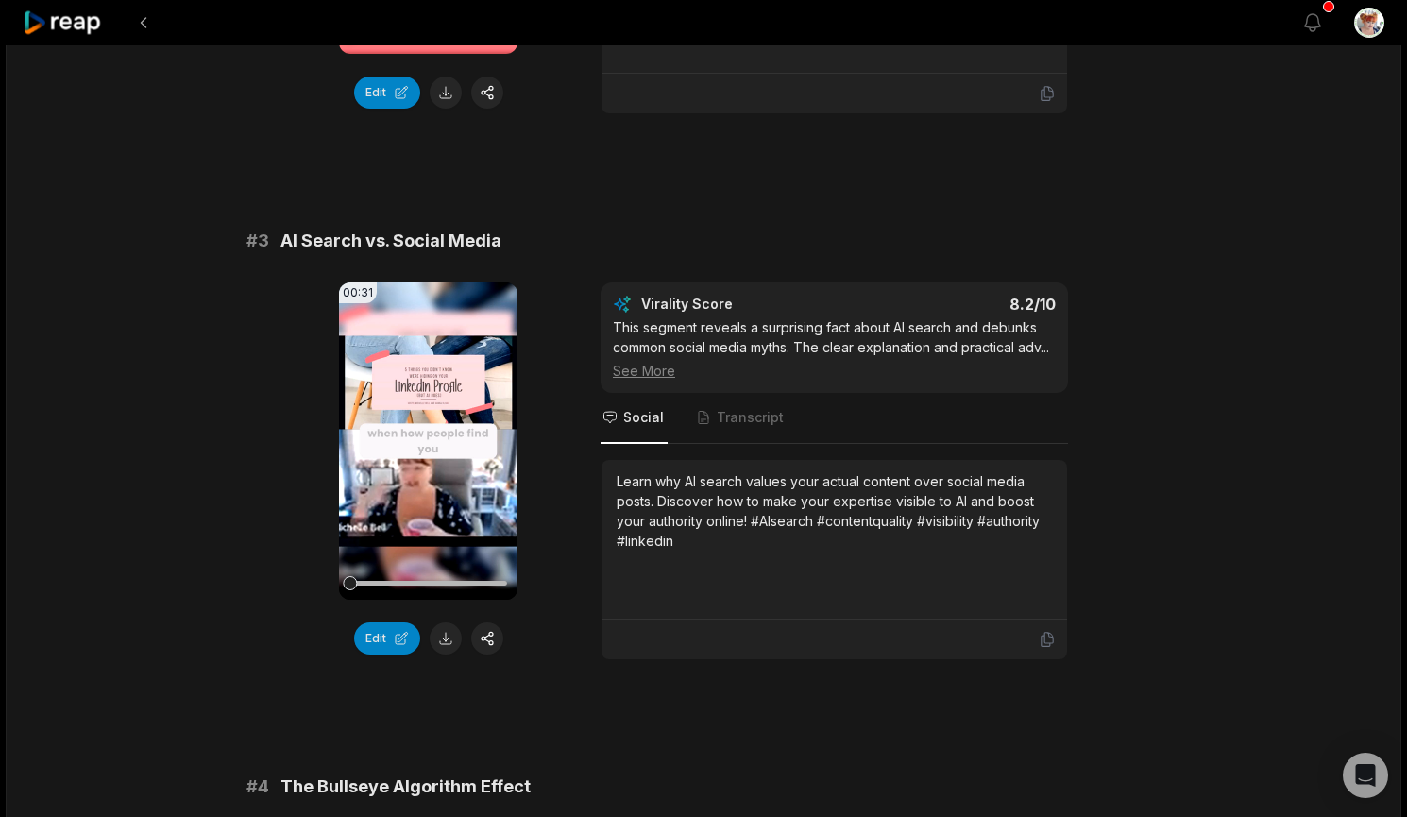
scroll to position [1102, 0]
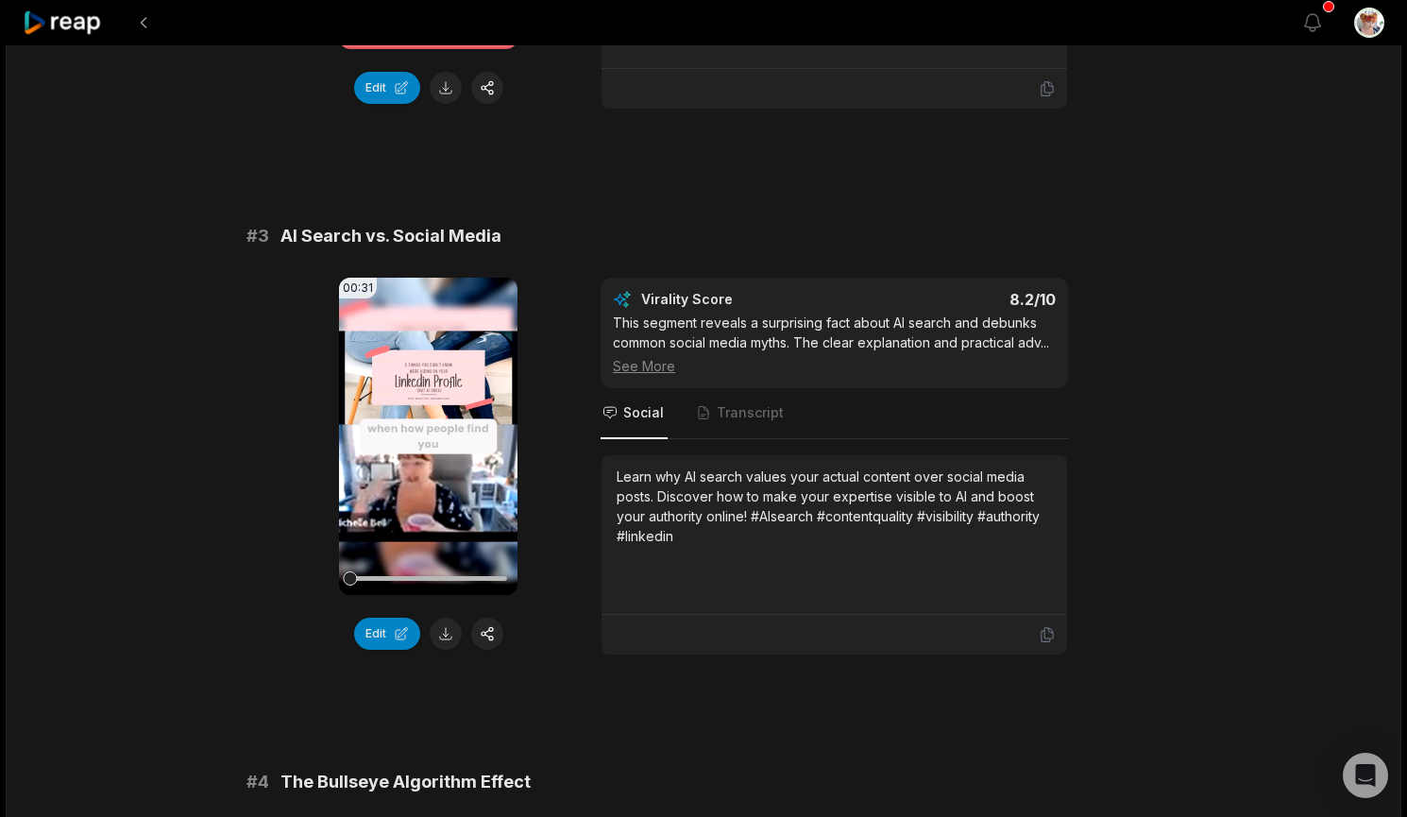
click at [693, 545] on div "Learn why AI search values your actual content over social media posts. Discove…" at bounding box center [834, 506] width 435 height 79
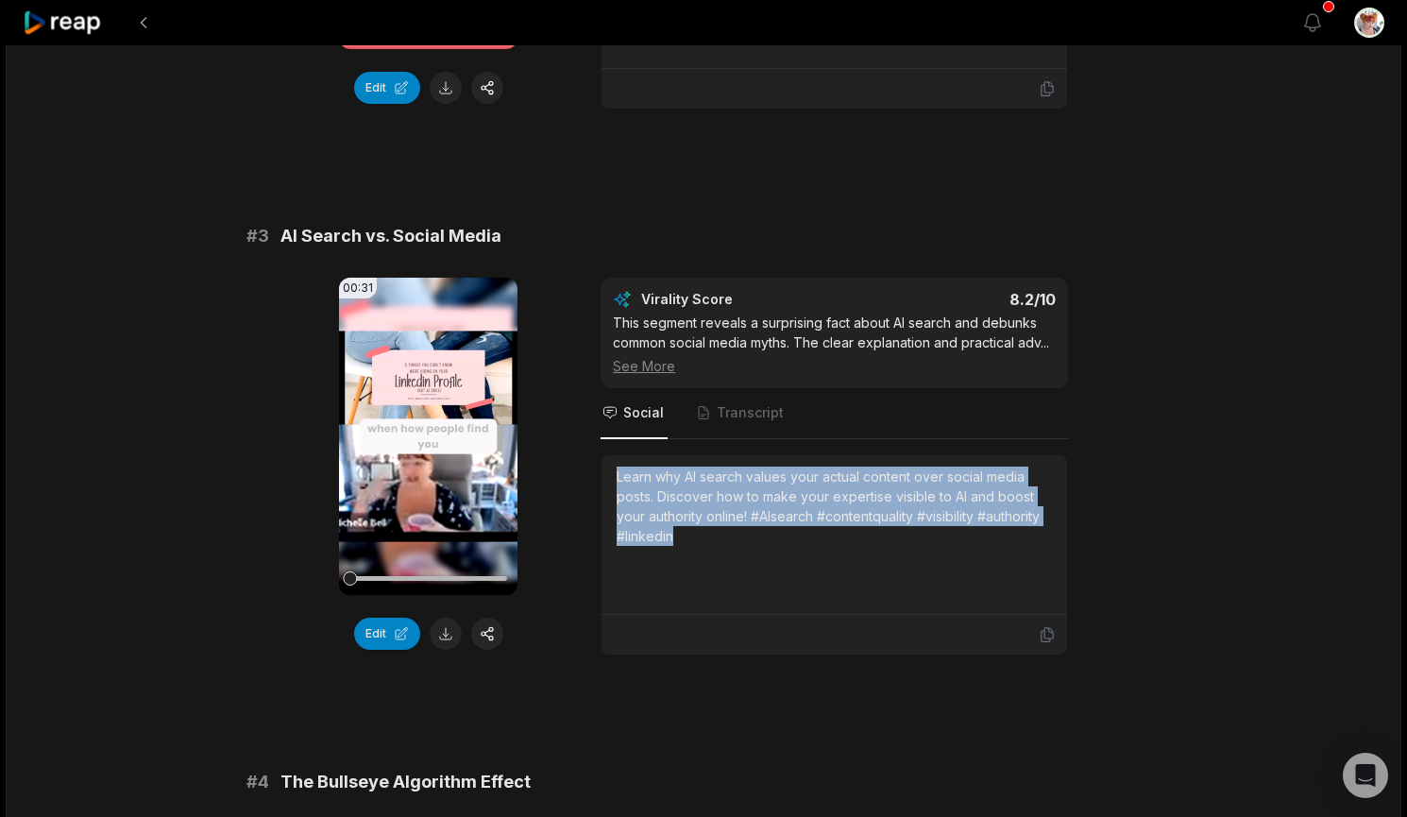
drag, startPoint x: 690, startPoint y: 538, endPoint x: 613, endPoint y: 480, distance: 96.4
click at [613, 480] on div "Learn why AI search values your actual content over social media posts. Discove…" at bounding box center [835, 535] width 466 height 160
copy div "Learn why AI search values your actual content over social media posts. Discove…"
